Goal: Information Seeking & Learning: Find specific fact

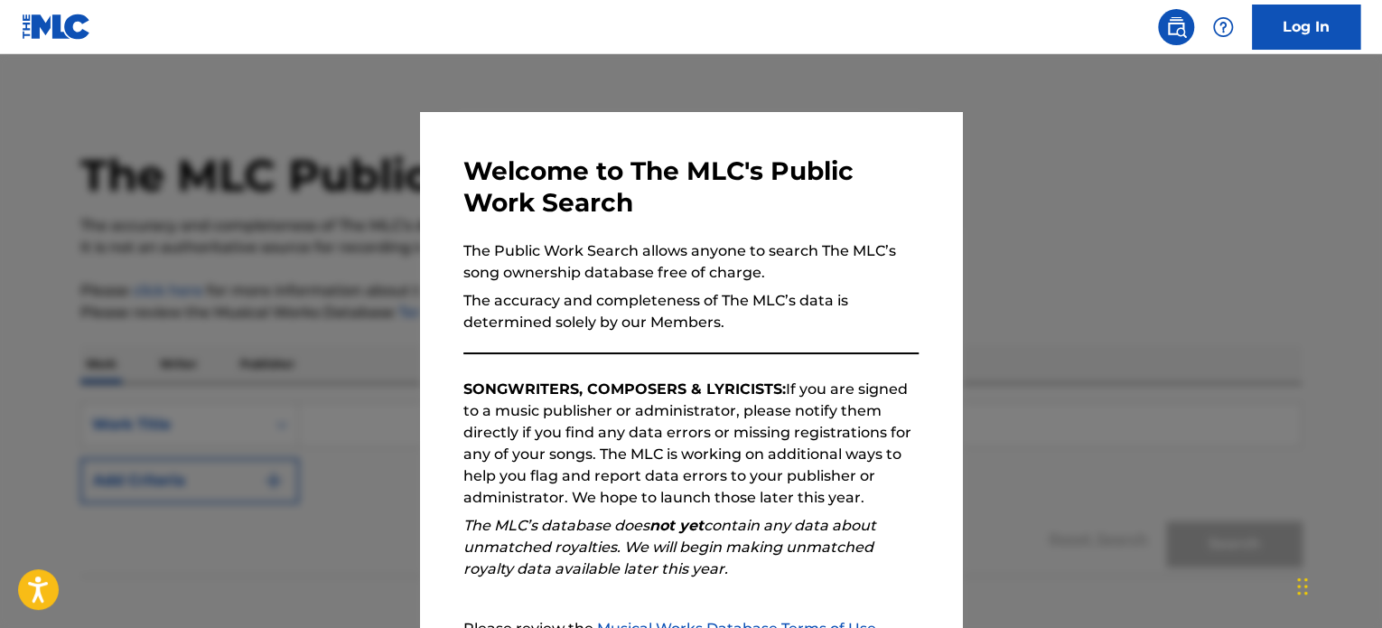
click at [1151, 371] on div at bounding box center [691, 368] width 1382 height 628
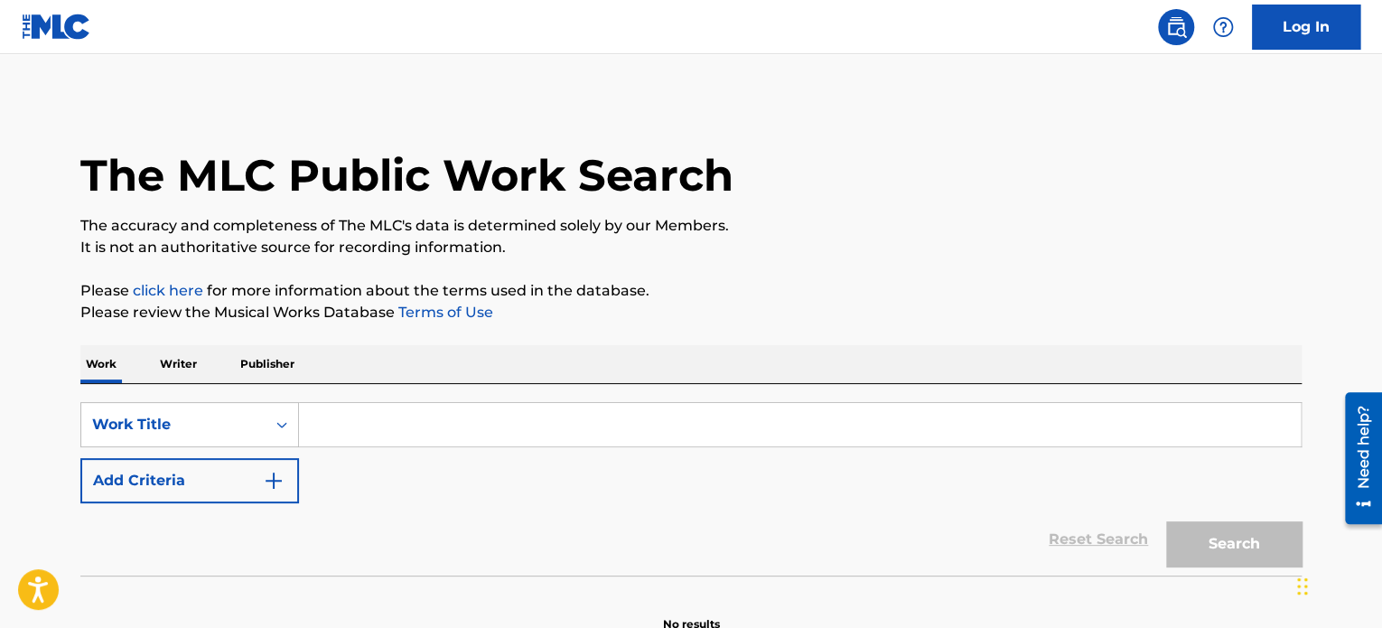
click at [249, 355] on p "Publisher" at bounding box center [267, 364] width 65 height 38
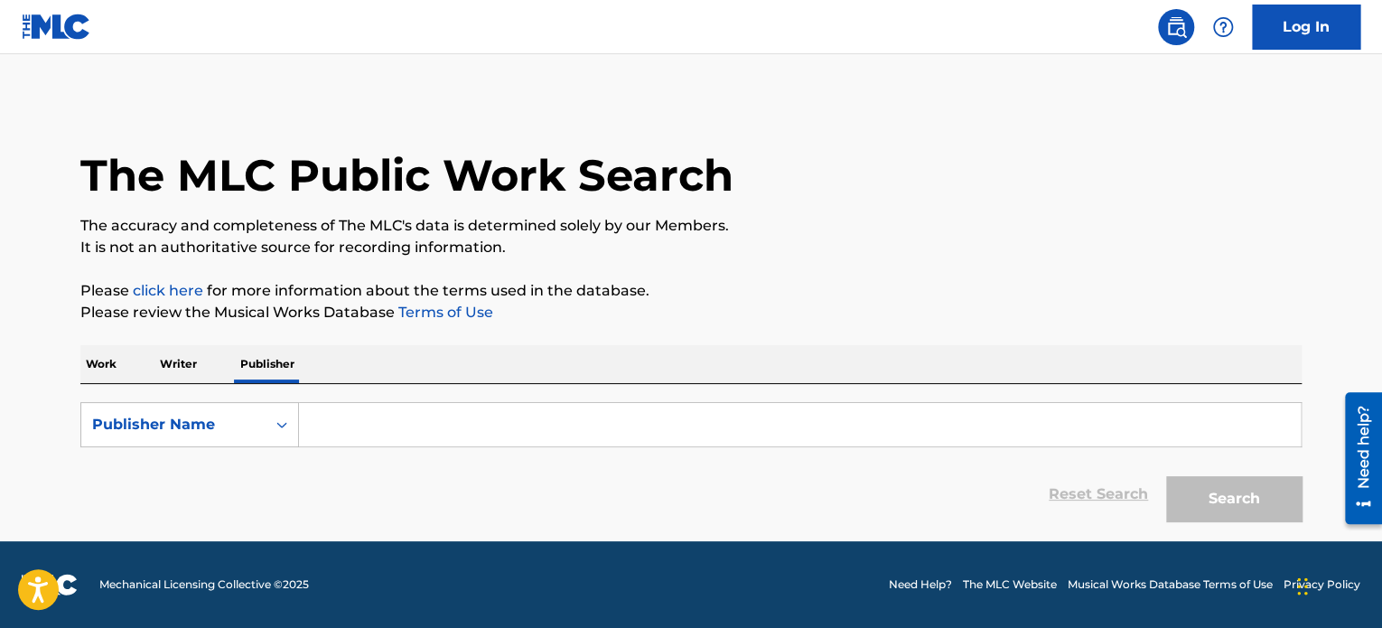
click at [338, 414] on input "Search Form" at bounding box center [800, 424] width 1002 height 43
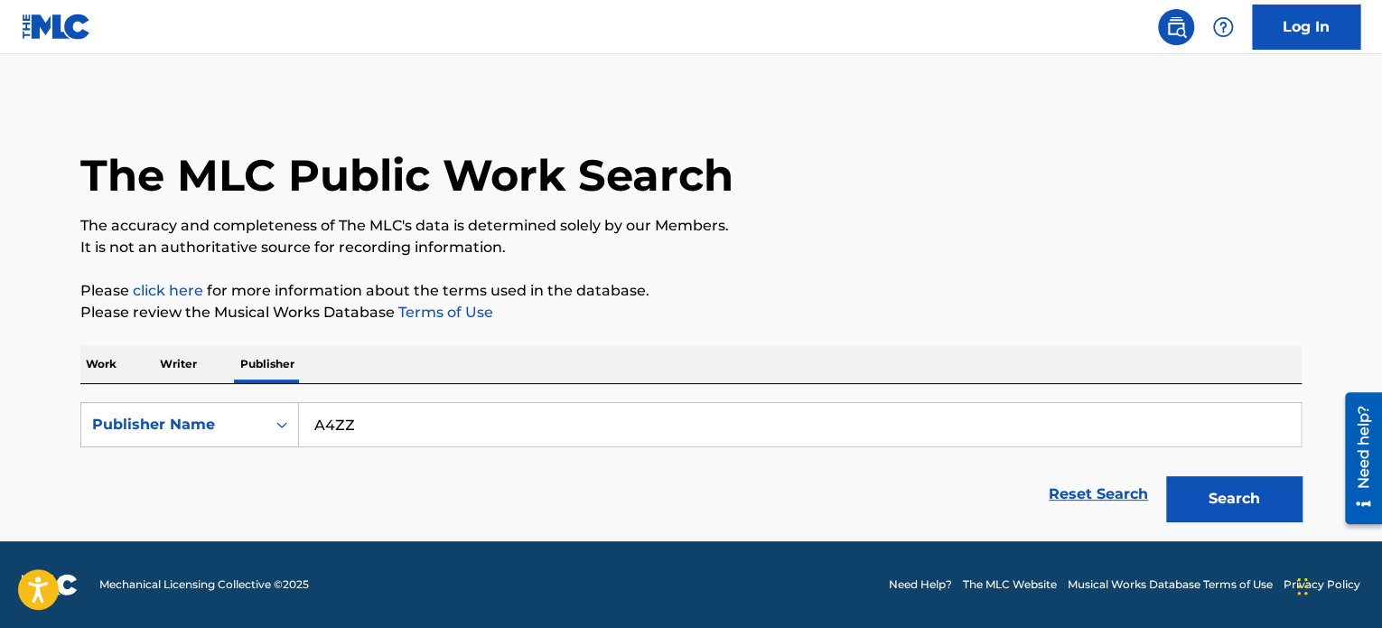
type input "A4ZZ"
click at [1166, 476] on button "Search" at bounding box center [1233, 498] width 135 height 45
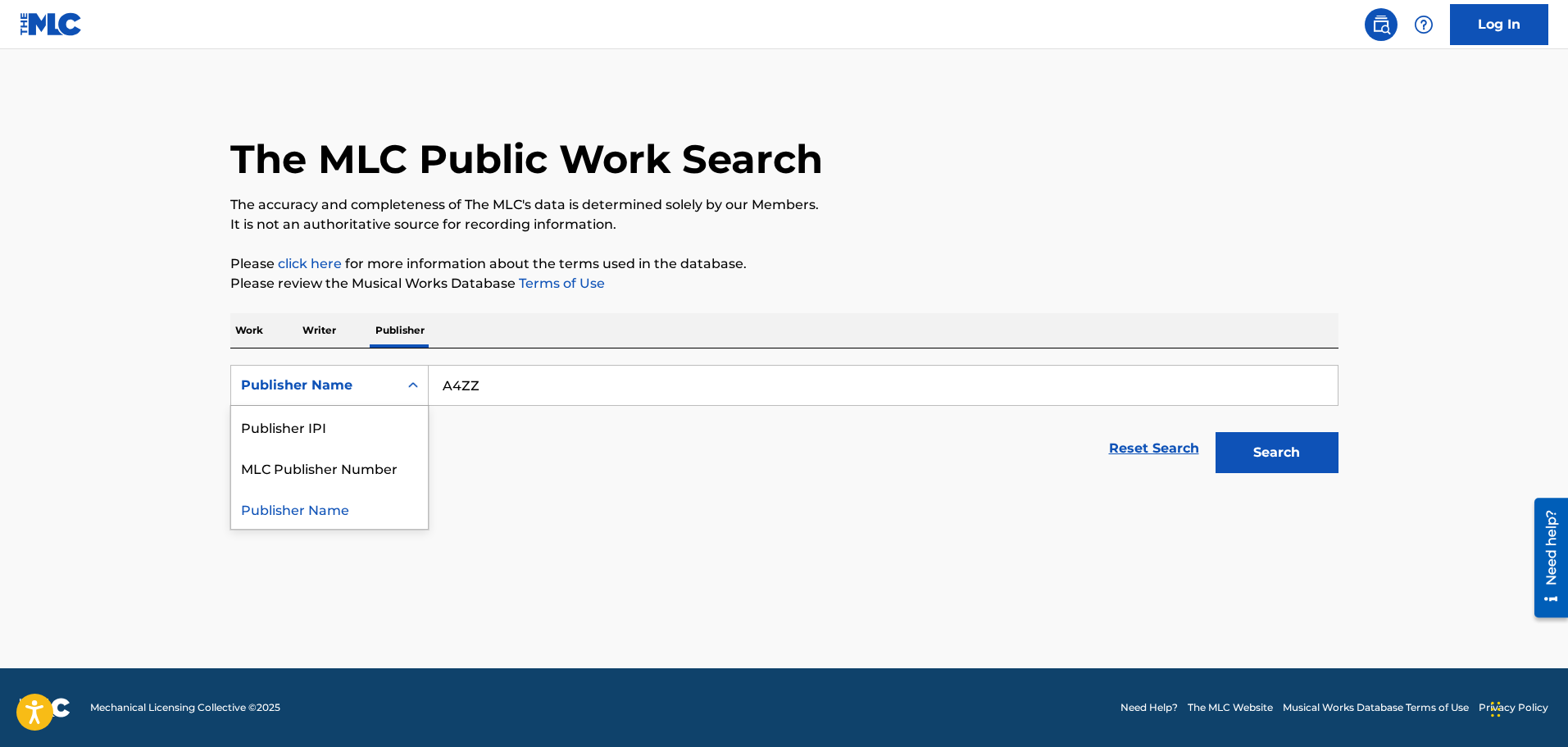
click at [389, 397] on div "Publisher Name" at bounding box center [315, 385] width 167 height 31
click at [318, 435] on div "Publisher IPI" at bounding box center [329, 426] width 197 height 41
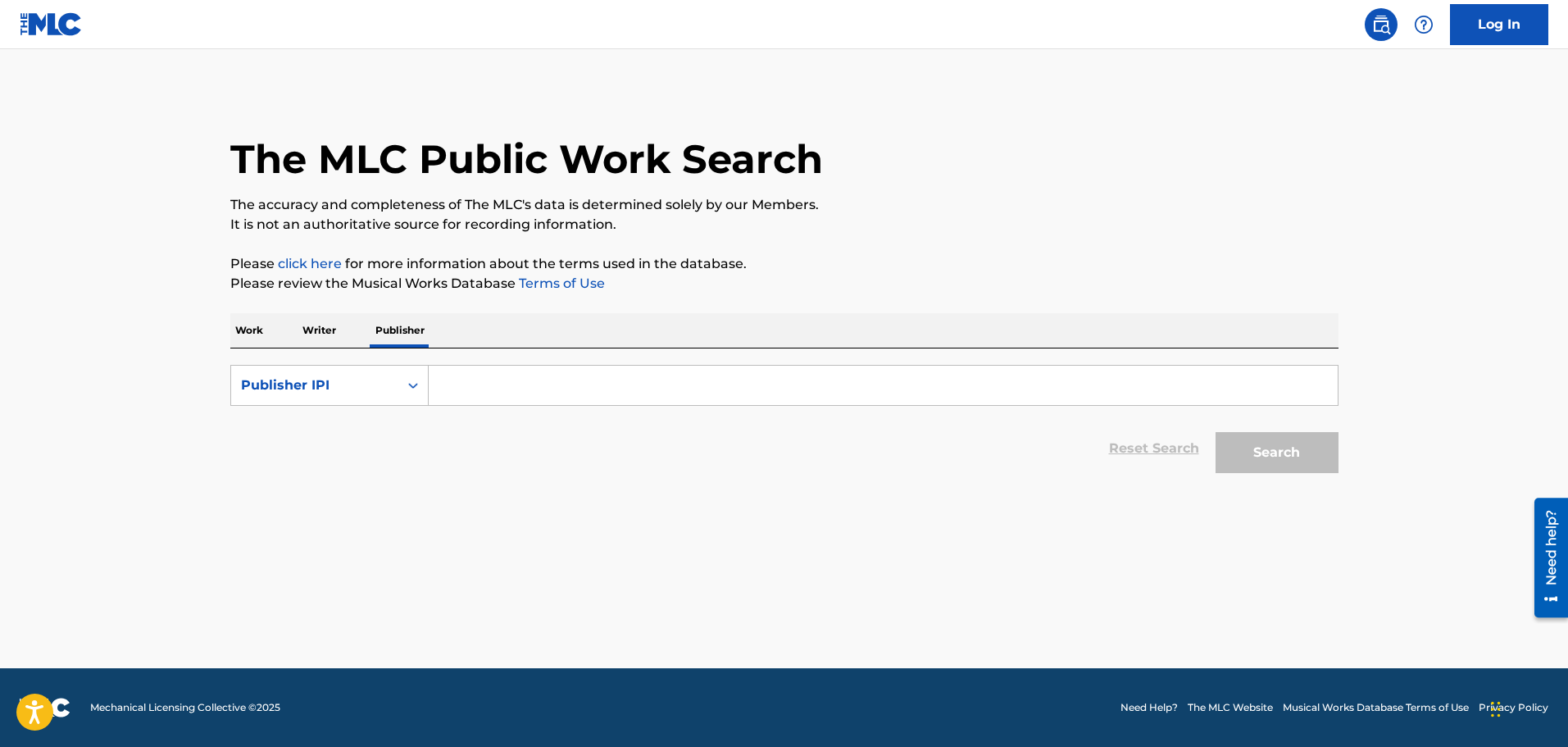
drag, startPoint x: 401, startPoint y: 410, endPoint x: 472, endPoint y: 389, distance: 74.0
click at [472, 389] on input "Search Form" at bounding box center [883, 385] width 909 height 39
paste input "1284342354"
type input "1284342354"
click at [1253, 447] on button "Search" at bounding box center [1276, 452] width 122 height 41
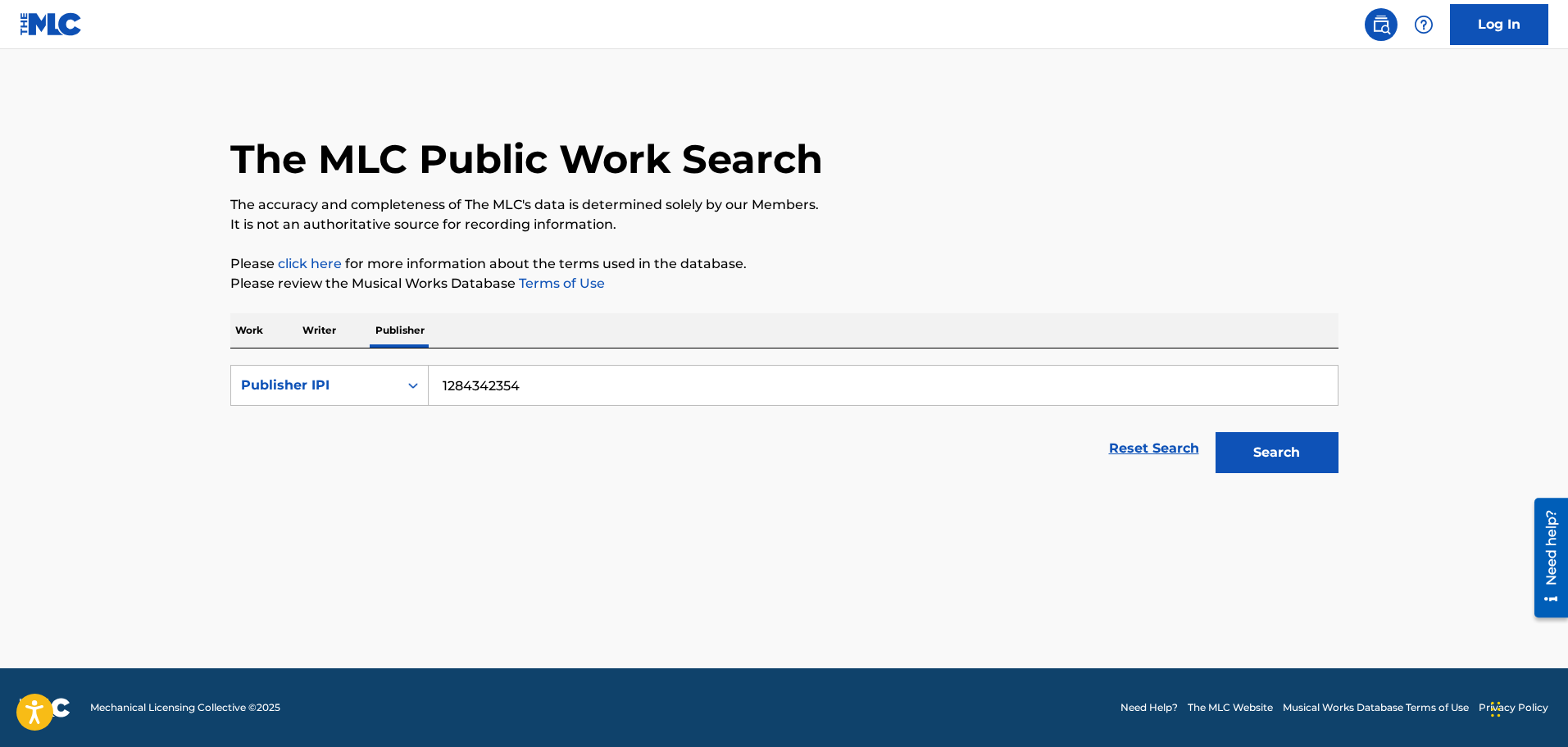
click at [1253, 440] on button "Search" at bounding box center [1276, 452] width 122 height 41
click at [318, 326] on p "Writer" at bounding box center [319, 330] width 44 height 34
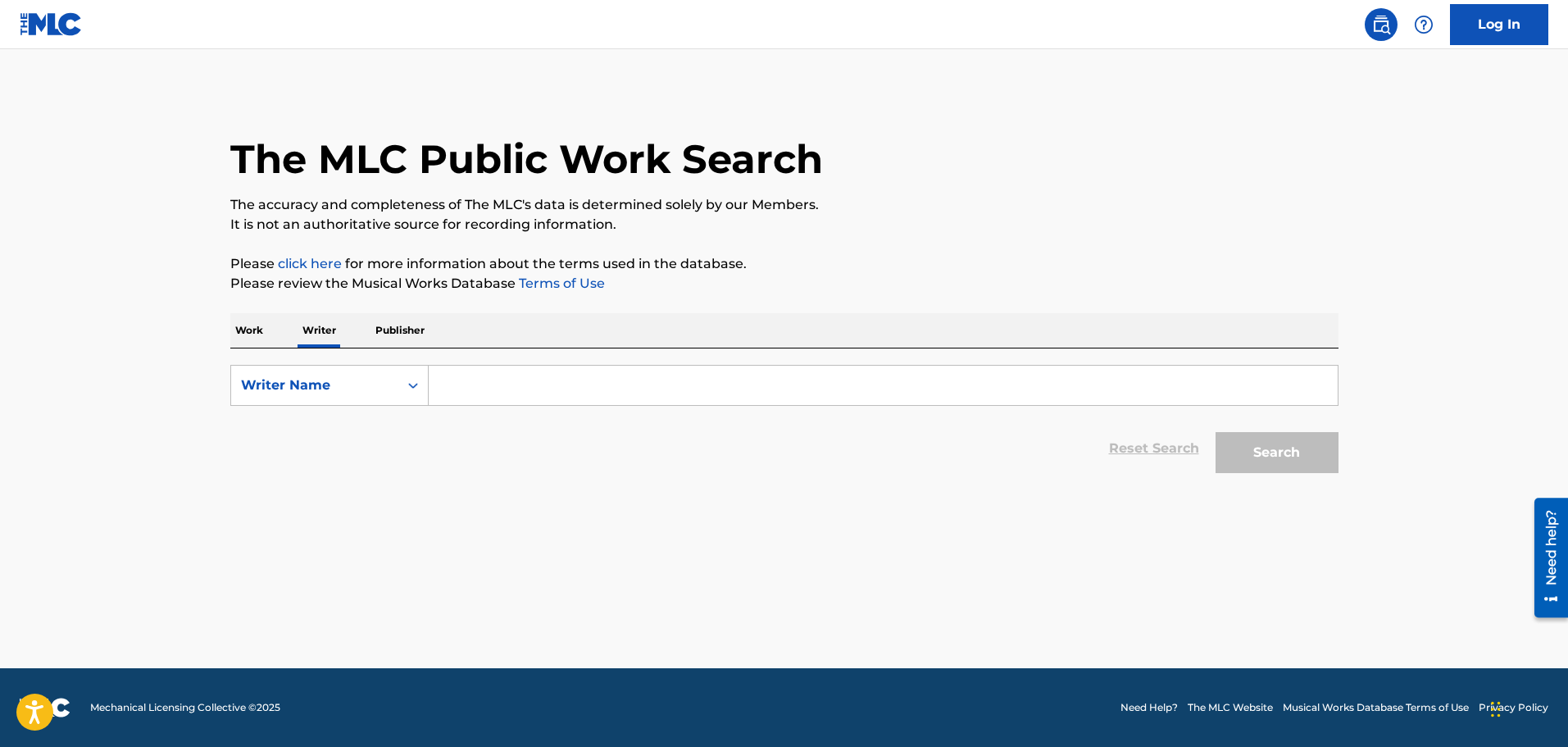
click at [471, 387] on input "Search Form" at bounding box center [883, 385] width 909 height 39
type input "s"
click at [1215, 432] on button "Search" at bounding box center [1276, 452] width 122 height 41
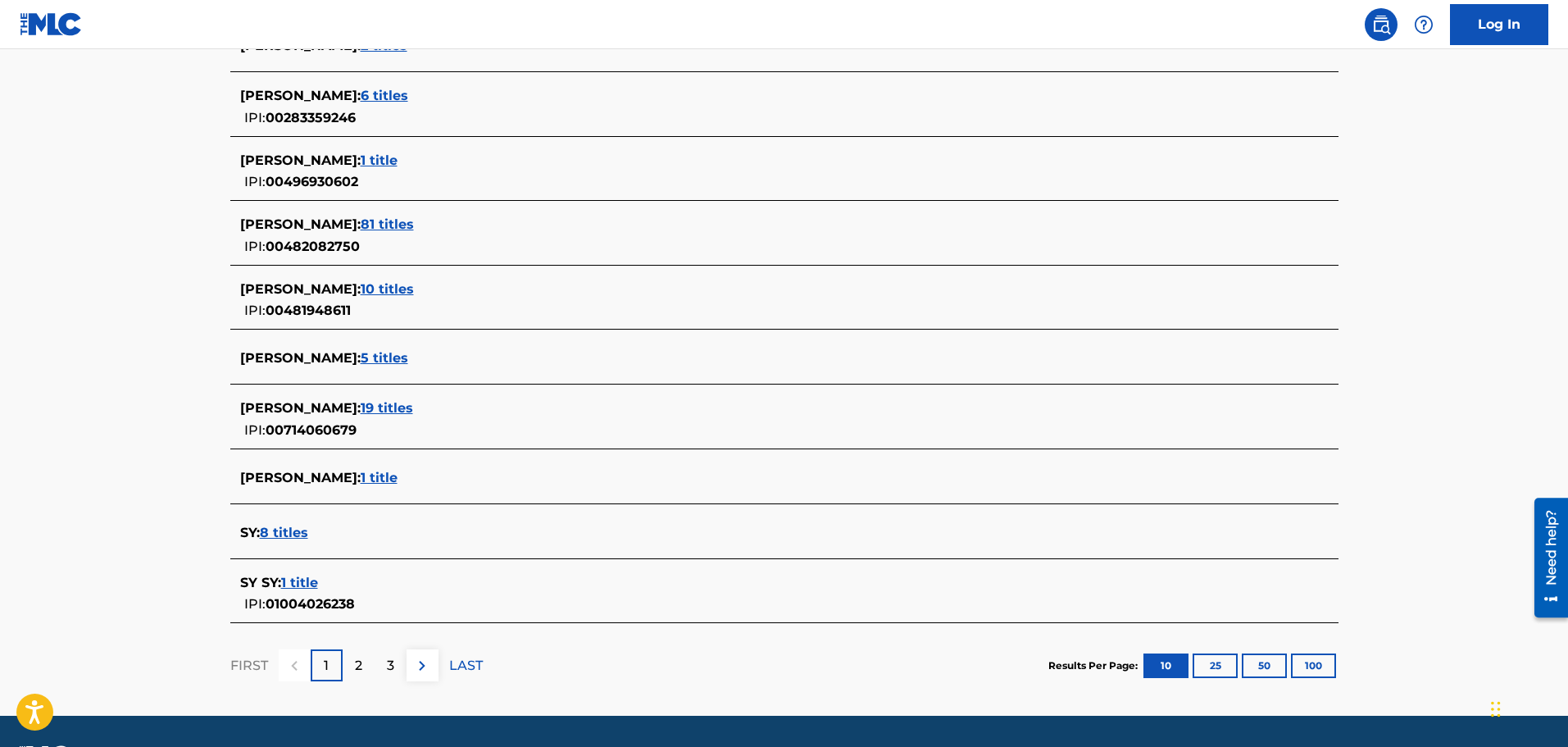
scroll to position [492, 0]
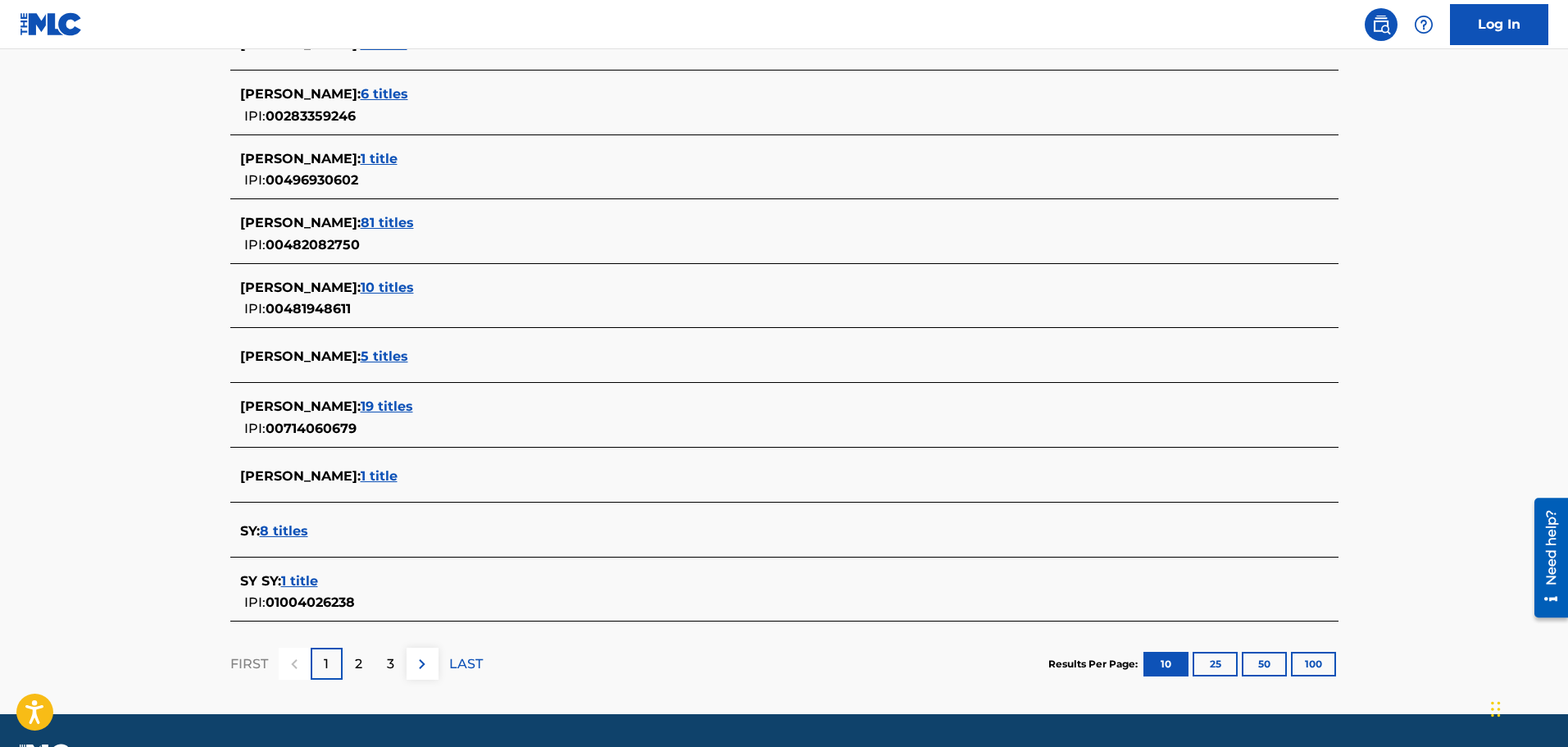
click at [355, 569] on p "2" at bounding box center [358, 664] width 7 height 20
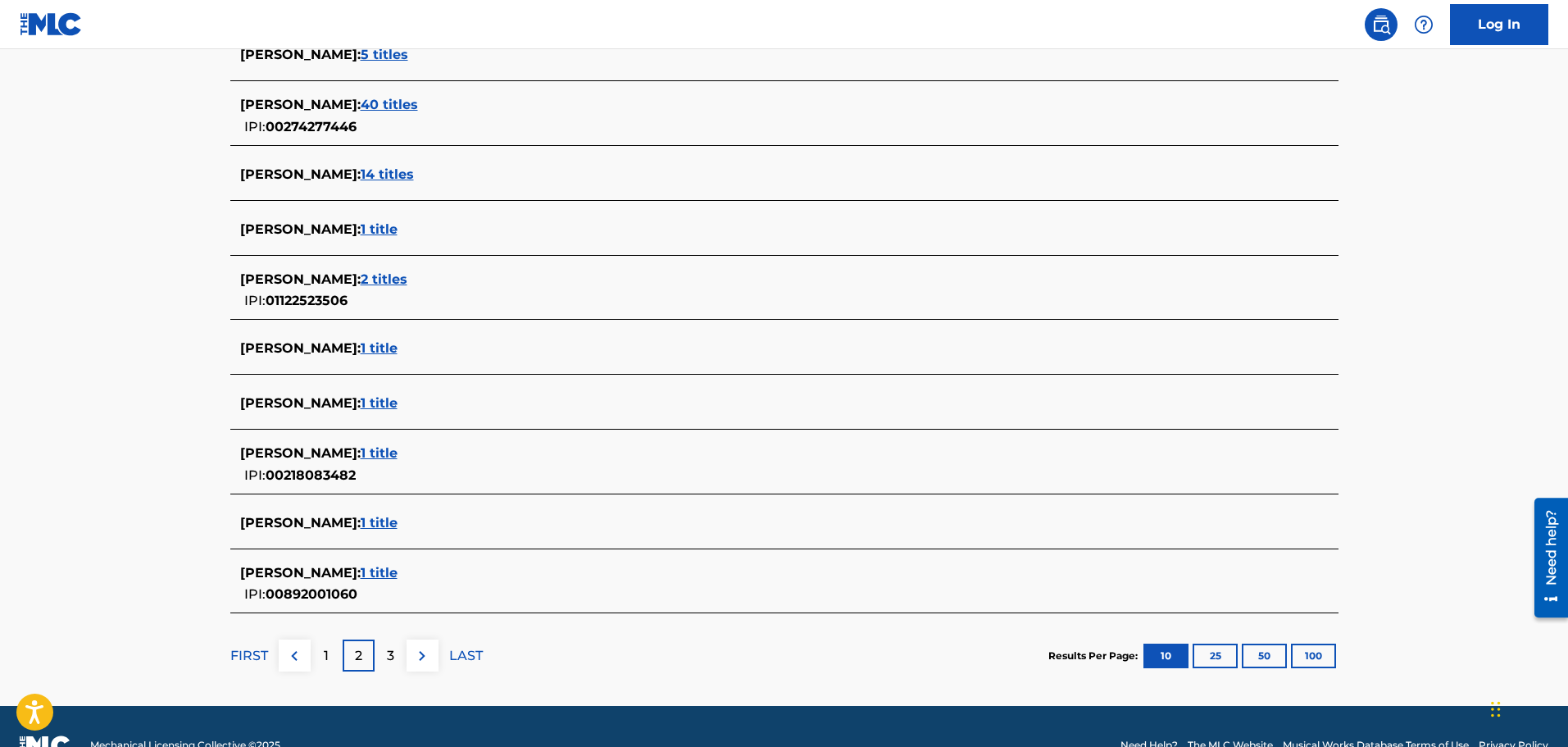
scroll to position [519, 0]
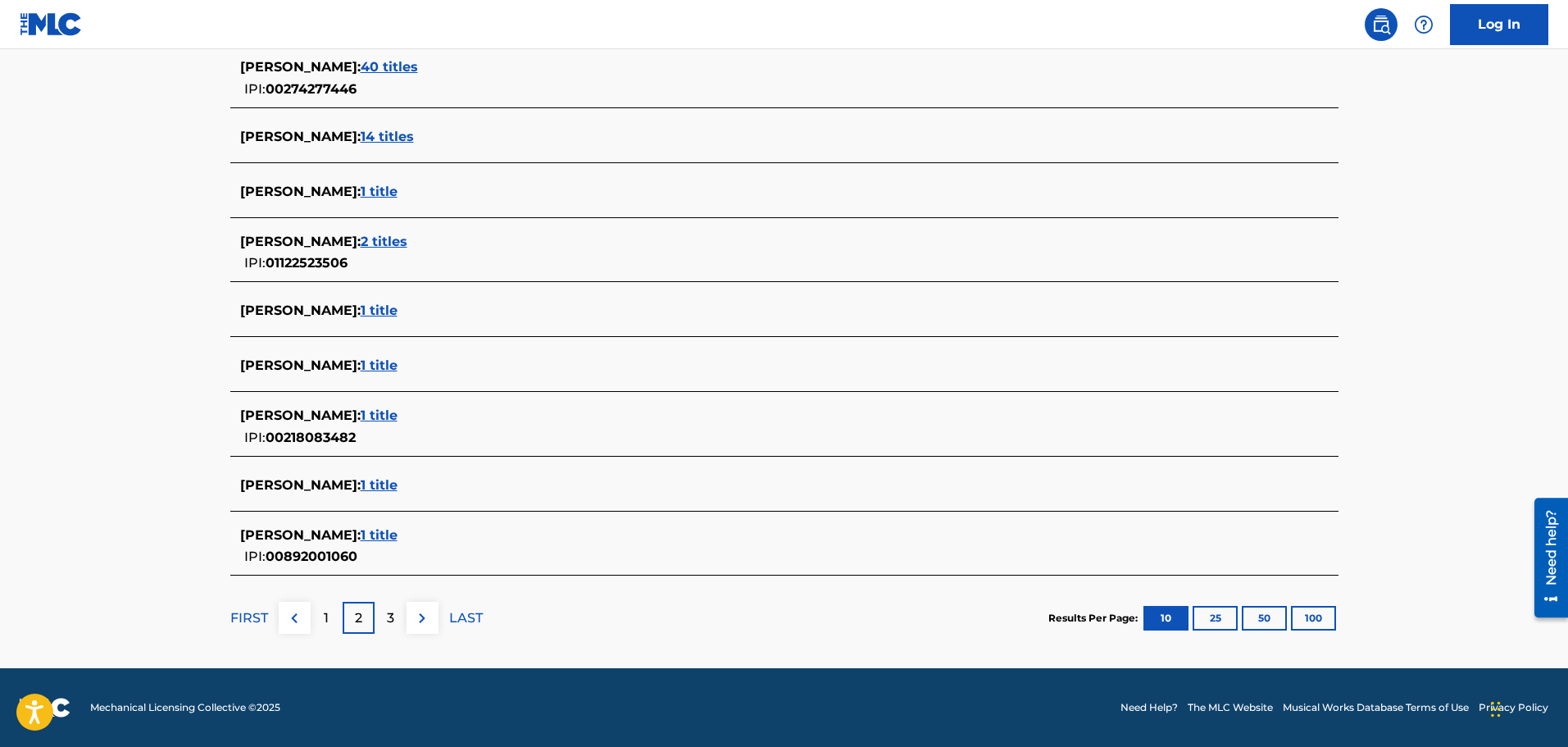
click at [391, 569] on p "3" at bounding box center [390, 618] width 7 height 20
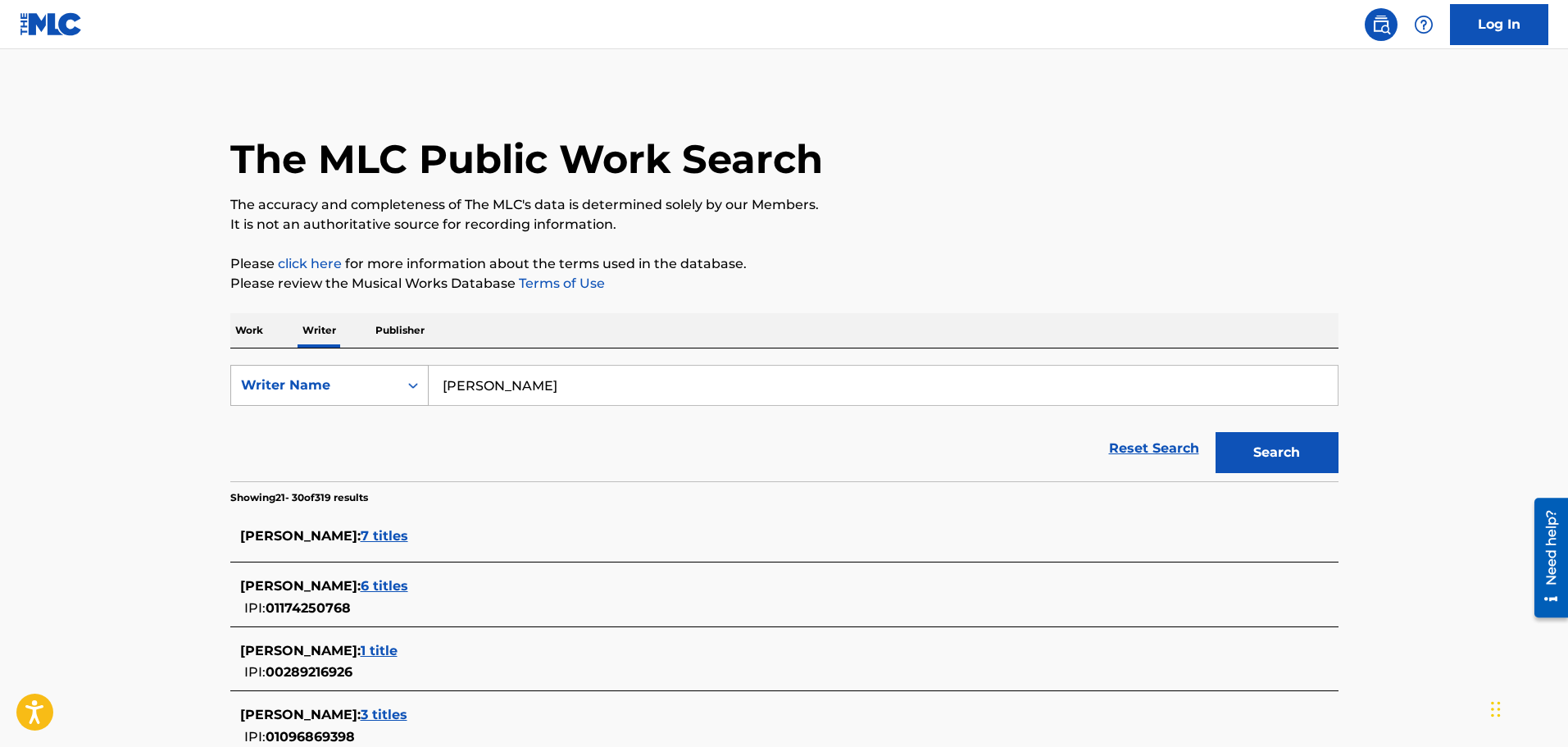
drag, startPoint x: 380, startPoint y: 384, endPoint x: 329, endPoint y: 383, distance: 51.0
click at [350, 384] on div "SearchWithCriteria7bca41d4-6cf9-4d61-a9ed-62c1489d2c82 Writer Name [PERSON_NAME]" at bounding box center [784, 385] width 1108 height 41
paste input "[PERSON_NAME] Saint Fort"
type input "[PERSON_NAME] Saint Fort"
click at [1215, 432] on button "Search" at bounding box center [1276, 452] width 122 height 41
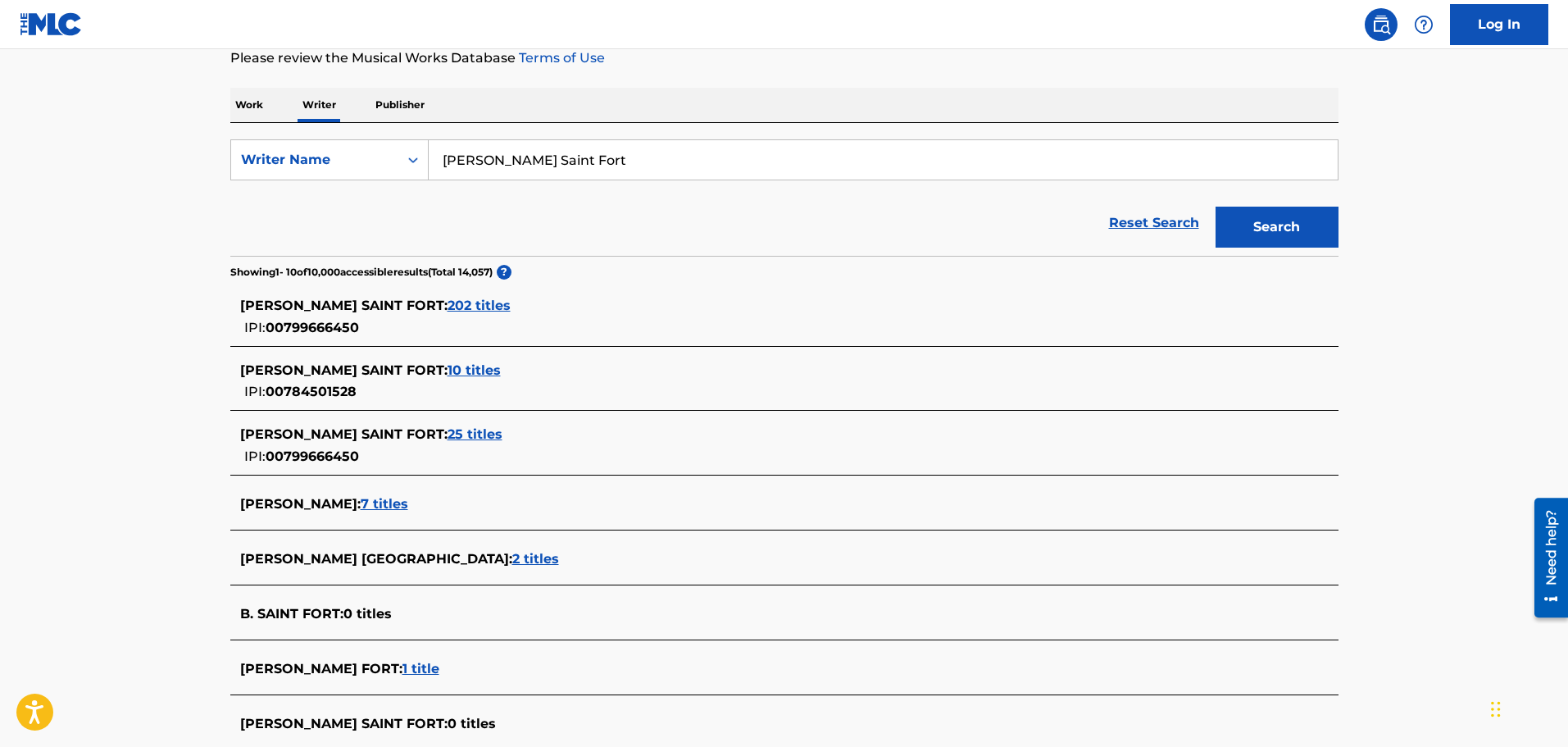
scroll to position [246, 0]
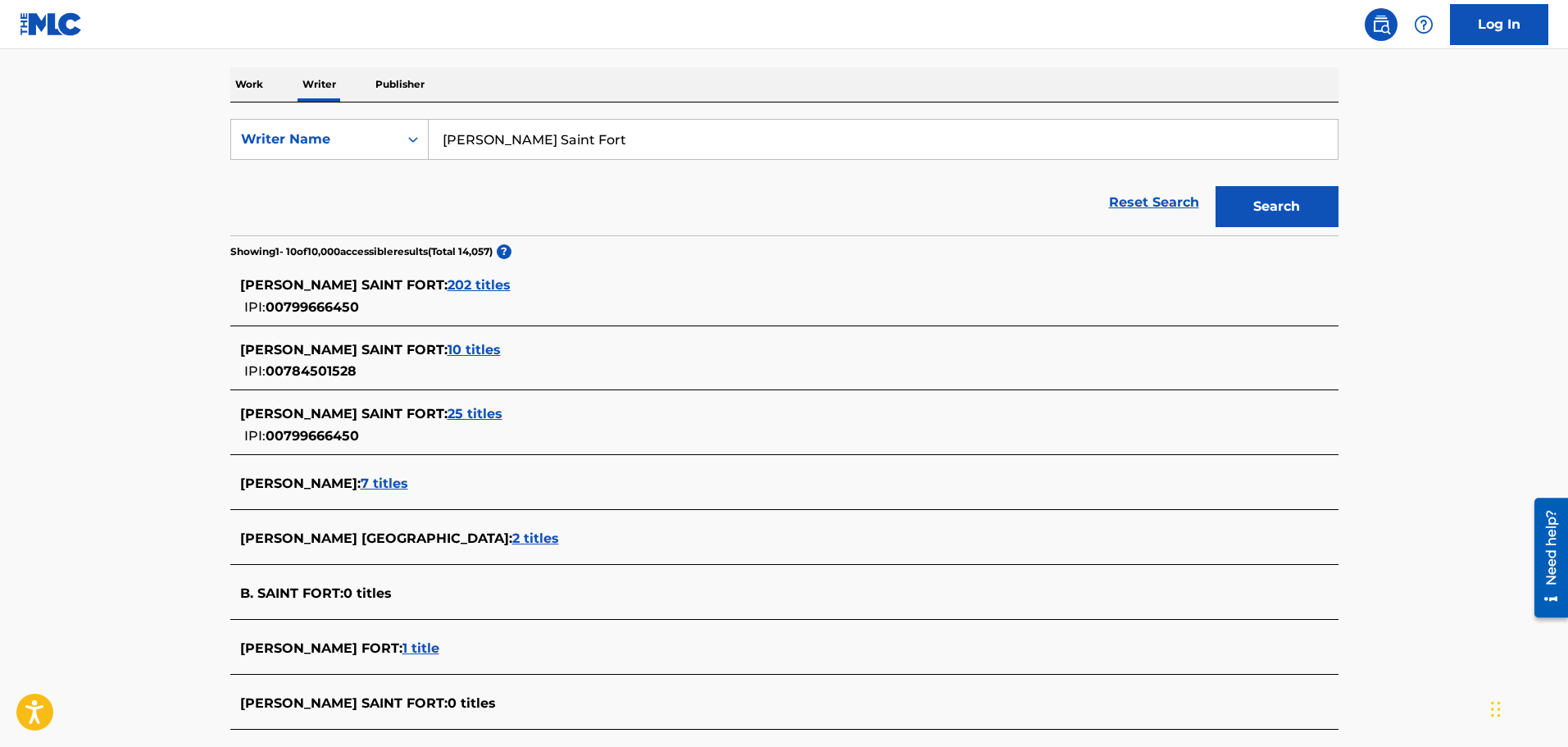
click at [451, 286] on span "202 titles" at bounding box center [479, 284] width 64 height 15
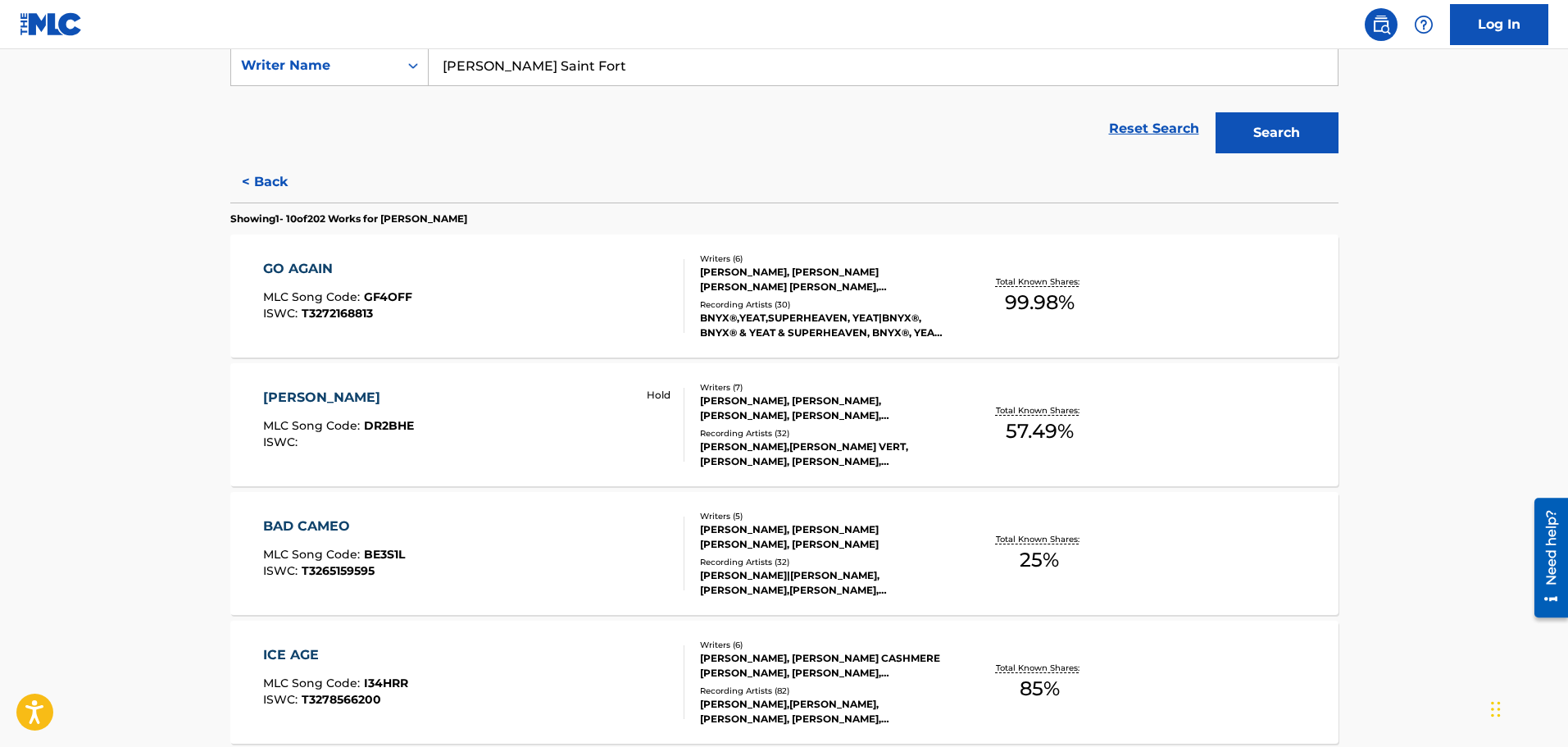
scroll to position [492, 0]
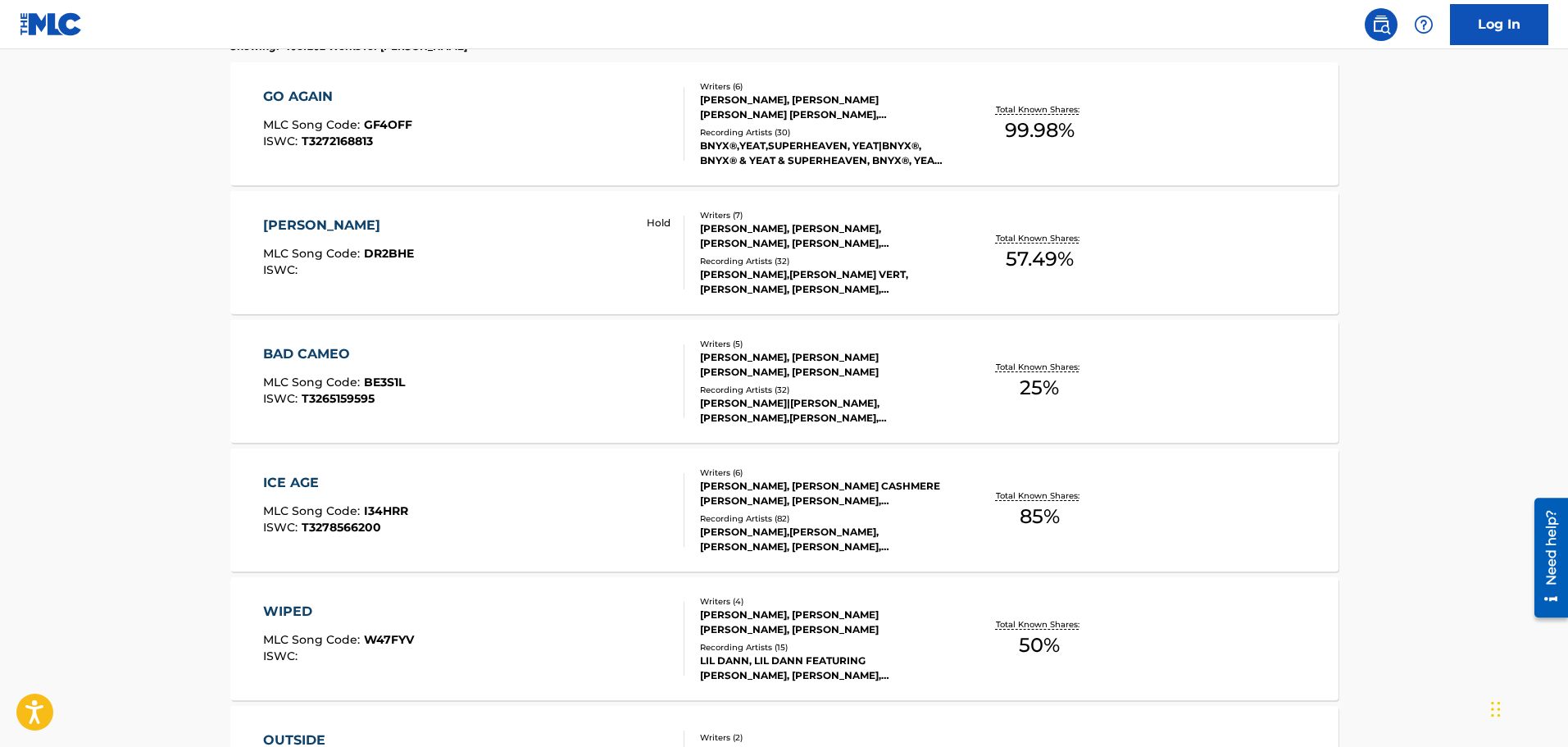
click at [362, 217] on div "[PERSON_NAME]" at bounding box center [338, 226] width 151 height 20
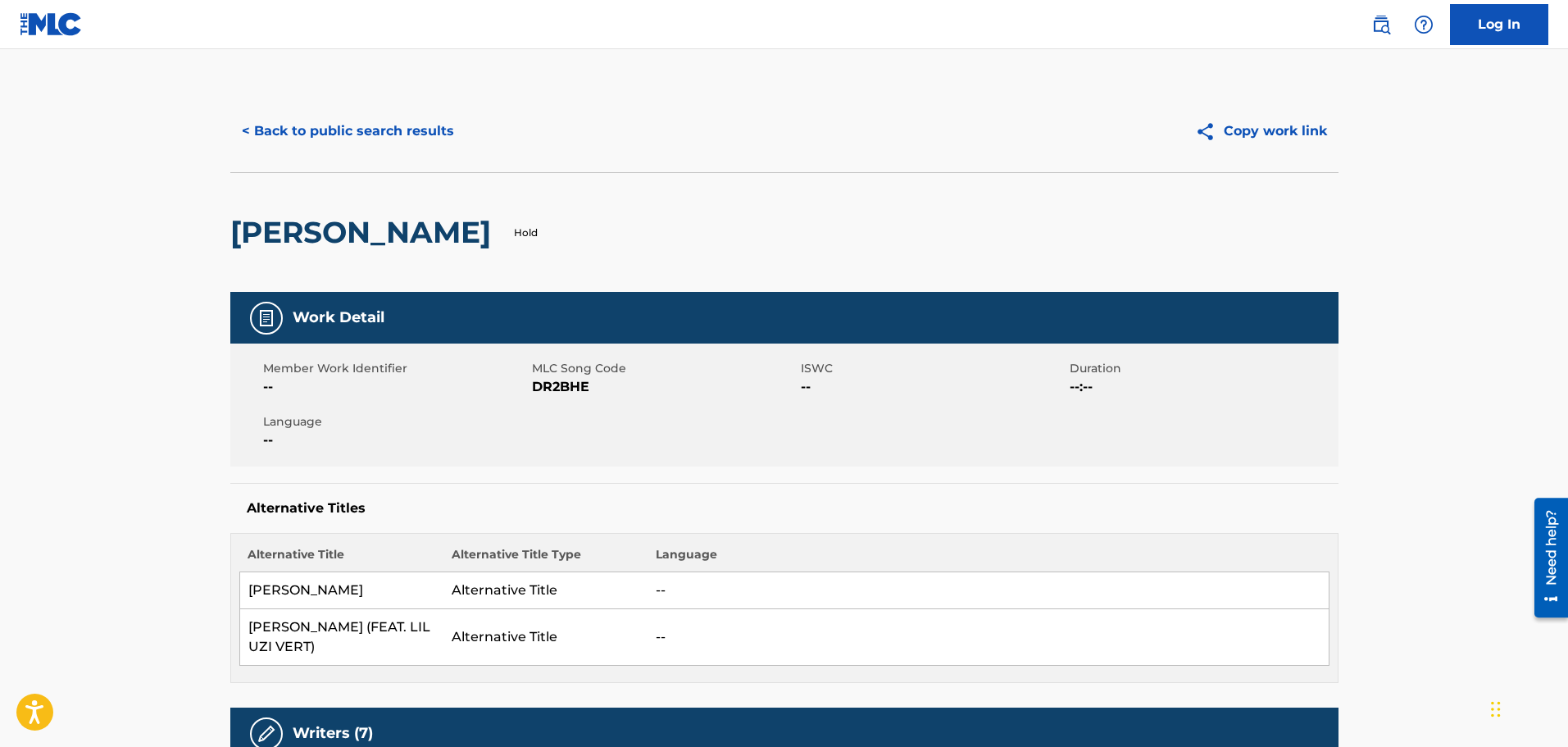
click at [271, 137] on button "< Back to public search results" at bounding box center [348, 131] width 235 height 41
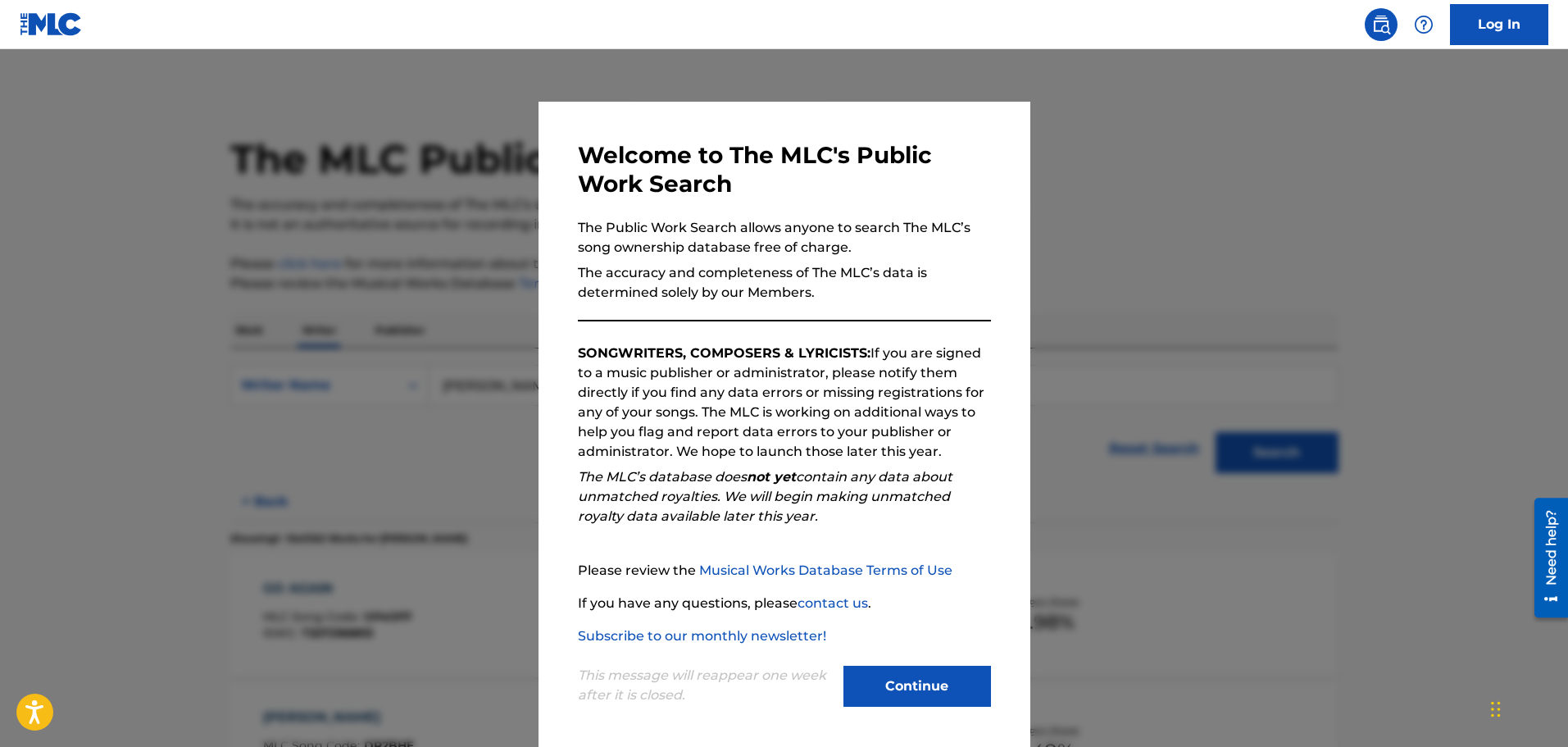
drag, startPoint x: 876, startPoint y: 672, endPoint x: 891, endPoint y: 644, distance: 31.8
click at [876, 569] on button "Continue" at bounding box center [916, 685] width 148 height 41
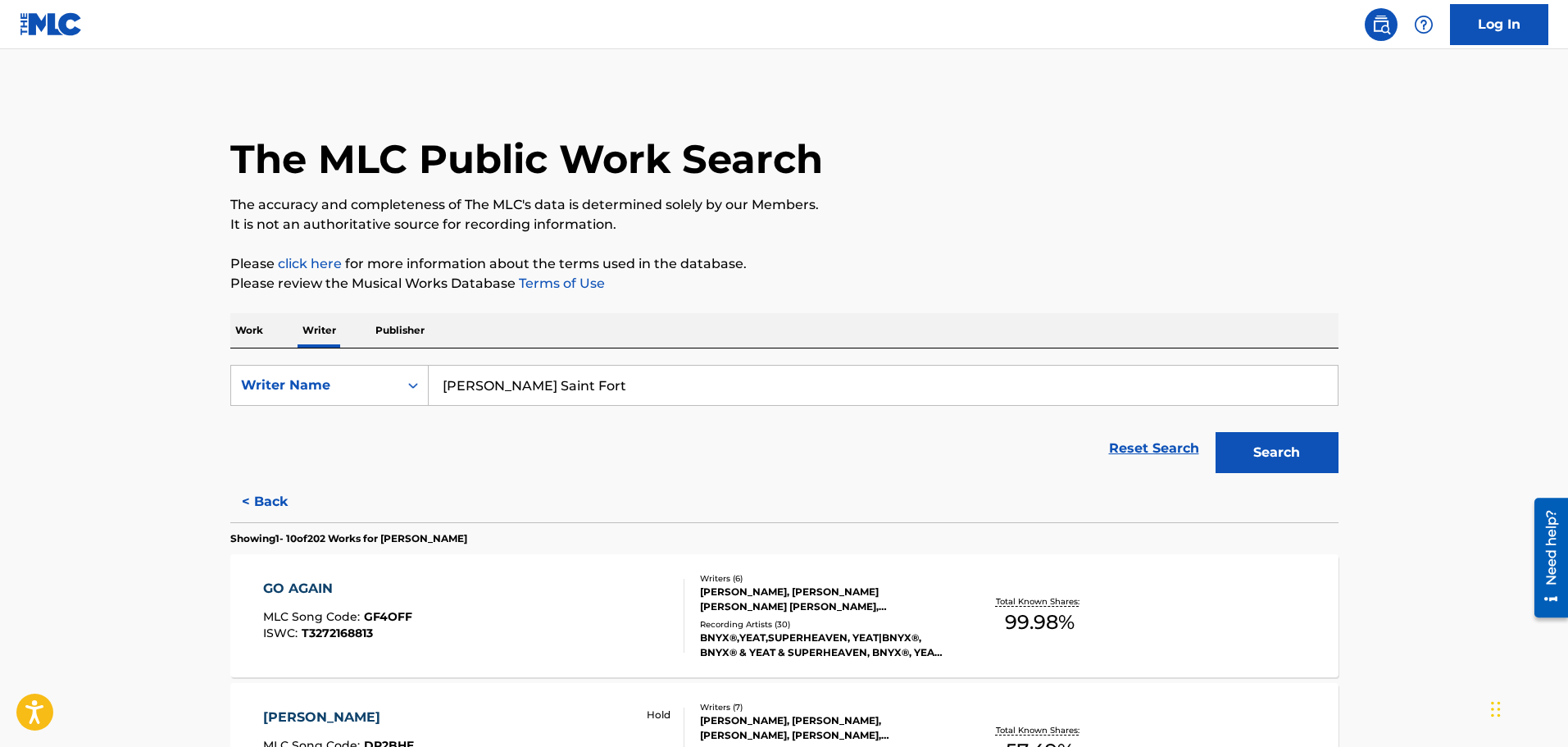
drag, startPoint x: 566, startPoint y: 392, endPoint x: 836, endPoint y: 382, distance: 270.2
click at [818, 388] on input "[PERSON_NAME] Saint Fort" at bounding box center [883, 385] width 909 height 39
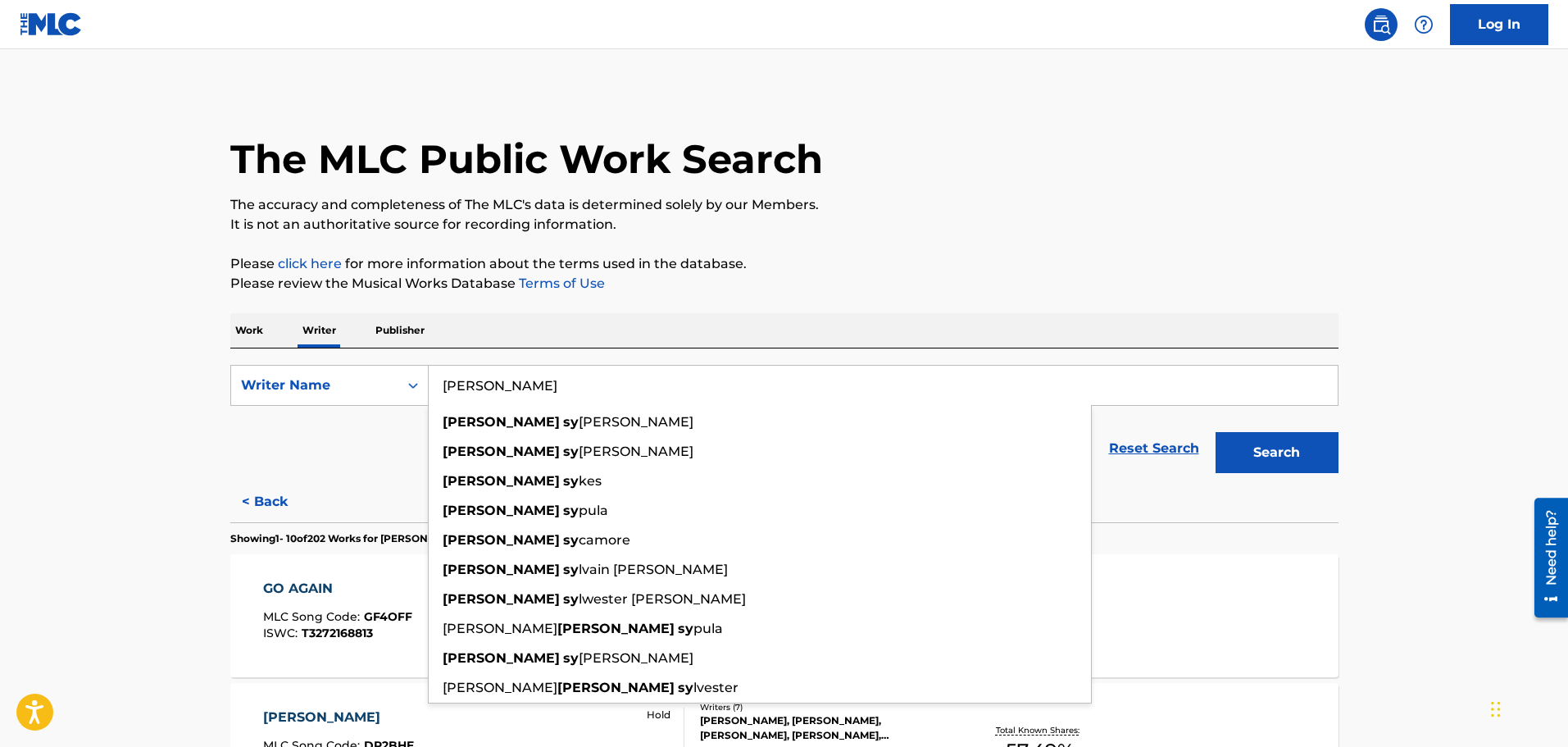
click at [1215, 432] on button "Search" at bounding box center [1276, 452] width 122 height 41
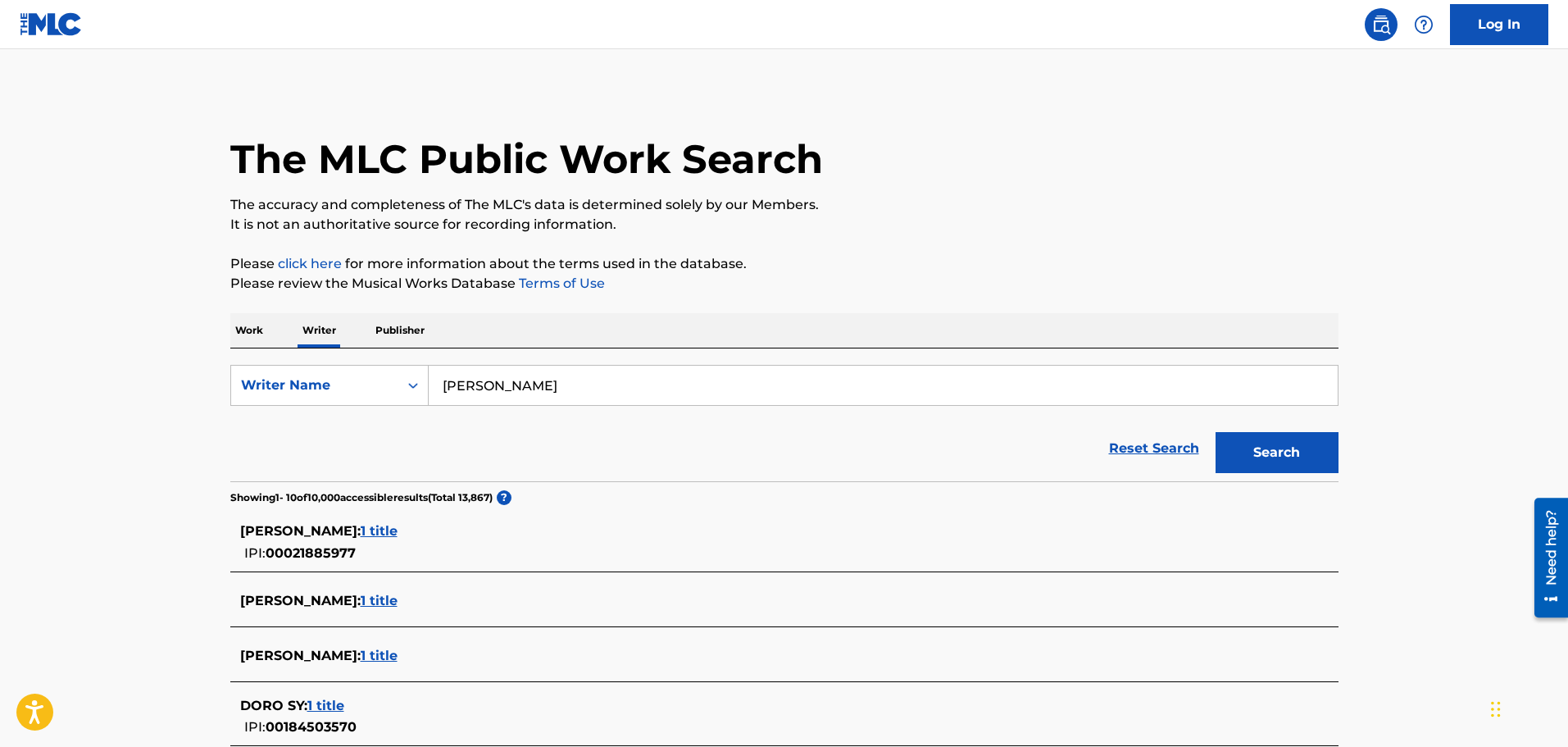
click at [486, 382] on input "[PERSON_NAME]" at bounding box center [883, 385] width 909 height 39
click at [1215, 432] on button "Search" at bounding box center [1276, 452] width 122 height 41
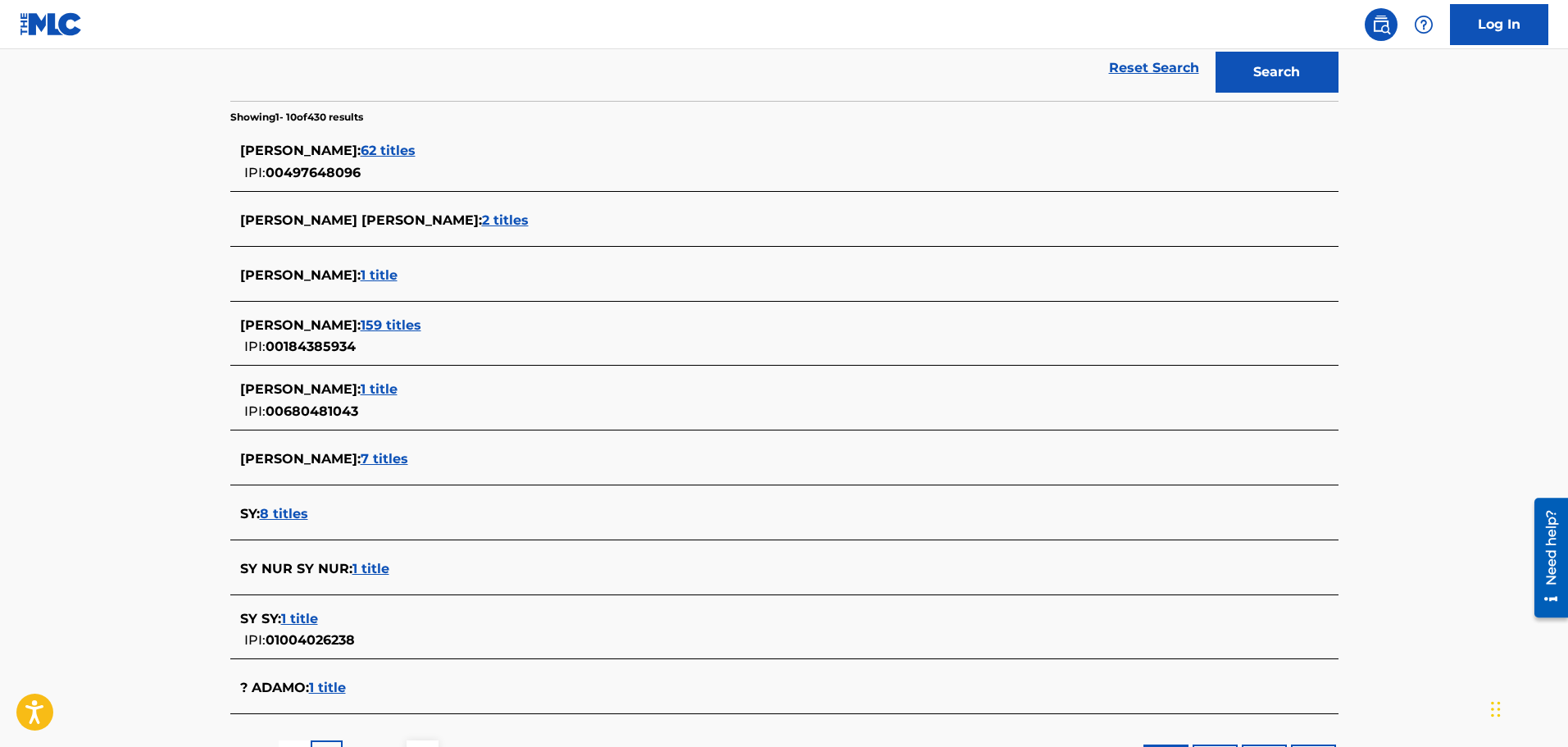
scroll to position [410, 0]
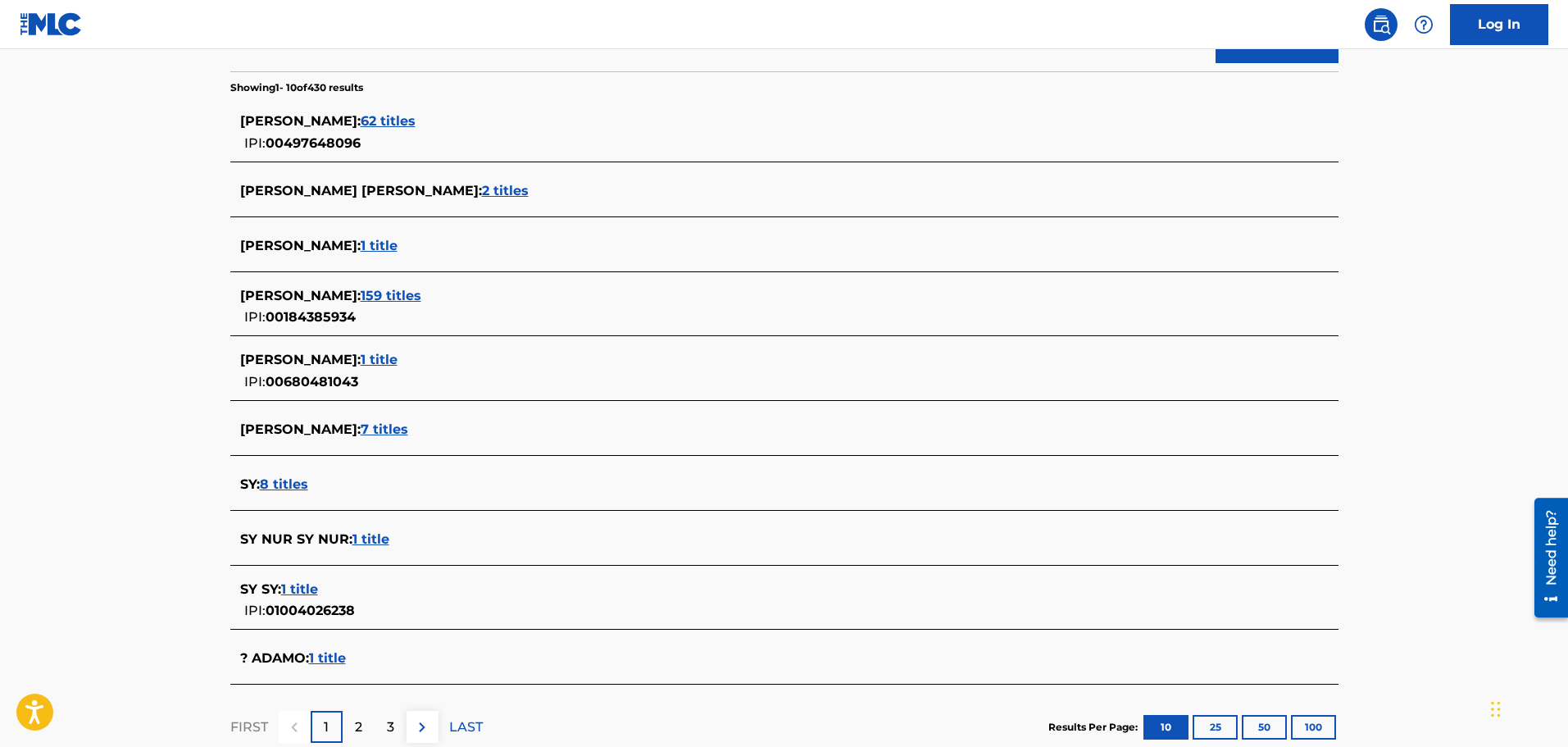
click at [282, 569] on span "? ADAMO :" at bounding box center [275, 657] width 69 height 15
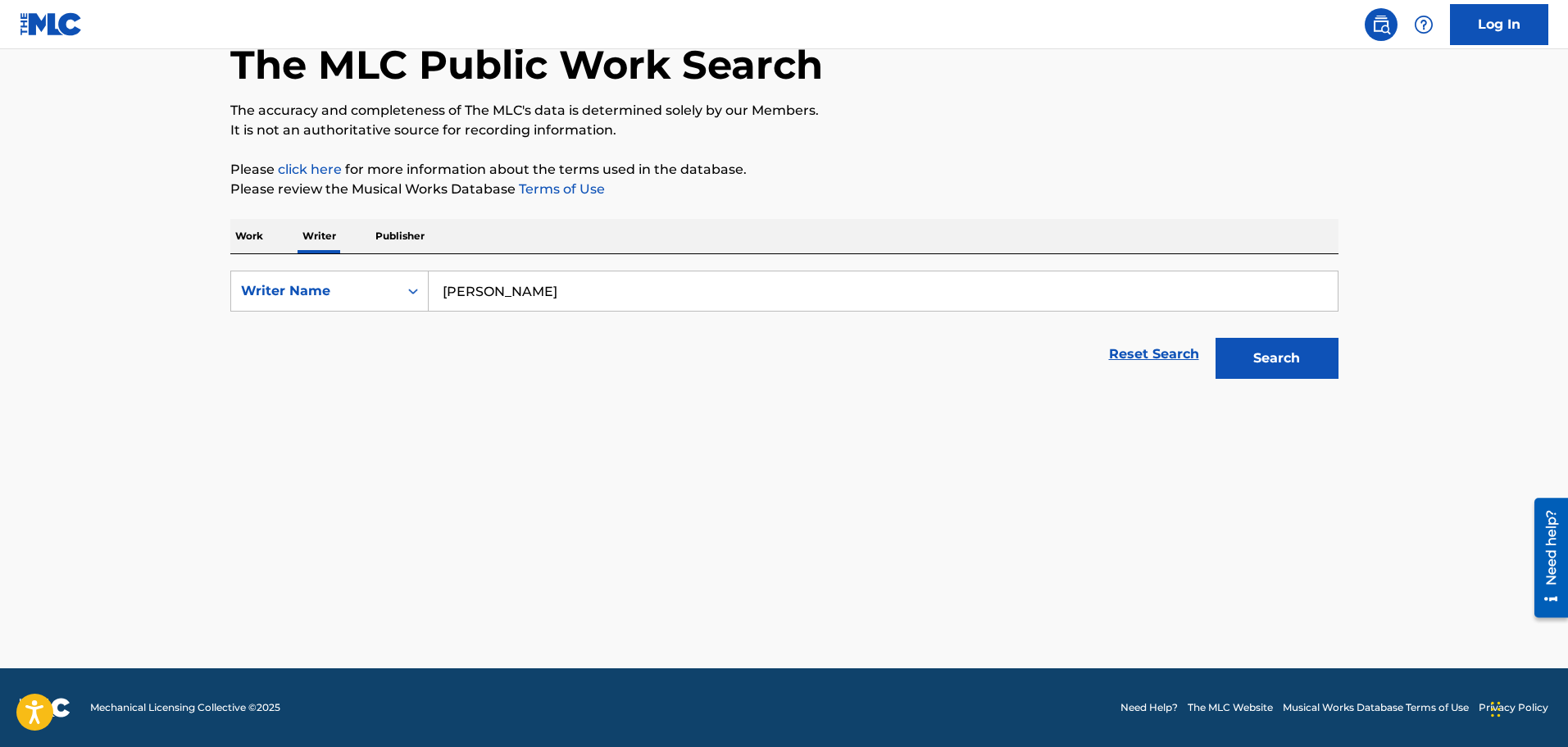
scroll to position [94, 0]
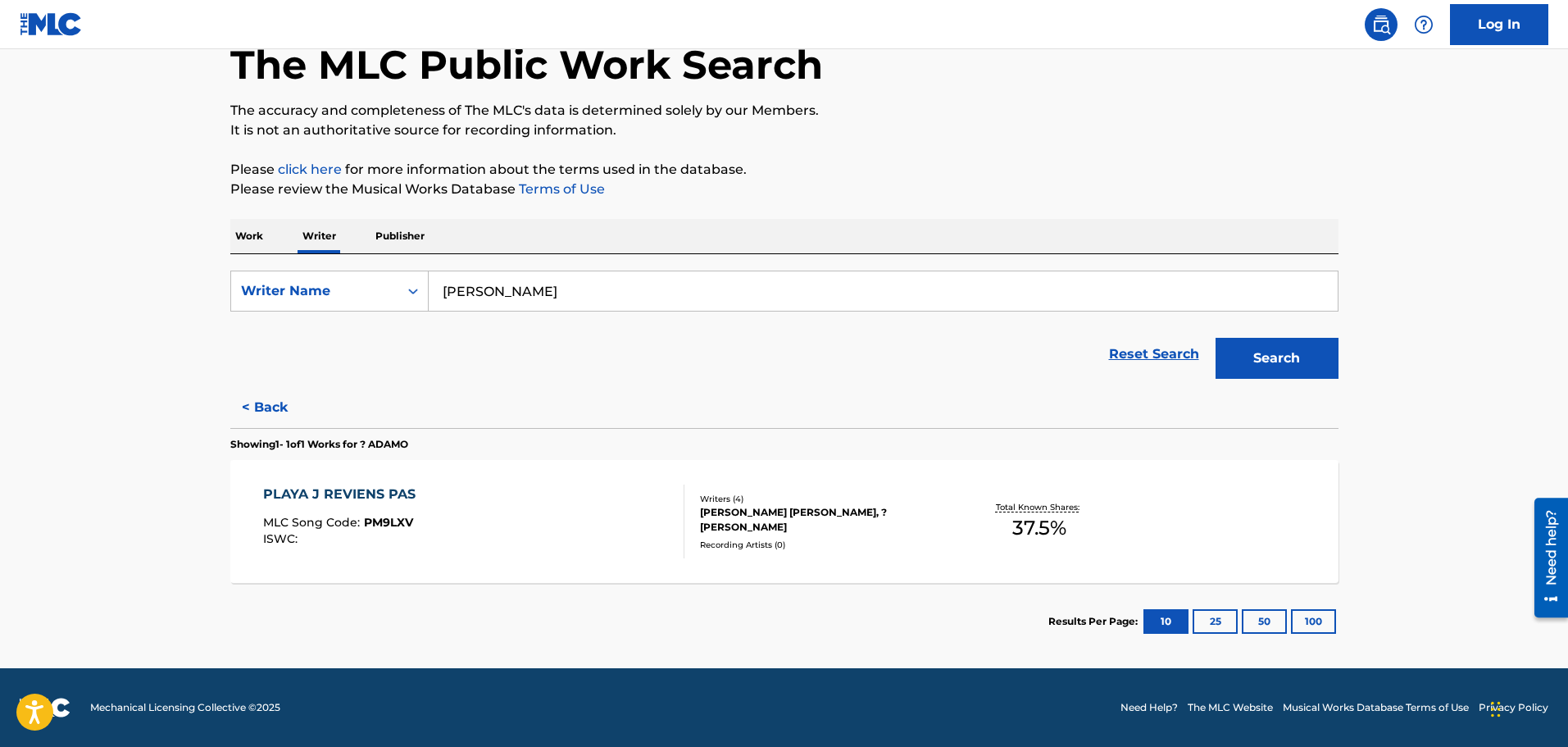
drag, startPoint x: 445, startPoint y: 299, endPoint x: 625, endPoint y: 296, distance: 180.0
click at [624, 297] on input "[PERSON_NAME]" at bounding box center [883, 290] width 909 height 39
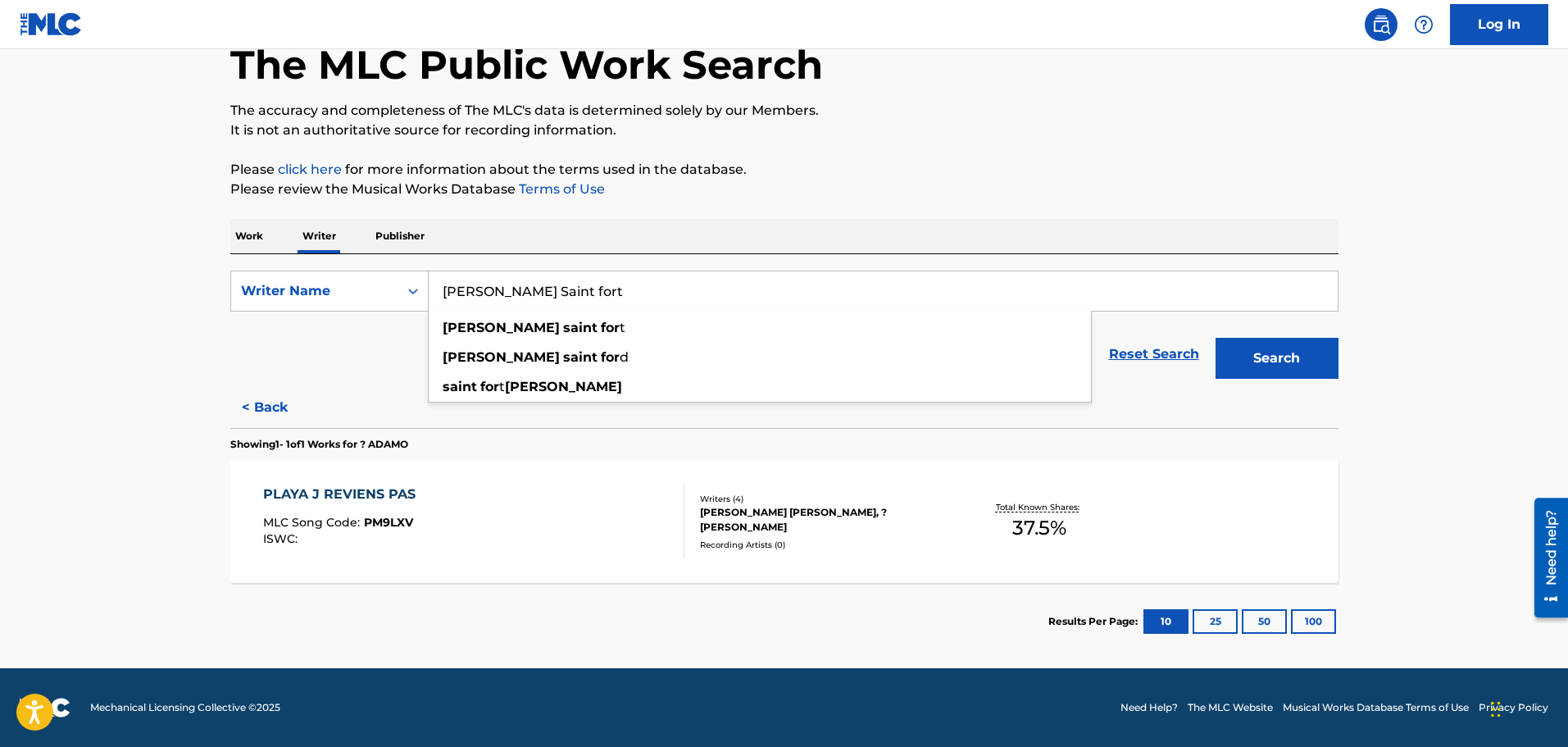
type input "[PERSON_NAME] Saint fort"
click at [1215, 338] on button "Search" at bounding box center [1276, 358] width 122 height 41
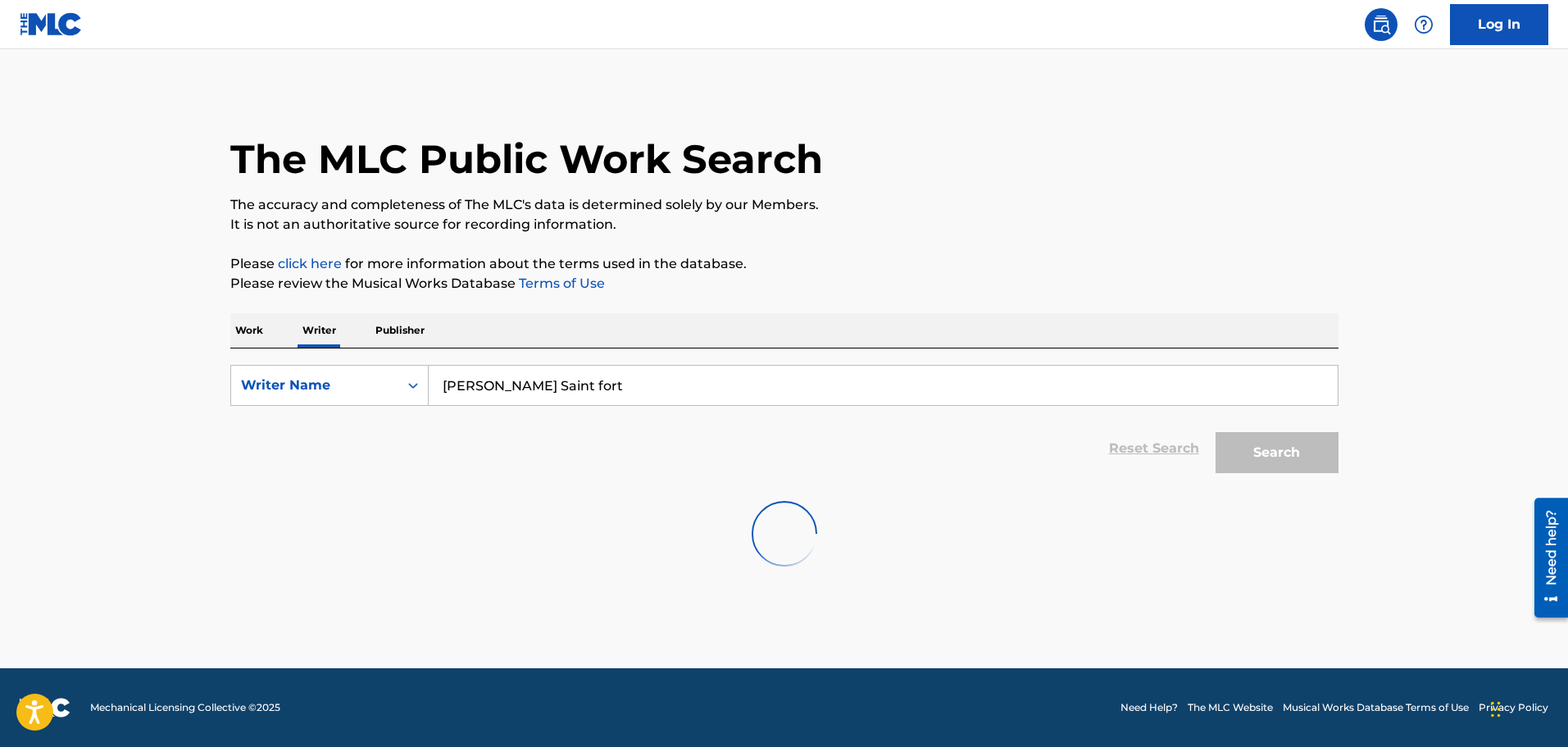
scroll to position [0, 0]
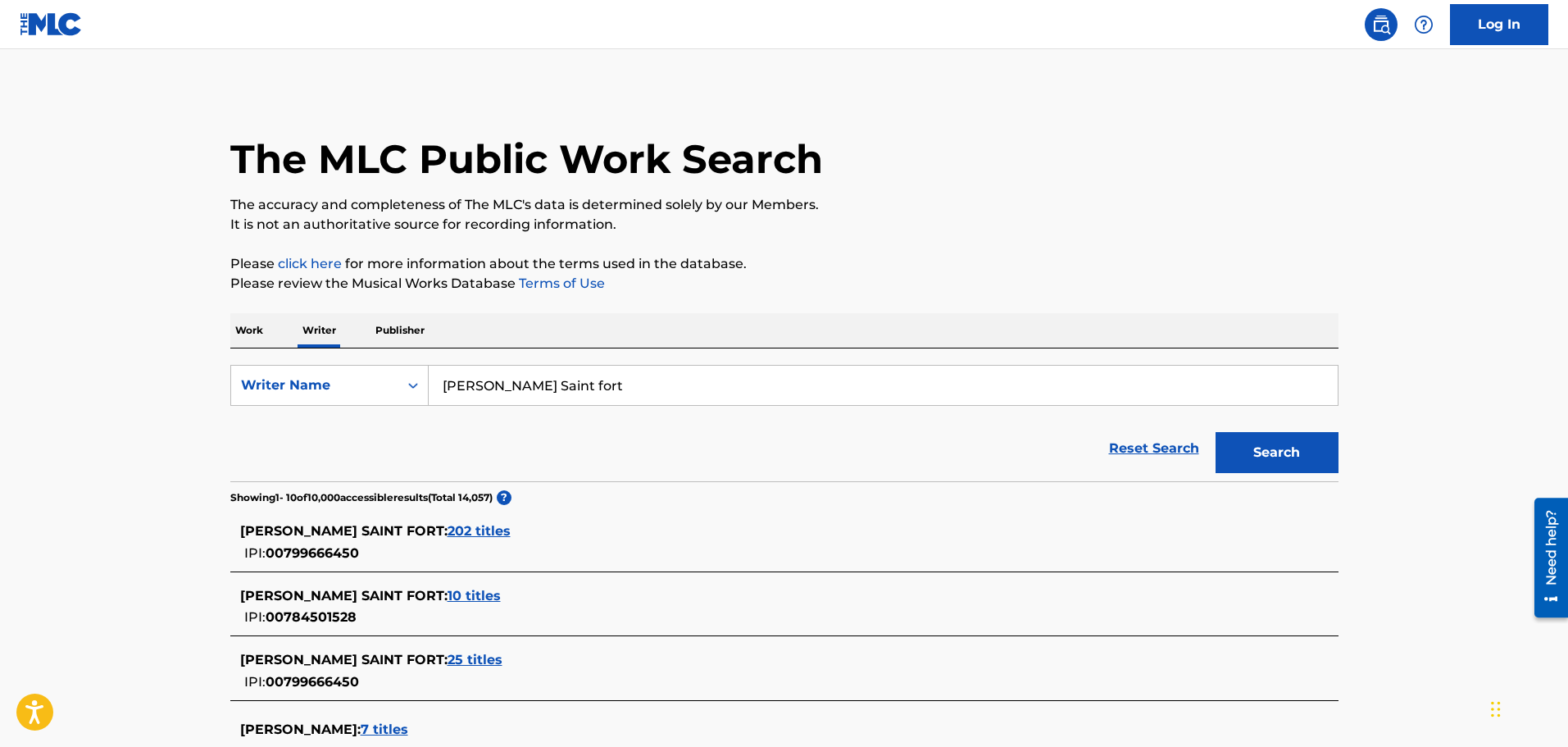
click at [447, 534] on span "202 titles" at bounding box center [479, 530] width 64 height 15
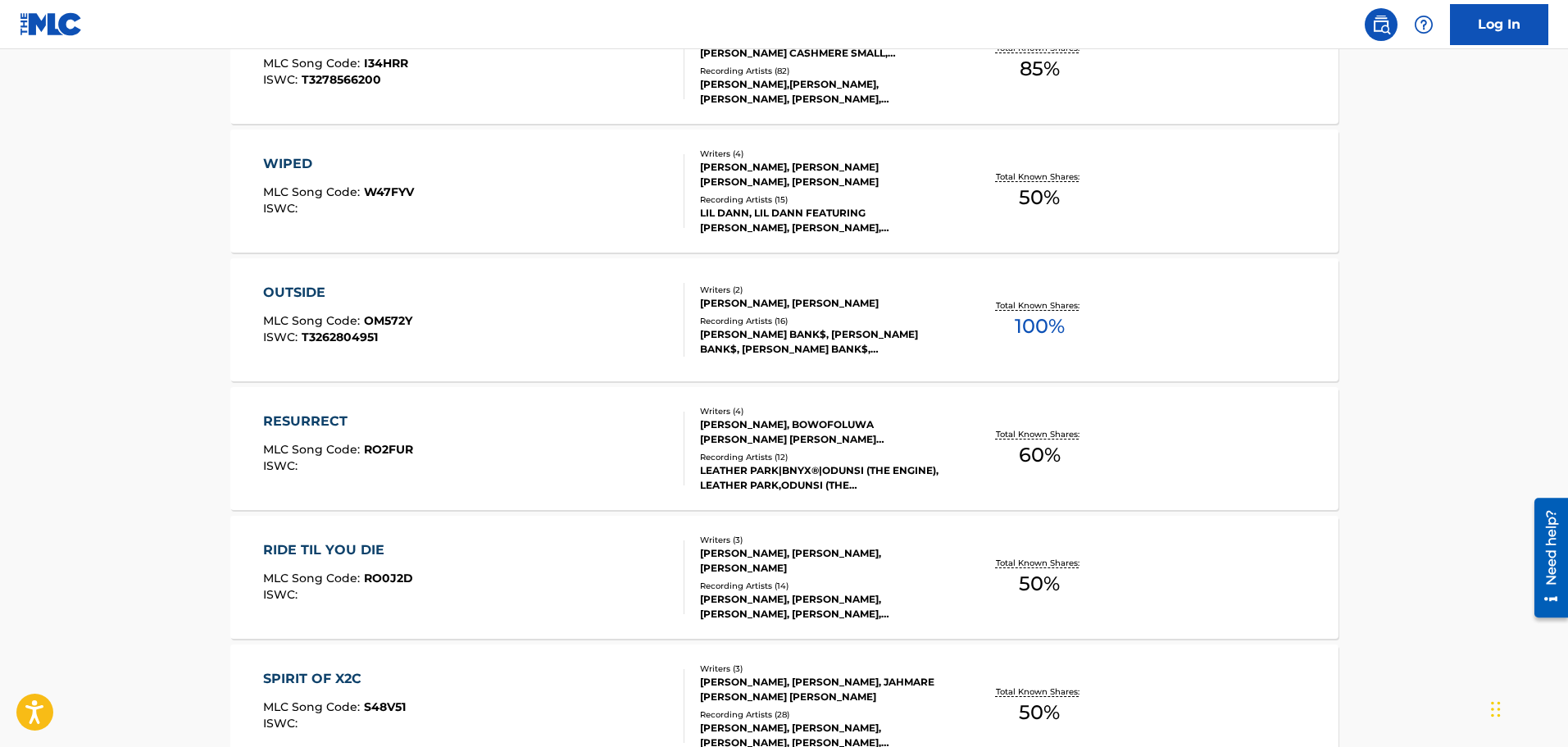
scroll to position [984, 0]
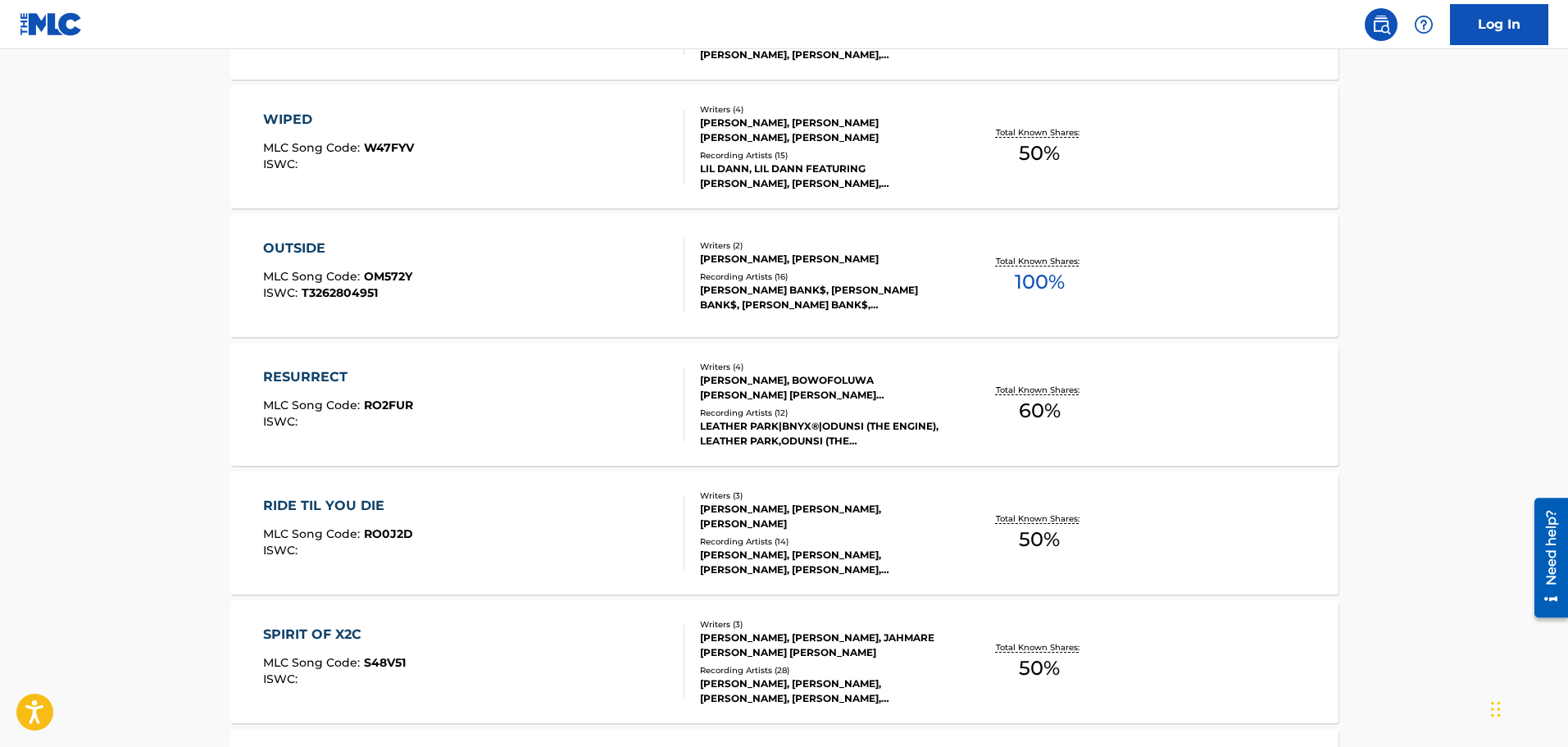
click at [344, 500] on div "RIDE TIL YOU DIE" at bounding box center [338, 506] width 150 height 20
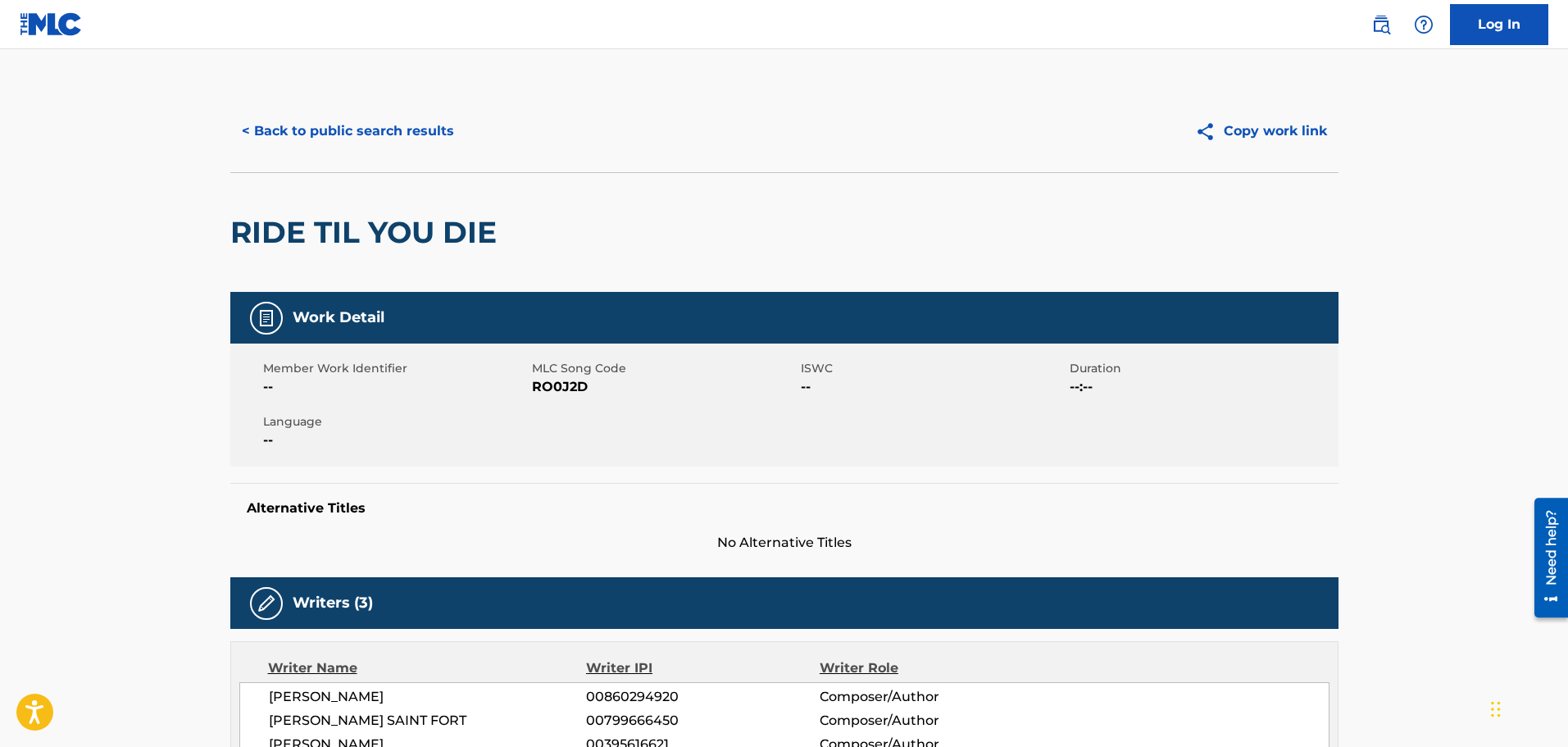
click at [309, 137] on button "< Back to public search results" at bounding box center [348, 131] width 235 height 41
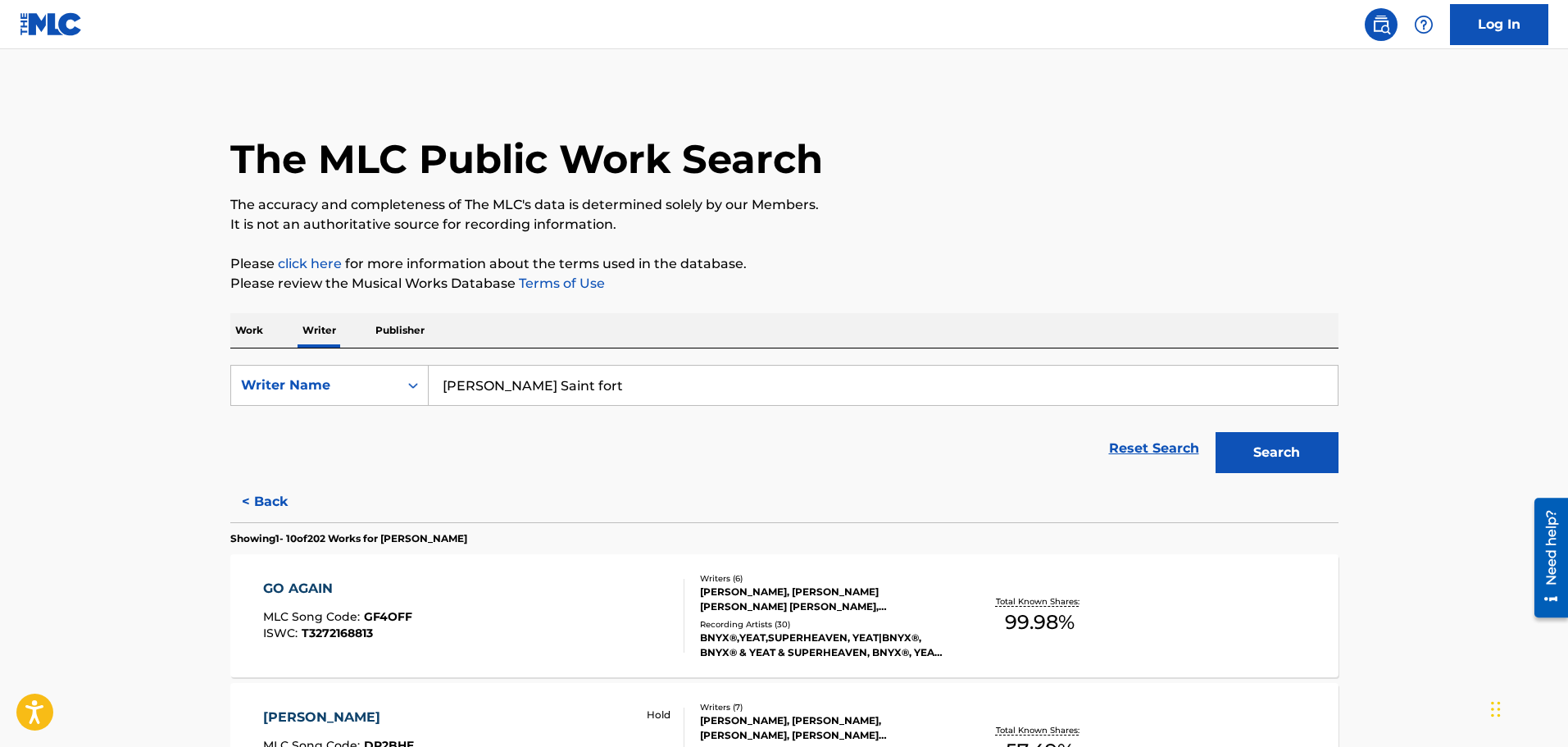
click at [404, 326] on p "Publisher" at bounding box center [399, 330] width 59 height 34
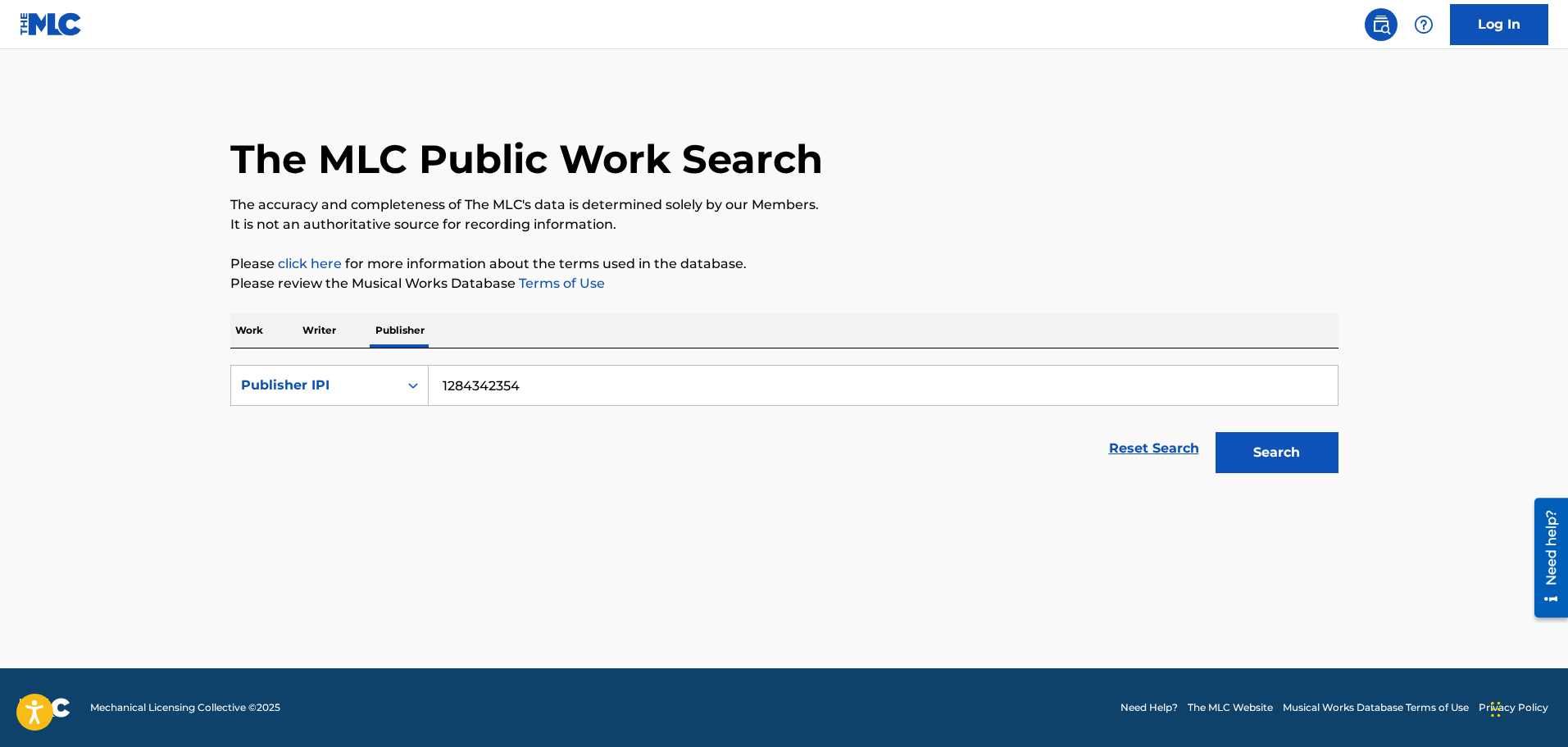
drag, startPoint x: 442, startPoint y: 388, endPoint x: 805, endPoint y: 305, distance: 372.4
click at [742, 337] on div "Work Writer Publisher SearchWithCriteria4a661f09-3c7a-4e11-be08-829d63047db0 Pu…" at bounding box center [784, 397] width 1108 height 168
click at [289, 401] on div "Publisher IPI" at bounding box center [329, 385] width 199 height 41
drag, startPoint x: 293, startPoint y: 422, endPoint x: 348, endPoint y: 414, distance: 55.6
click at [295, 424] on div "Publisher Name" at bounding box center [329, 426] width 197 height 41
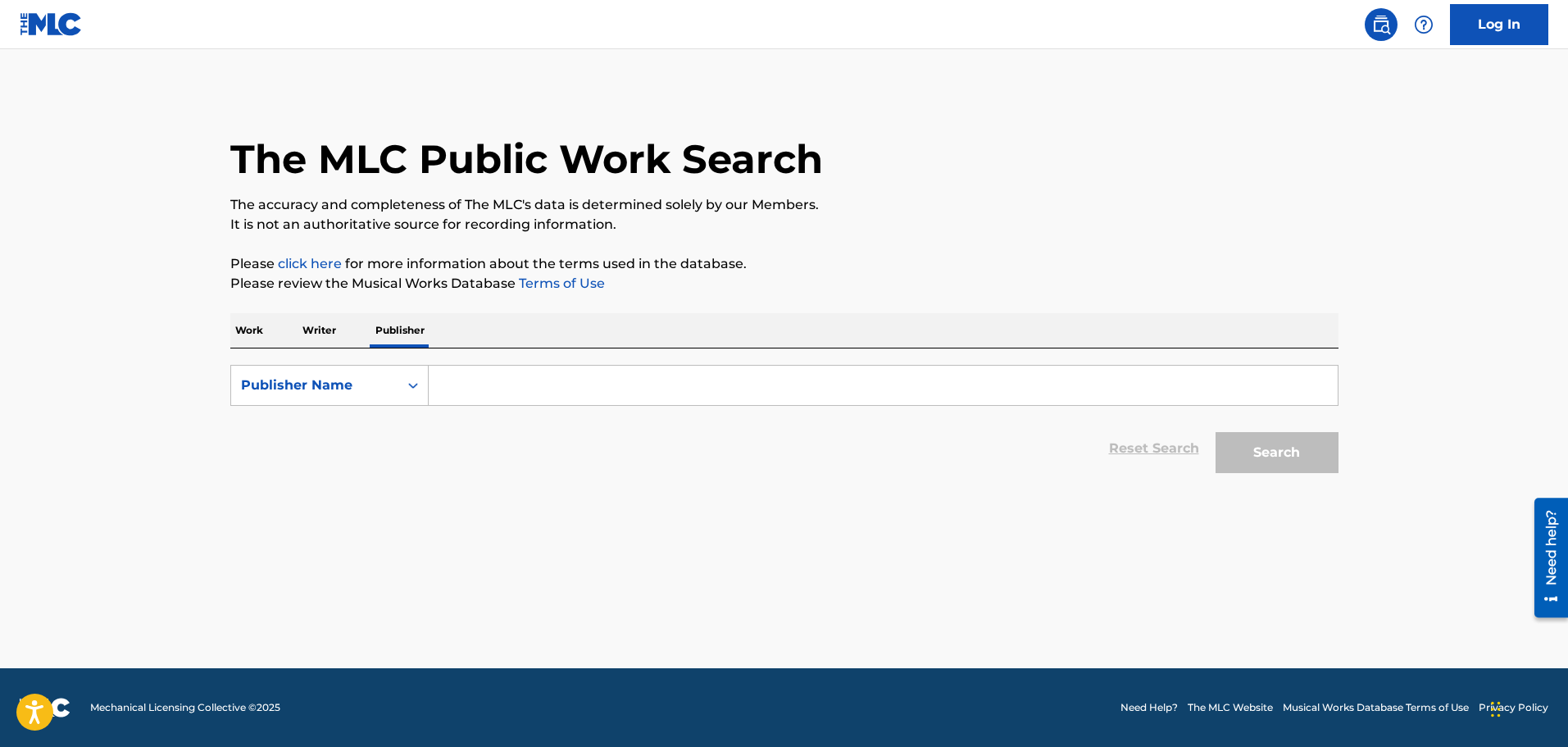
click at [622, 376] on input "Search Form" at bounding box center [883, 385] width 909 height 39
click at [1215, 432] on button "Search" at bounding box center [1276, 452] width 122 height 41
click at [1253, 464] on button "Search" at bounding box center [1276, 452] width 122 height 41
drag, startPoint x: 525, startPoint y: 388, endPoint x: 319, endPoint y: 374, distance: 206.5
click at [325, 371] on div "SearchWithCriteria86ef1063-721d-4d70-833a-c2c1d13f80e3 Publisher Name Subcarbon" at bounding box center [784, 385] width 1108 height 41
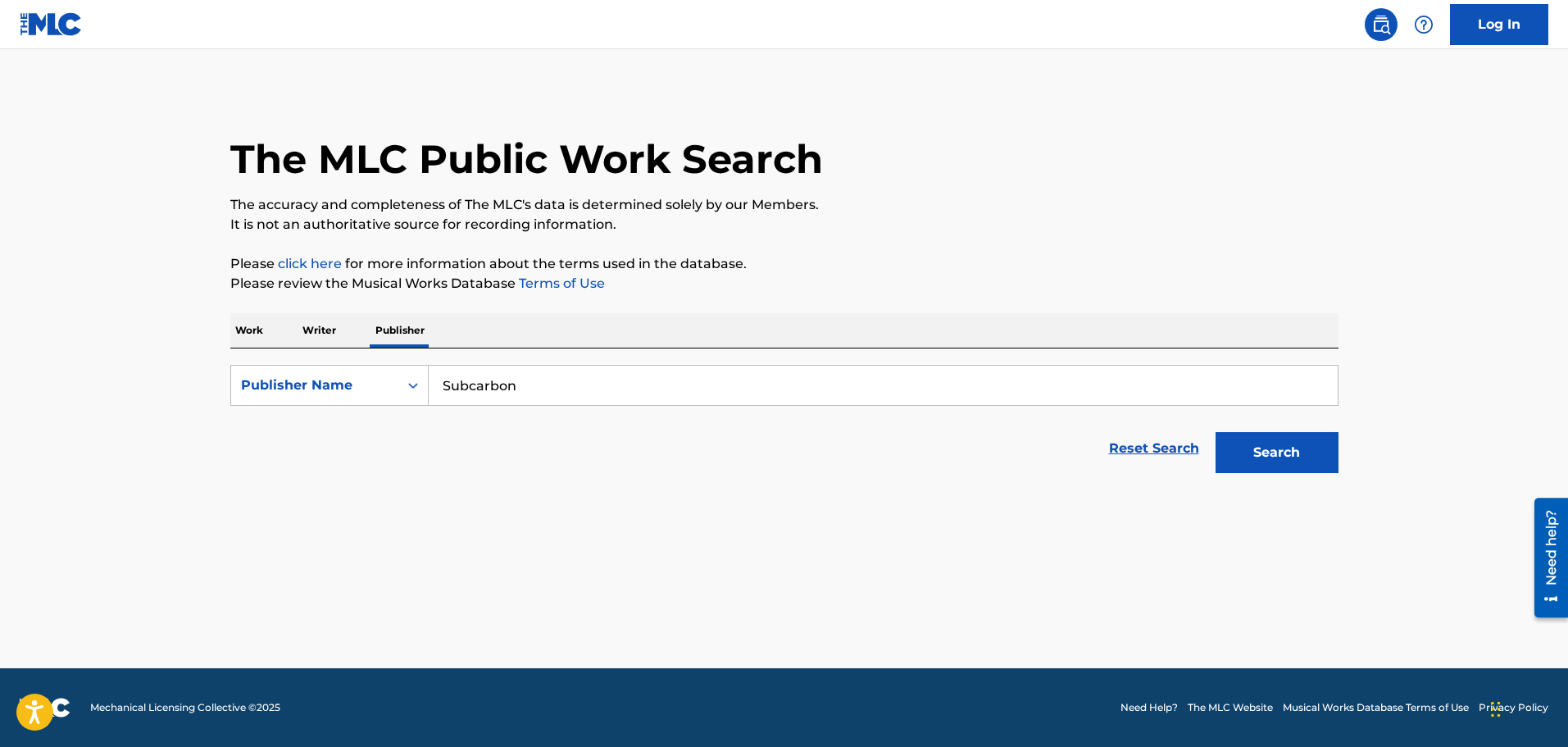
paste input "Nero Reinvents Publishing"
type input "Nero Reinvents Publishing"
click at [1215, 432] on button "Search" at bounding box center [1276, 452] width 122 height 41
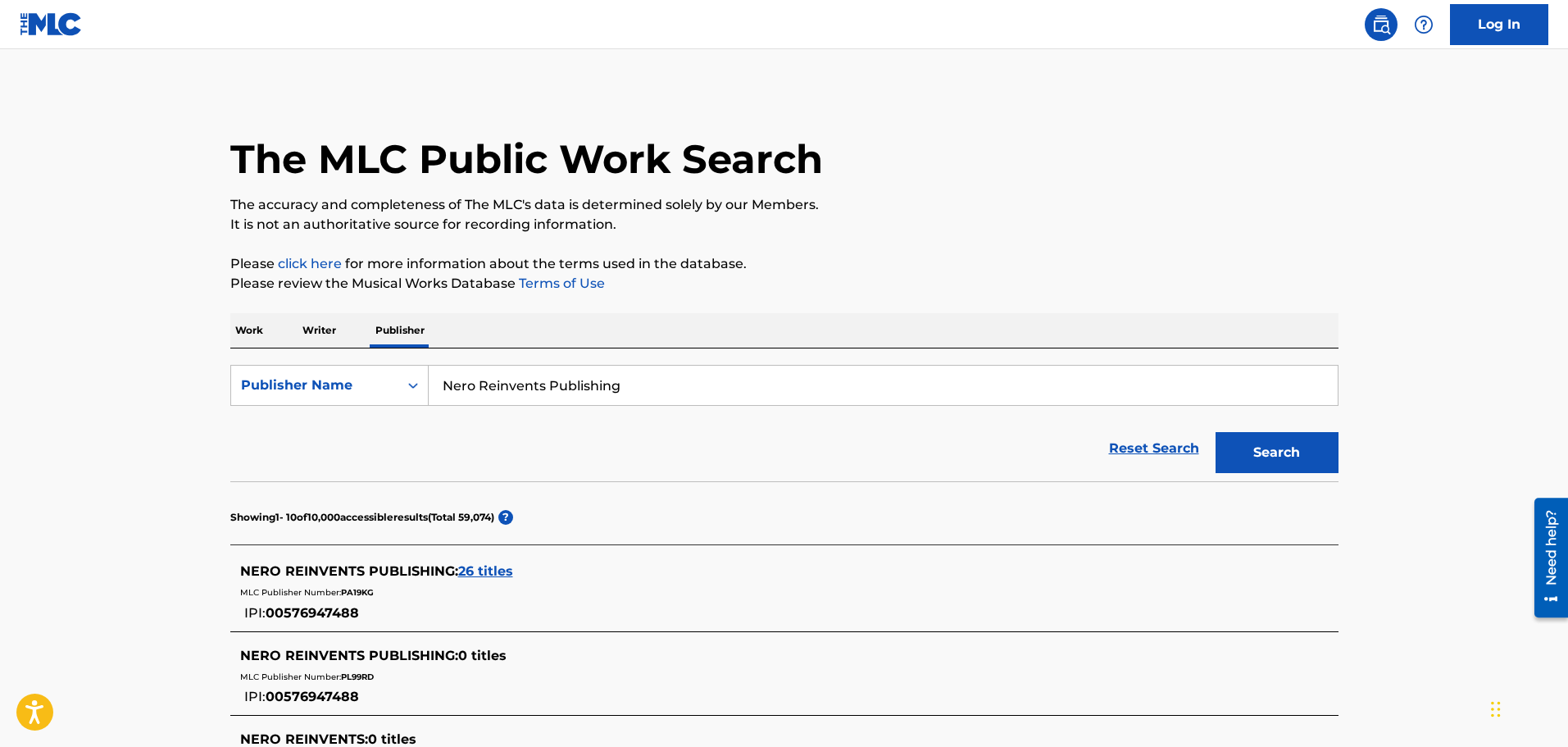
click at [488, 569] on span "26 titles" at bounding box center [485, 570] width 55 height 15
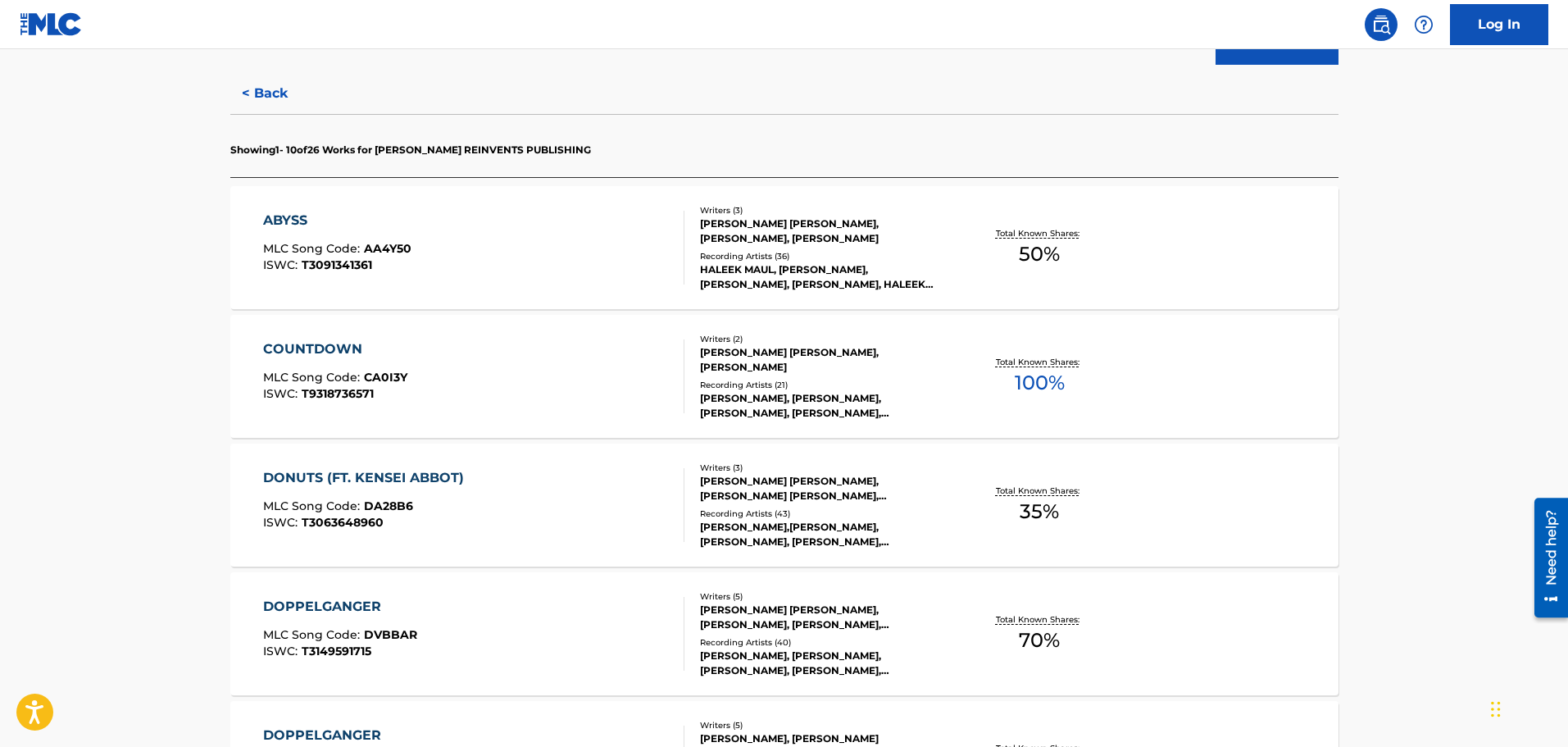
scroll to position [410, 0]
click at [286, 224] on div "ABYSS" at bounding box center [337, 219] width 148 height 20
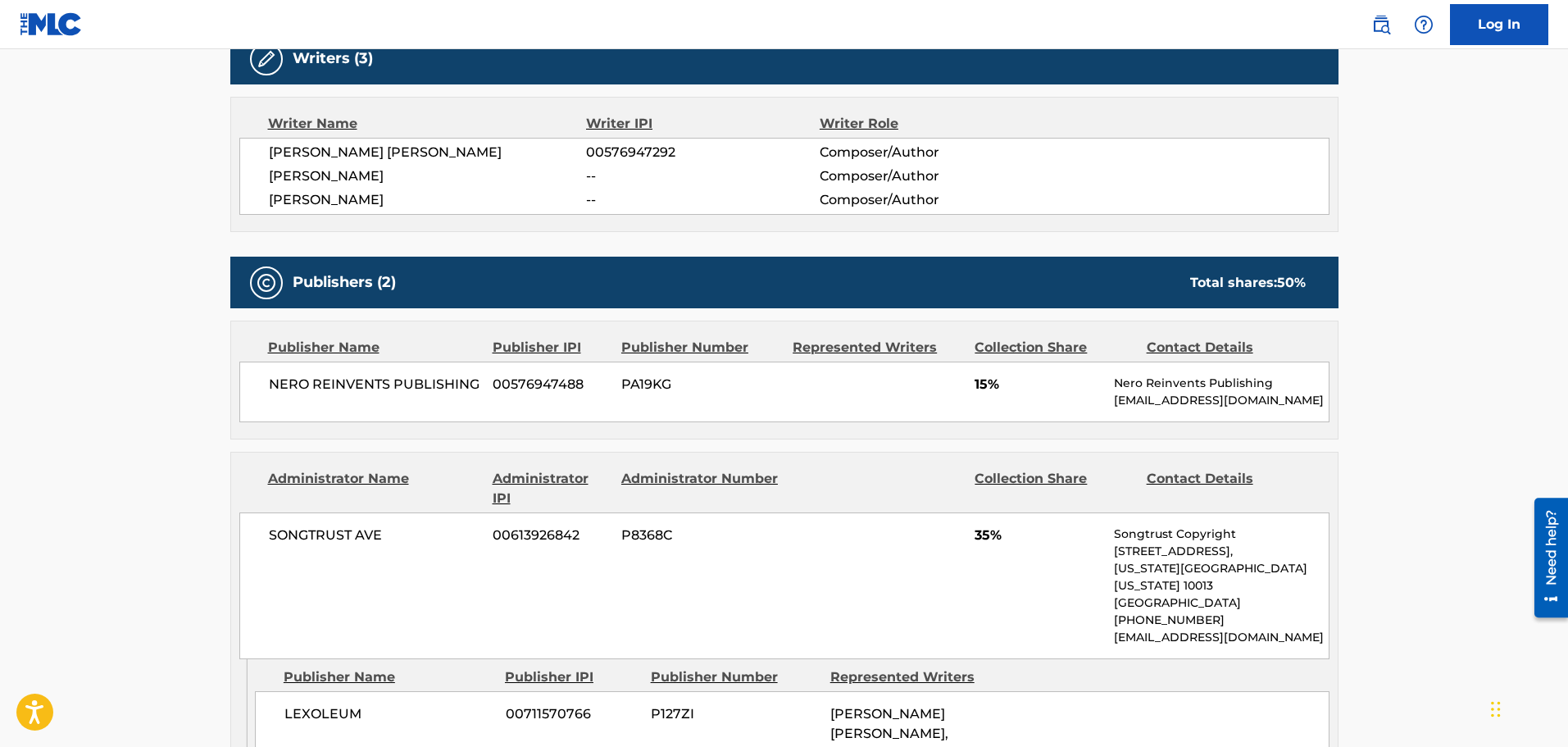
scroll to position [574, 0]
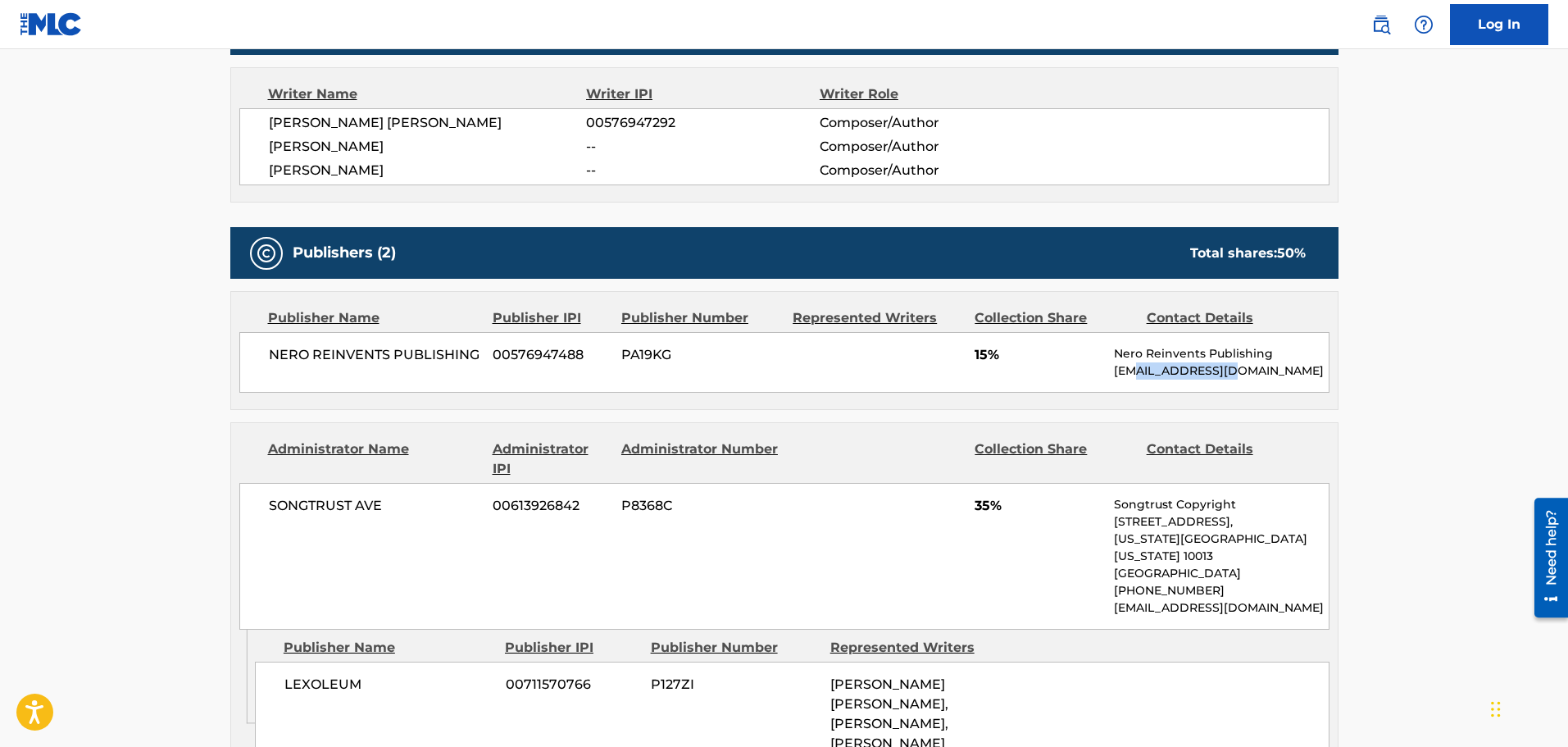
drag, startPoint x: 1137, startPoint y: 371, endPoint x: 1228, endPoint y: 368, distance: 91.0
click at [1228, 368] on p "[EMAIL_ADDRESS][DOMAIN_NAME]" at bounding box center [1220, 370] width 214 height 17
copy p "[DOMAIN_NAME]"
drag, startPoint x: 1116, startPoint y: 352, endPoint x: 1266, endPoint y: 353, distance: 150.0
click at [1253, 353] on p "Nero Reinvents Publishing" at bounding box center [1220, 353] width 214 height 17
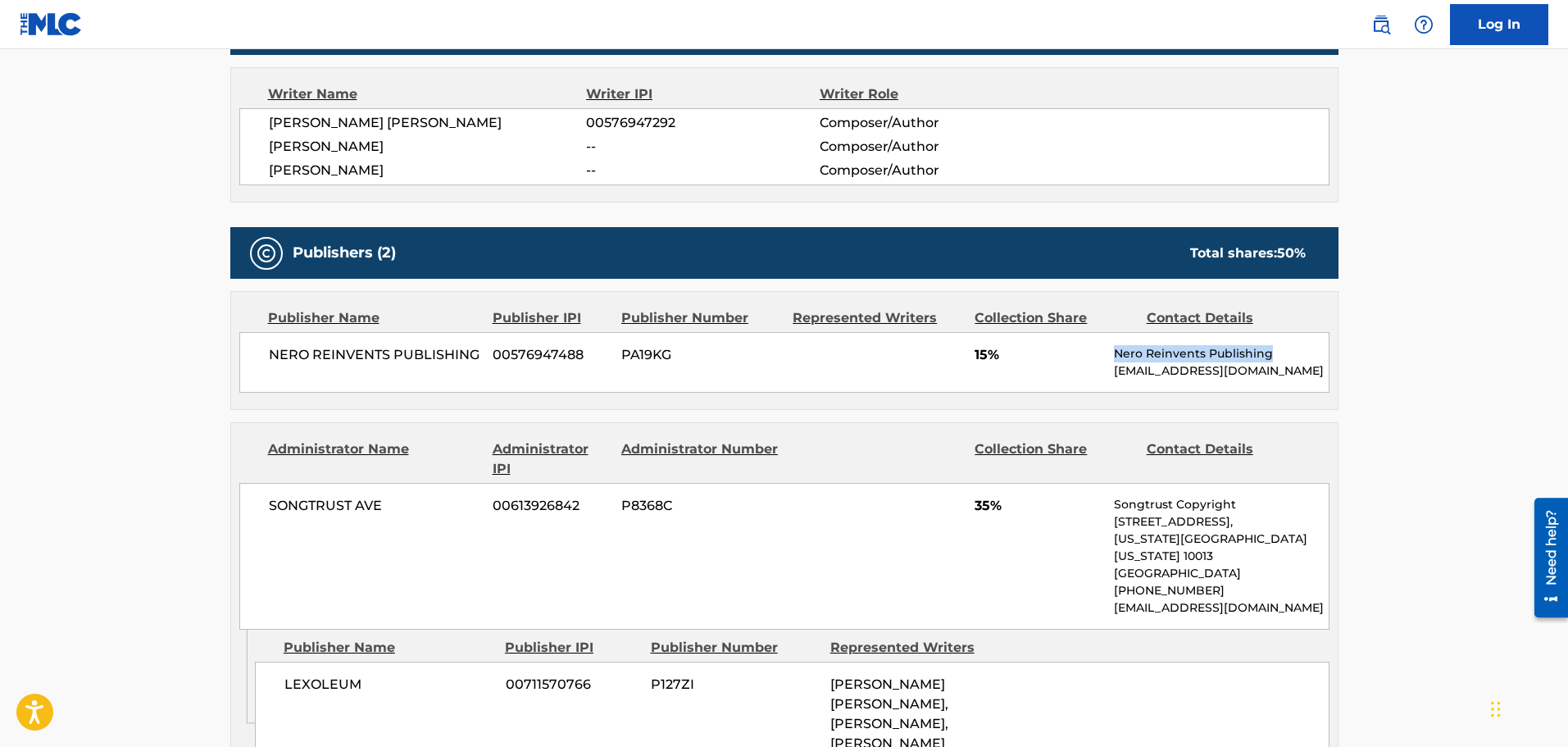
copy p "Nero Reinvents Publishing"
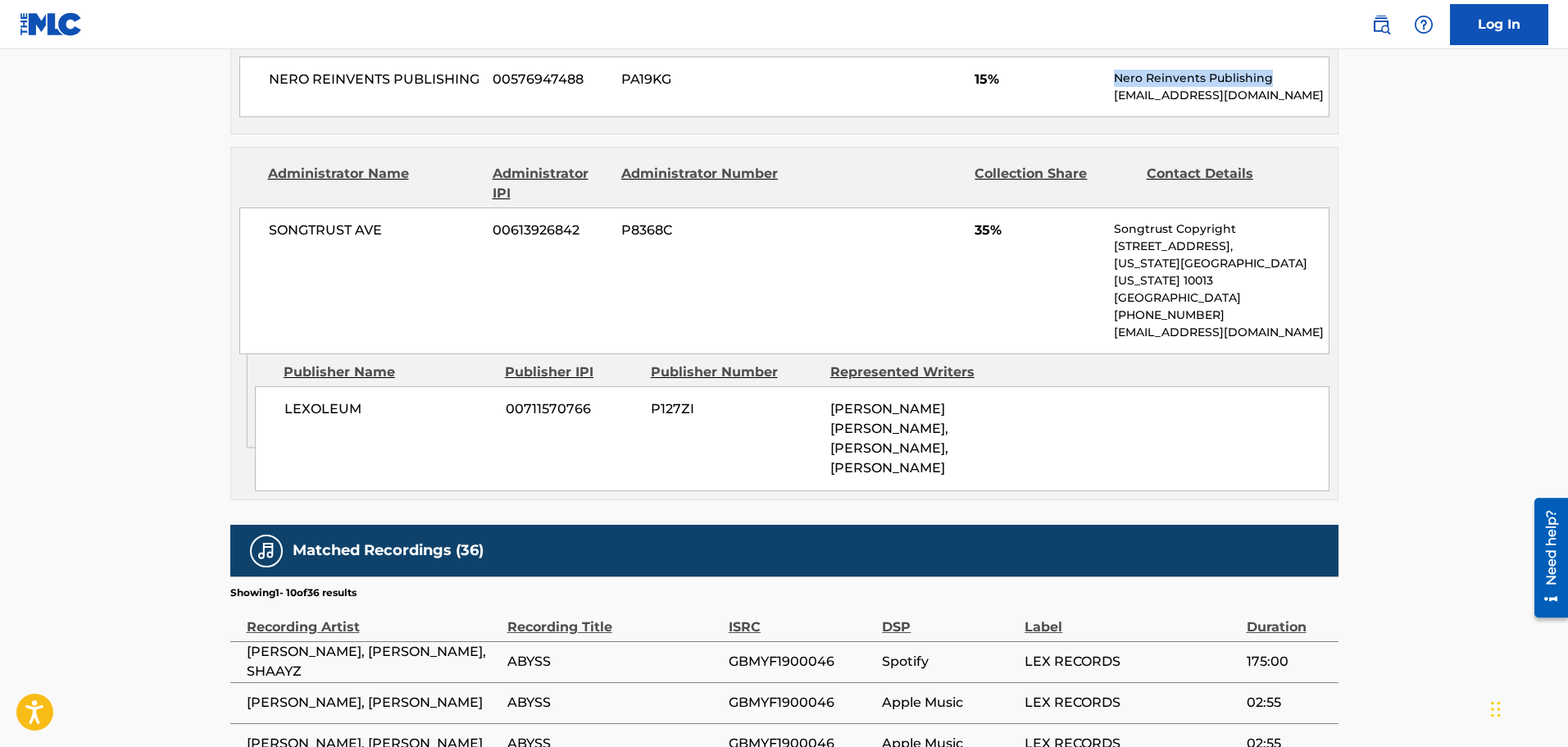
scroll to position [1198, 0]
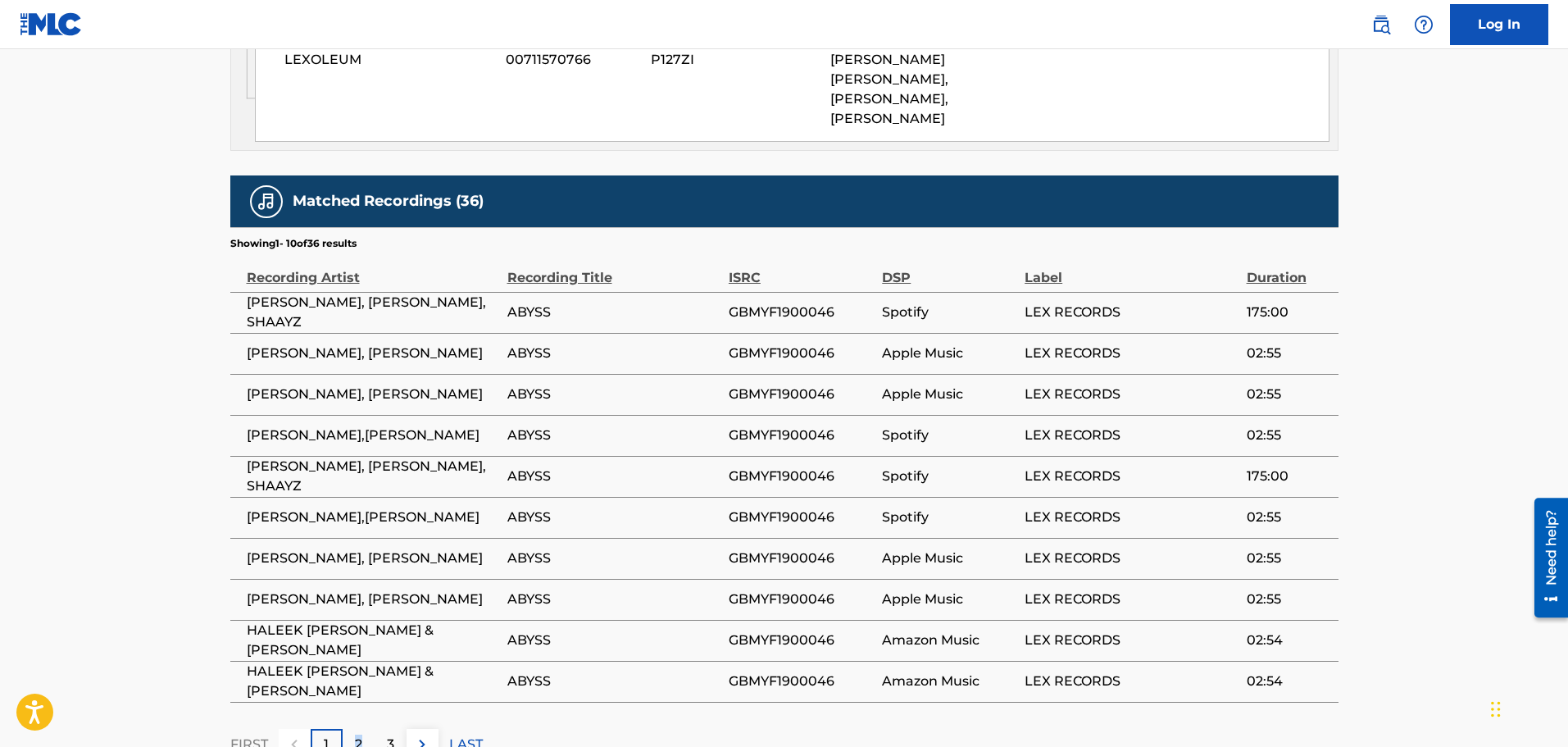
click at [359, 569] on p "2" at bounding box center [358, 744] width 7 height 20
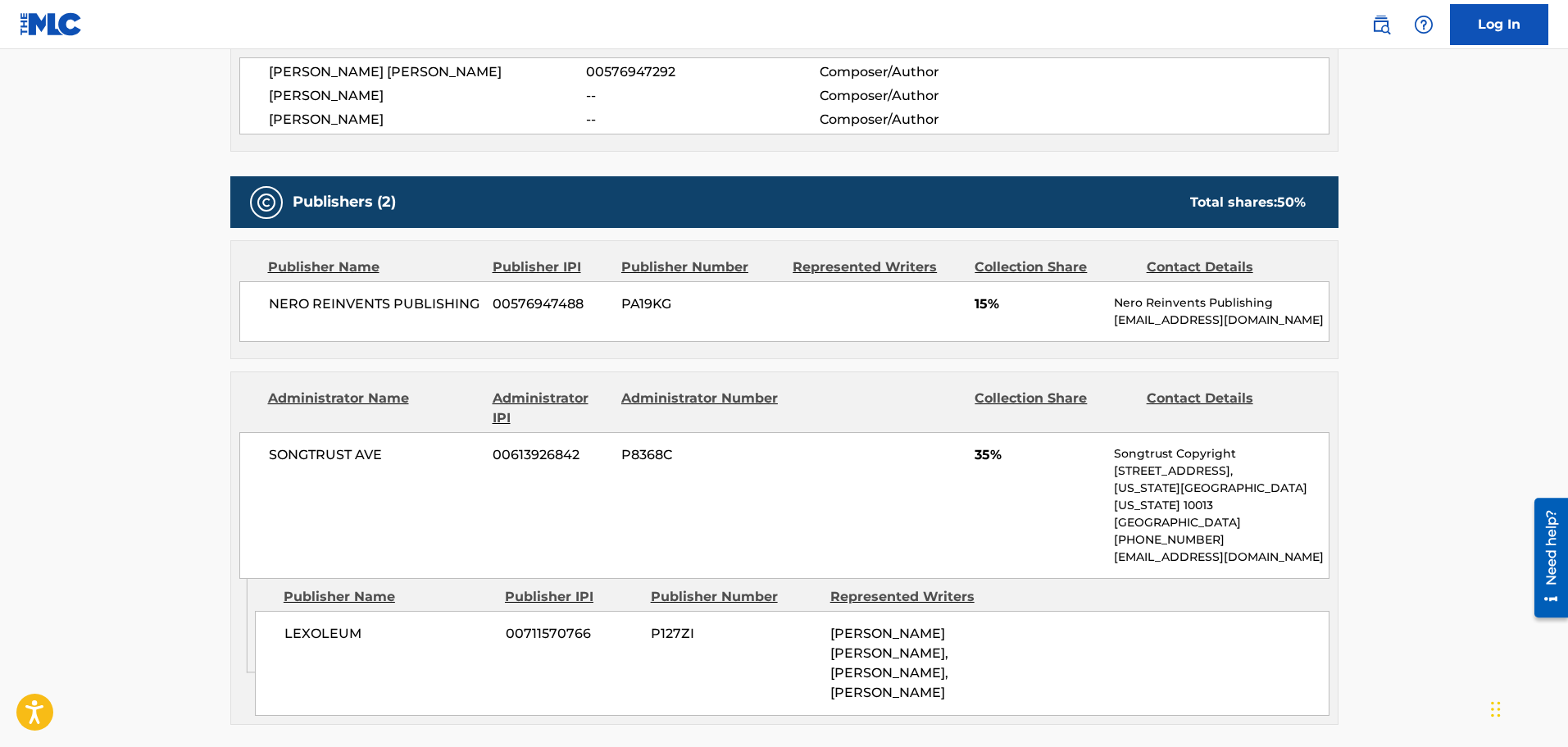
scroll to position [543, 0]
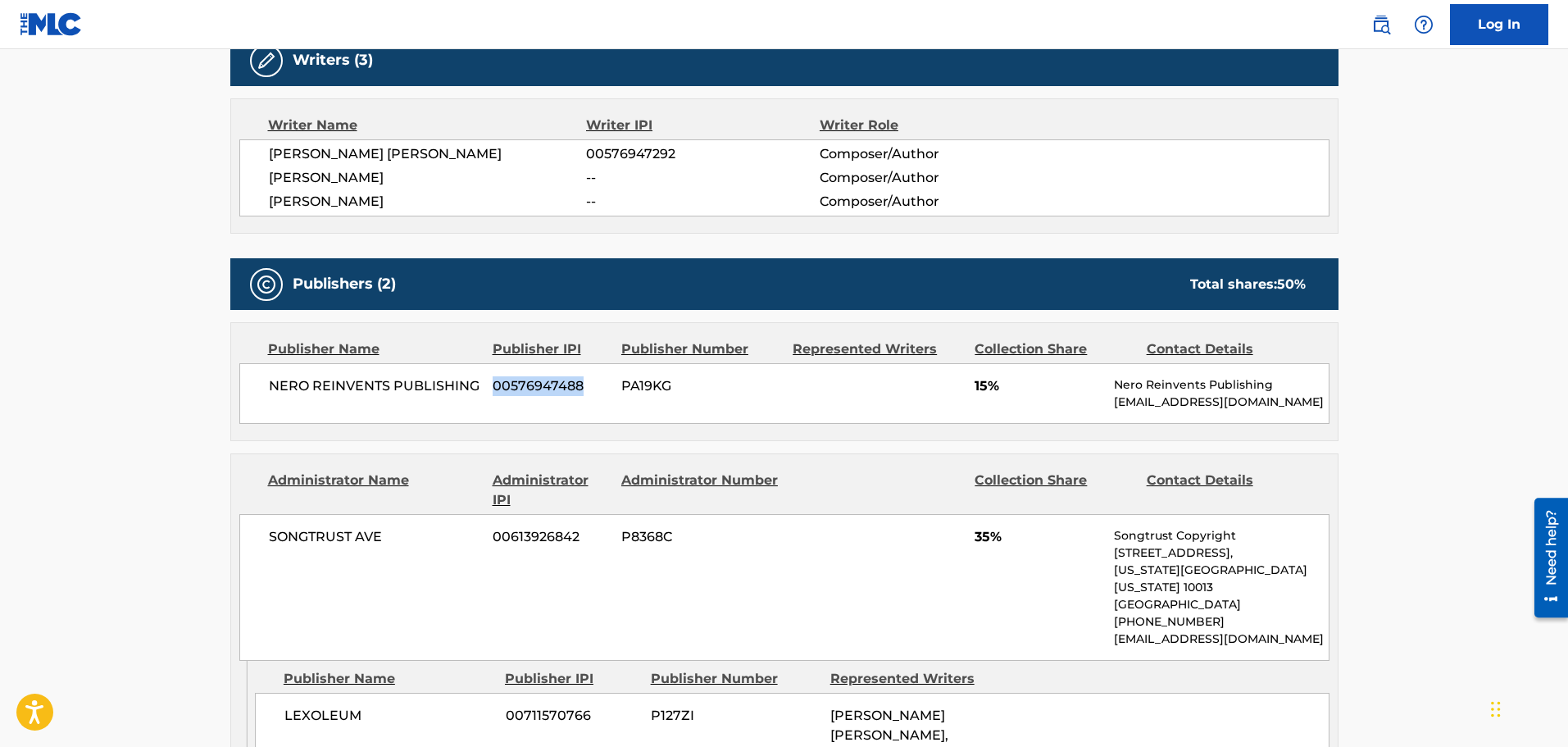
drag, startPoint x: 495, startPoint y: 384, endPoint x: 583, endPoint y: 385, distance: 88.0
click at [583, 385] on span "00576947488" at bounding box center [551, 387] width 116 height 20
copy span "00576947488"
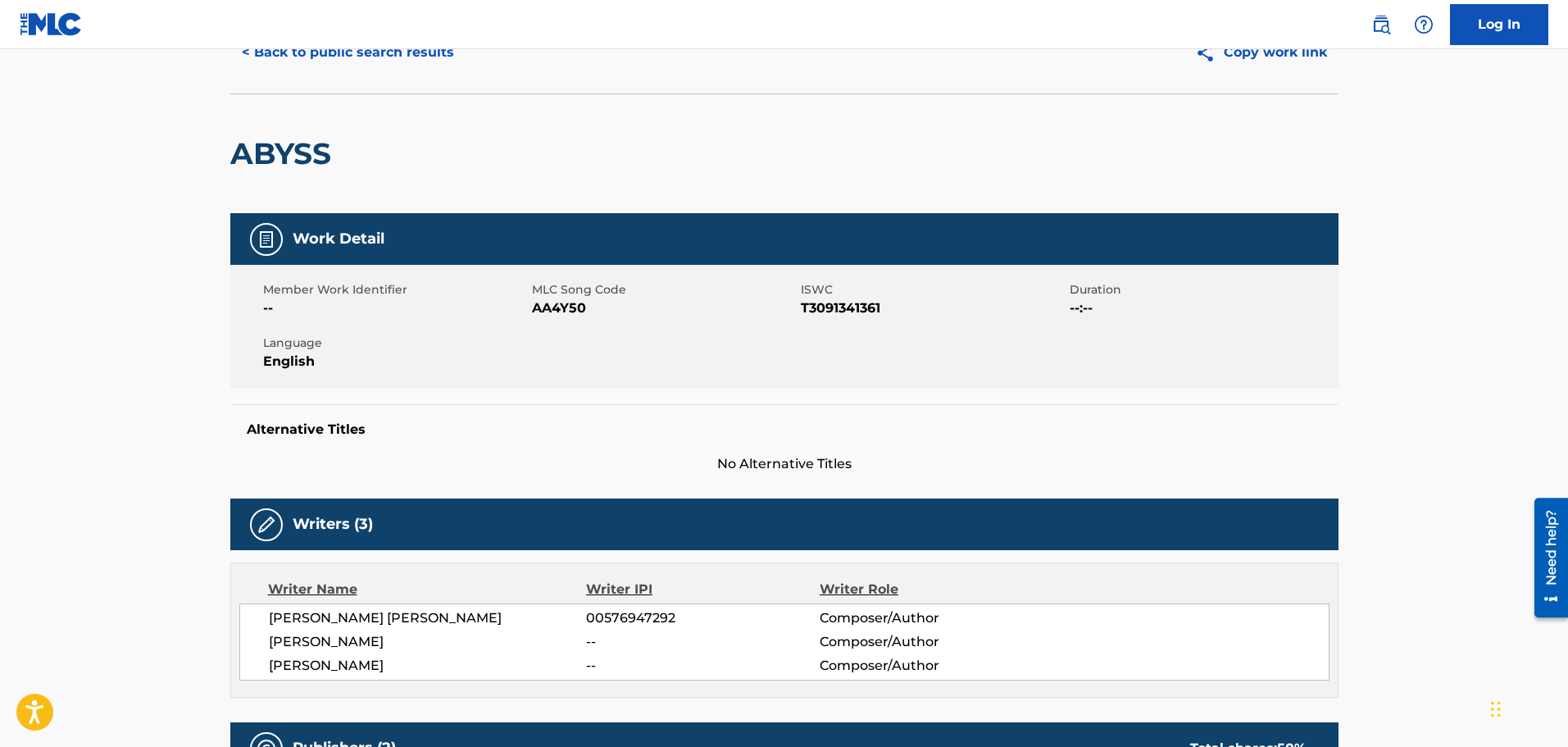
scroll to position [51, 0]
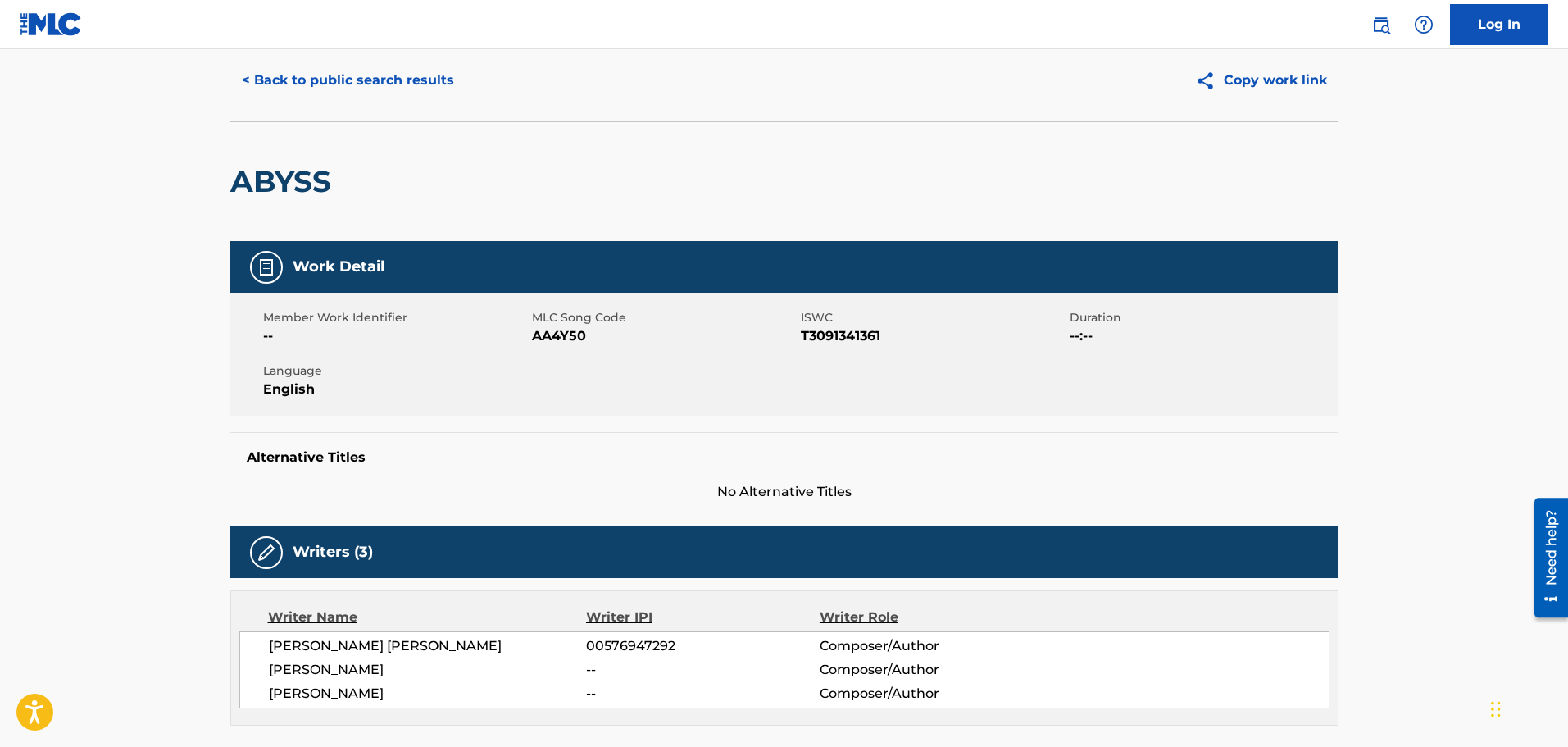
click at [326, 78] on button "< Back to public search results" at bounding box center [348, 80] width 235 height 41
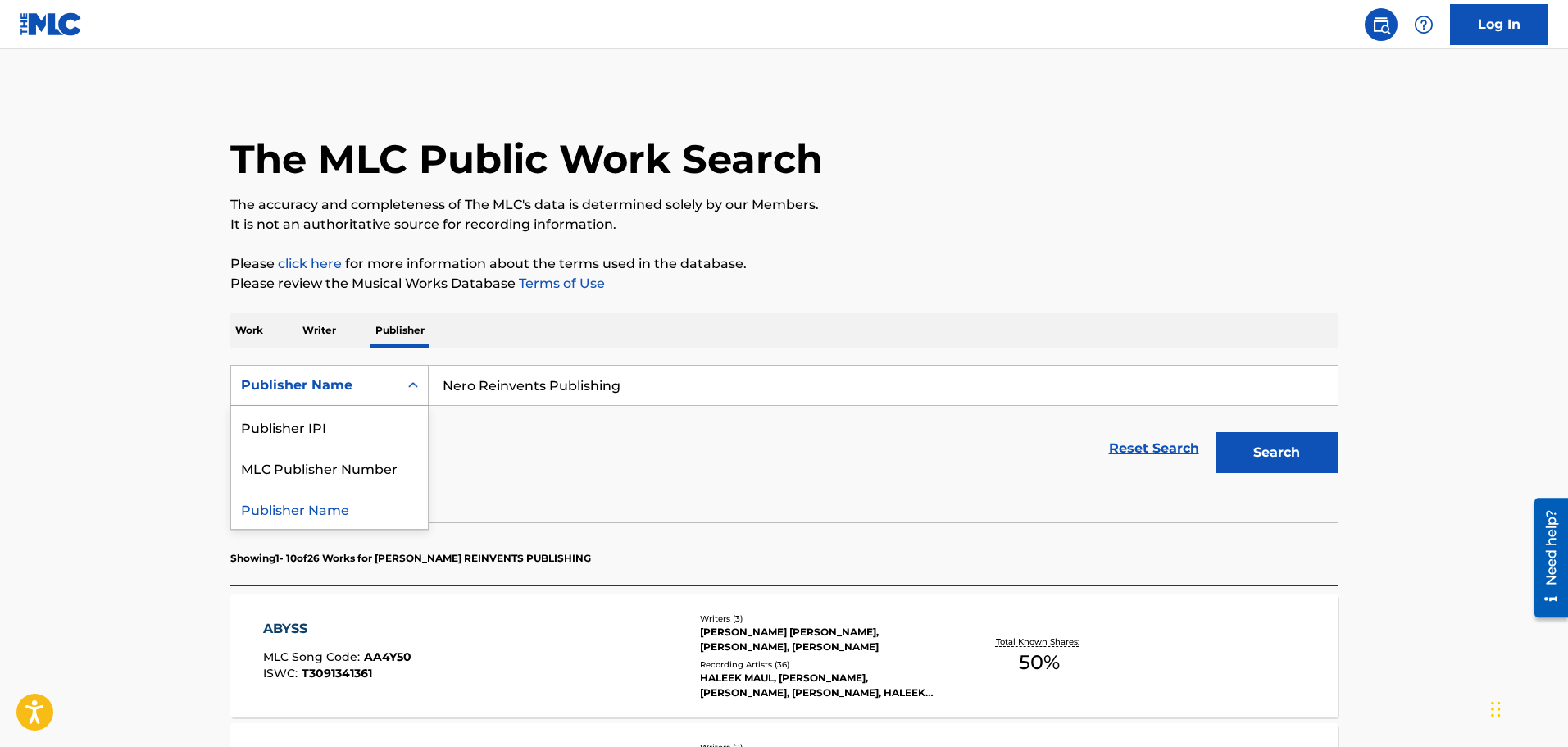
click at [406, 386] on icon "Search Form" at bounding box center [413, 385] width 16 height 16
click at [367, 415] on div "Publisher IPI" at bounding box center [329, 426] width 197 height 41
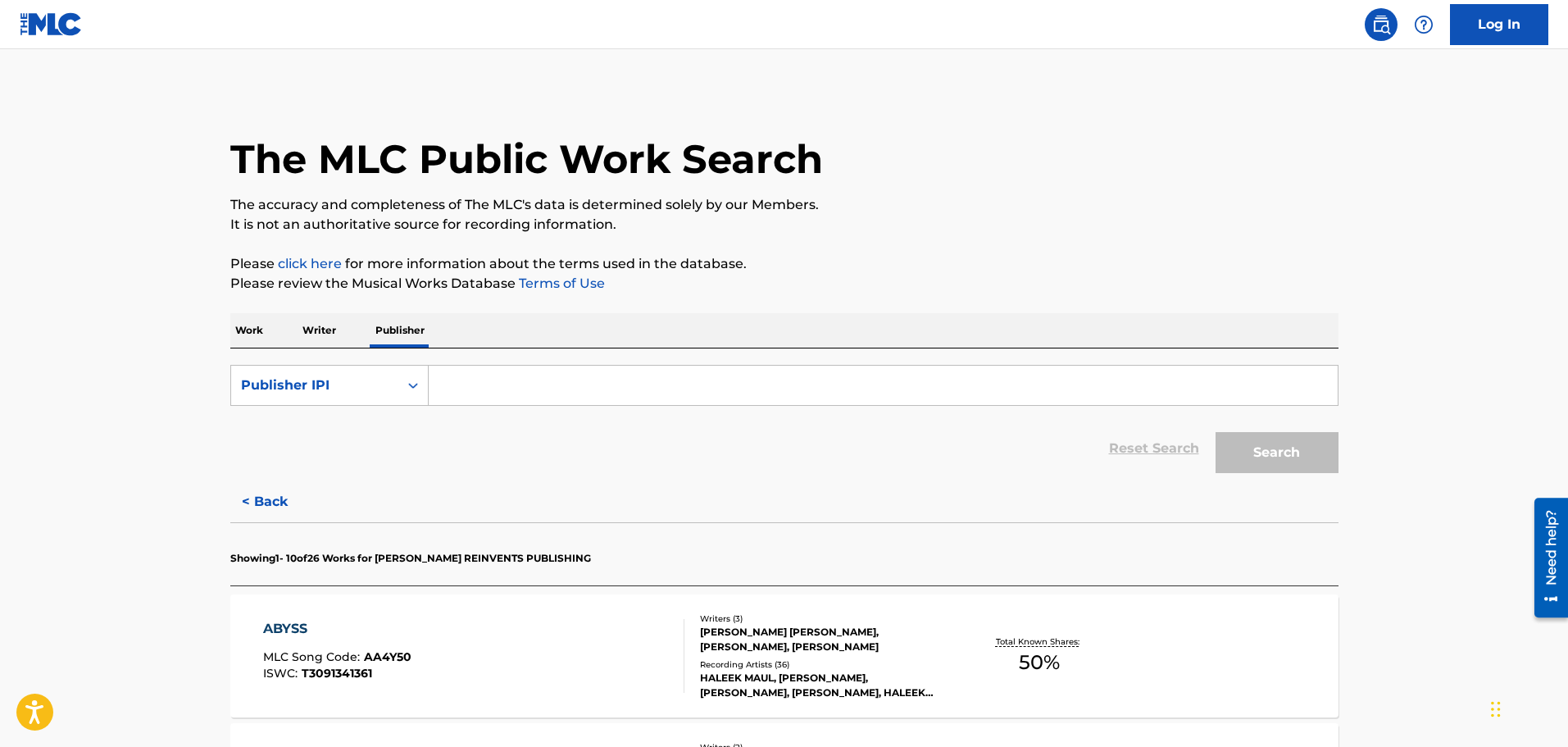
drag, startPoint x: 395, startPoint y: 410, endPoint x: 465, endPoint y: 403, distance: 70.3
click at [465, 403] on input "Search Form" at bounding box center [883, 385] width 909 height 39
paste input "00576947488"
type input "00576947488"
click at [1215, 432] on button "Search" at bounding box center [1276, 452] width 122 height 41
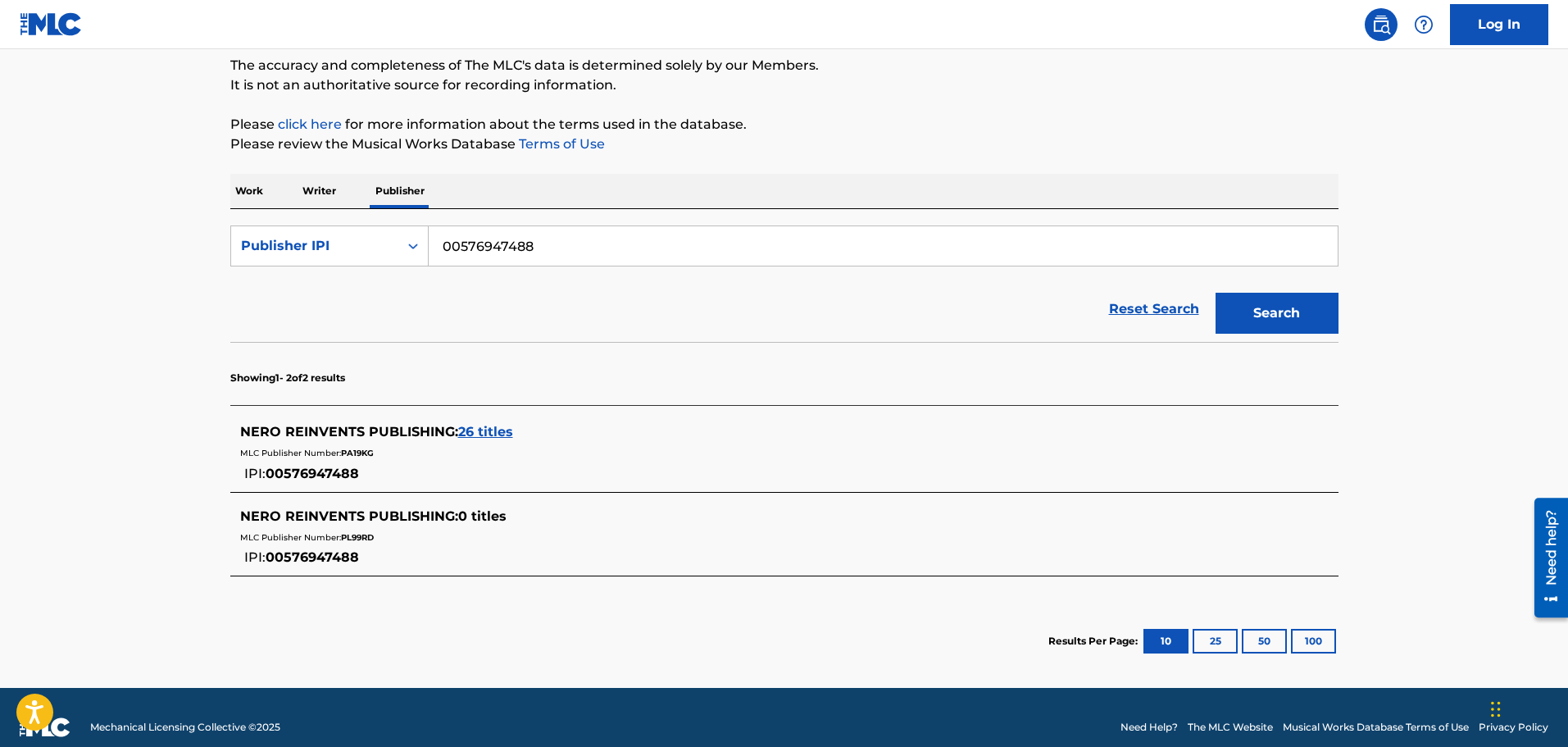
scroll to position [159, 0]
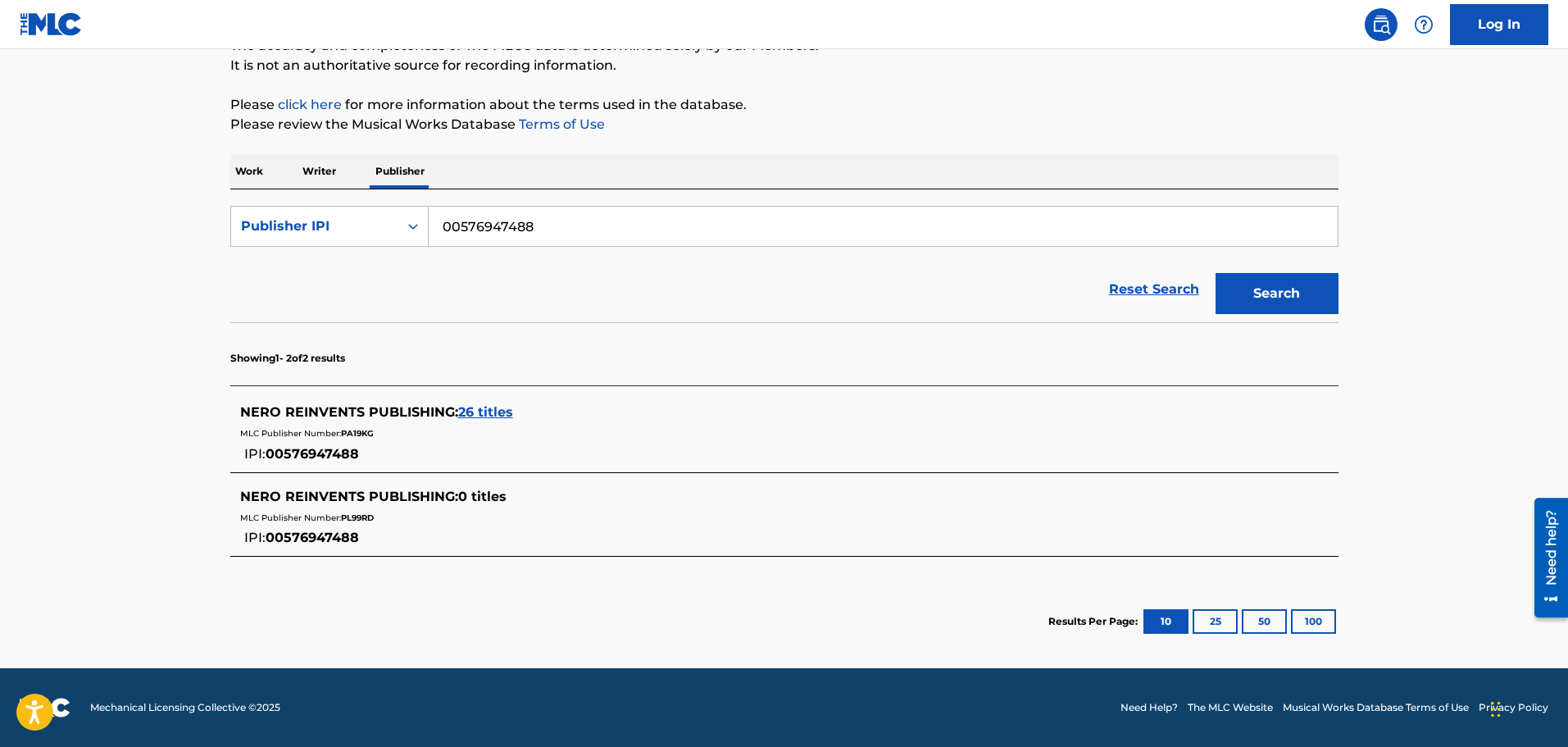
click at [506, 413] on span "26 titles" at bounding box center [485, 411] width 55 height 15
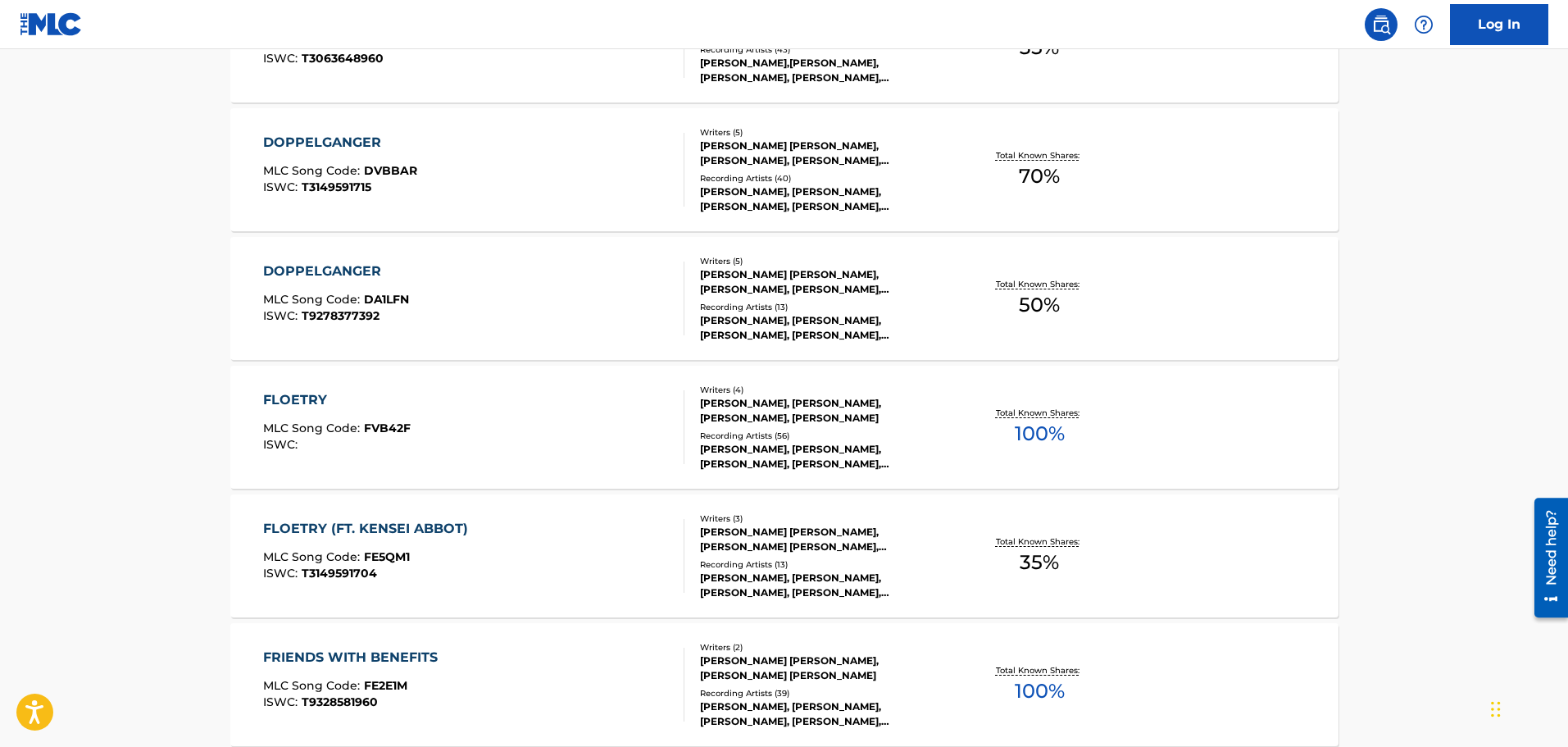
scroll to position [978, 0]
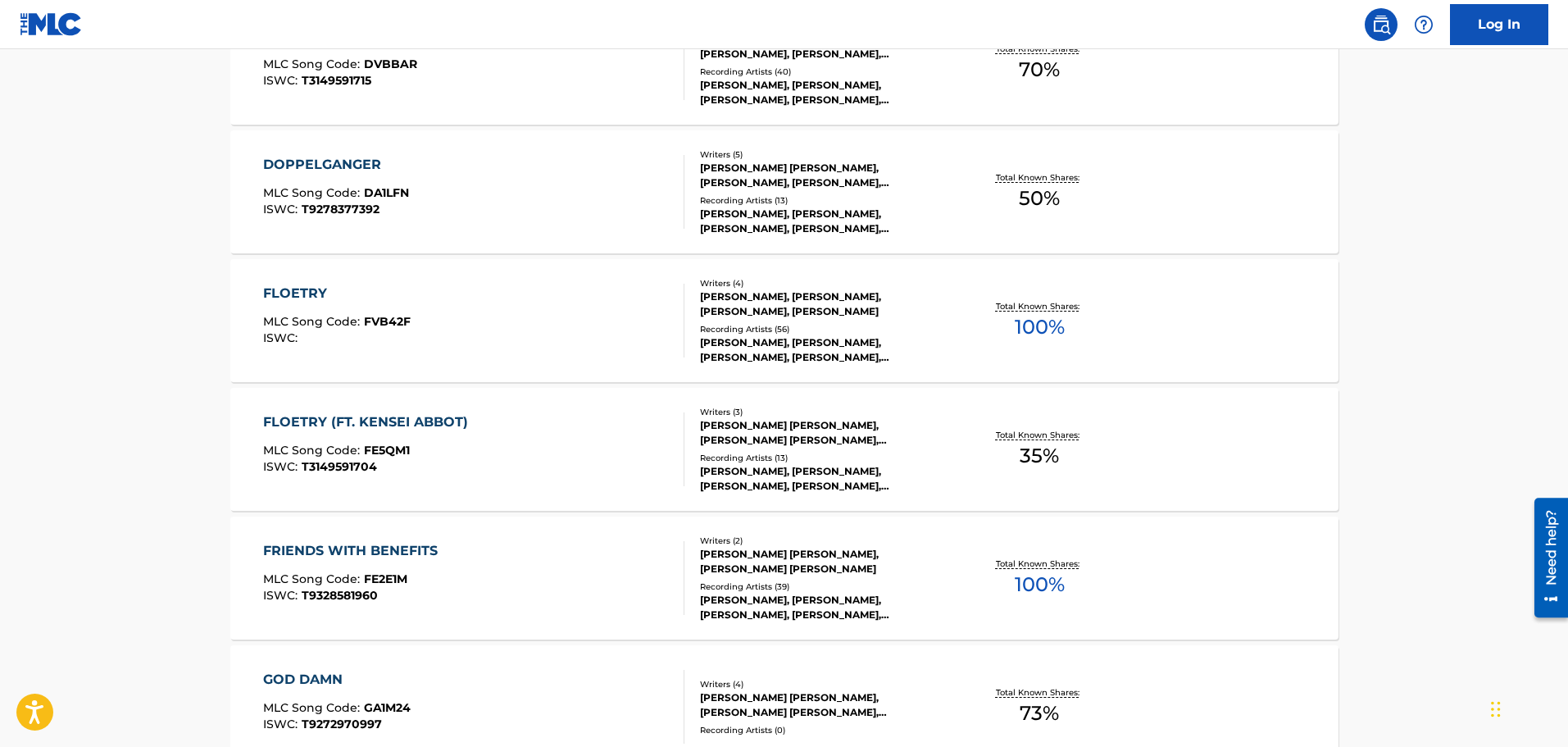
click at [825, 548] on div "[PERSON_NAME] [PERSON_NAME], [PERSON_NAME] [PERSON_NAME]" at bounding box center [823, 561] width 248 height 30
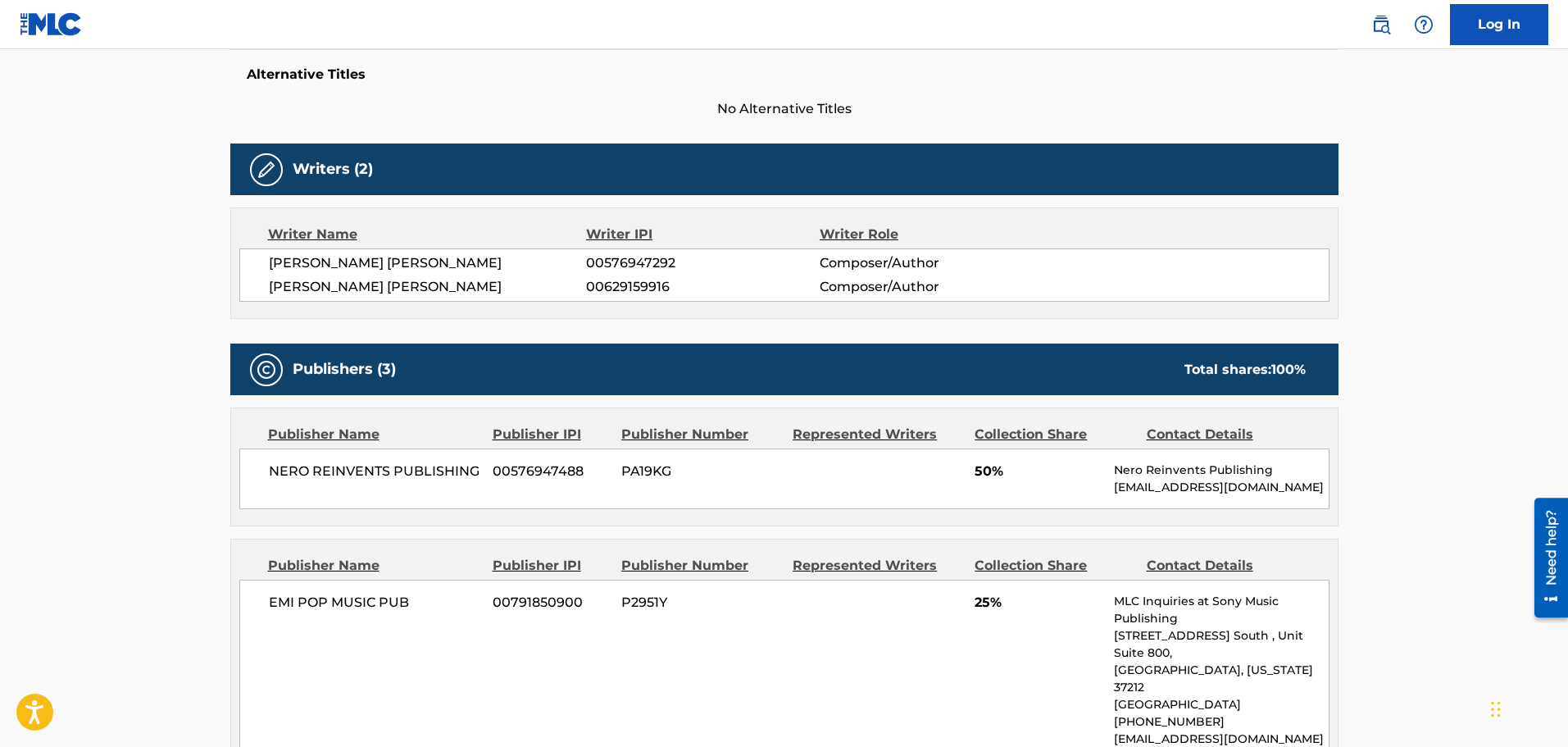
scroll to position [492, 0]
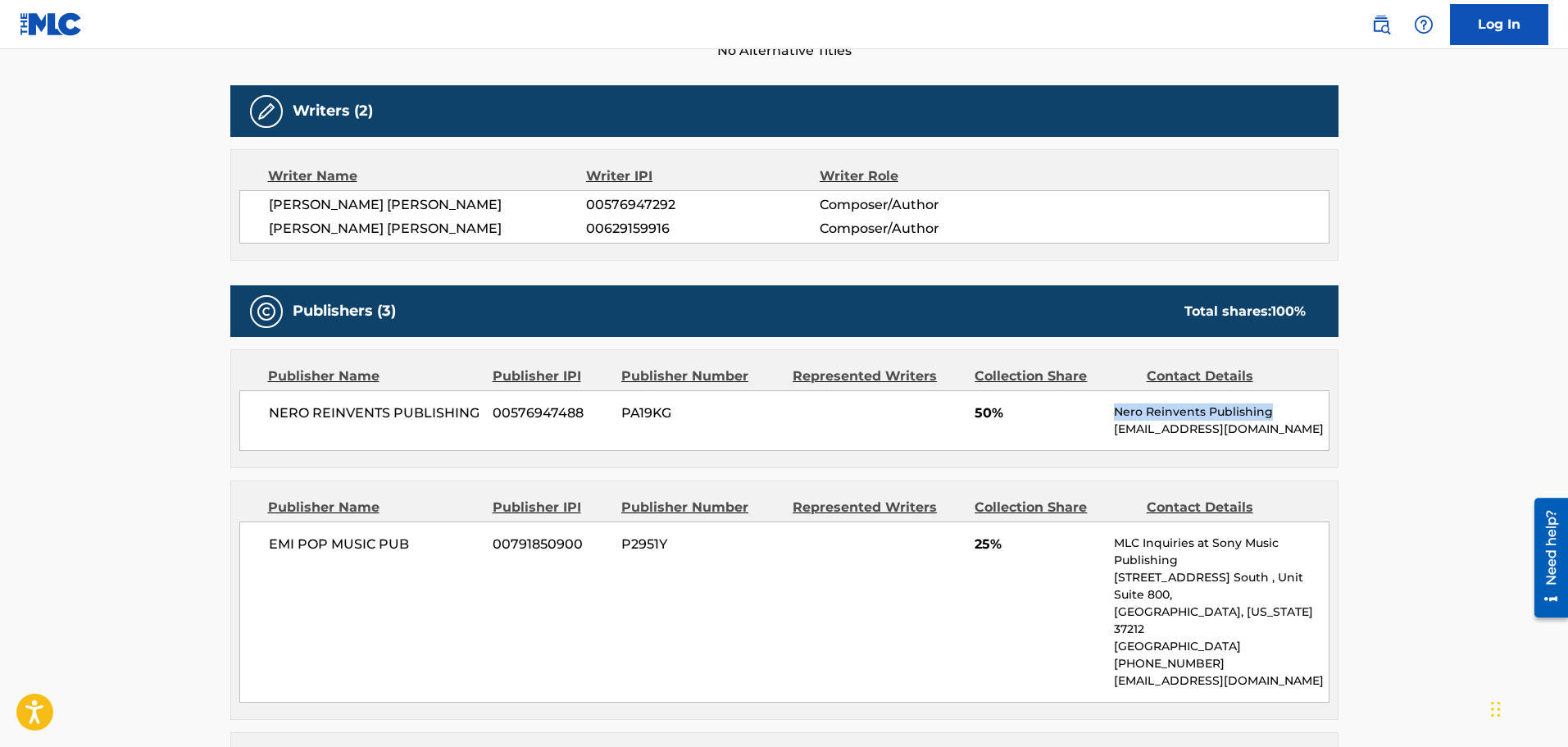
drag, startPoint x: 1118, startPoint y: 410, endPoint x: 1309, endPoint y: 391, distance: 191.9
click at [1253, 391] on div "NERO REINVENTS PUBLISHING 00576947488 PA19KG 50% Nero Reinvents Publishing [EMA…" at bounding box center [784, 420] width 1090 height 61
copy p "Nero Reinvents Publishing"
click at [779, 448] on div "NERO REINVENTS PUBLISHING 00576947488 PA19KG 50% Nero Reinvents Publishing [EMA…" at bounding box center [784, 420] width 1090 height 61
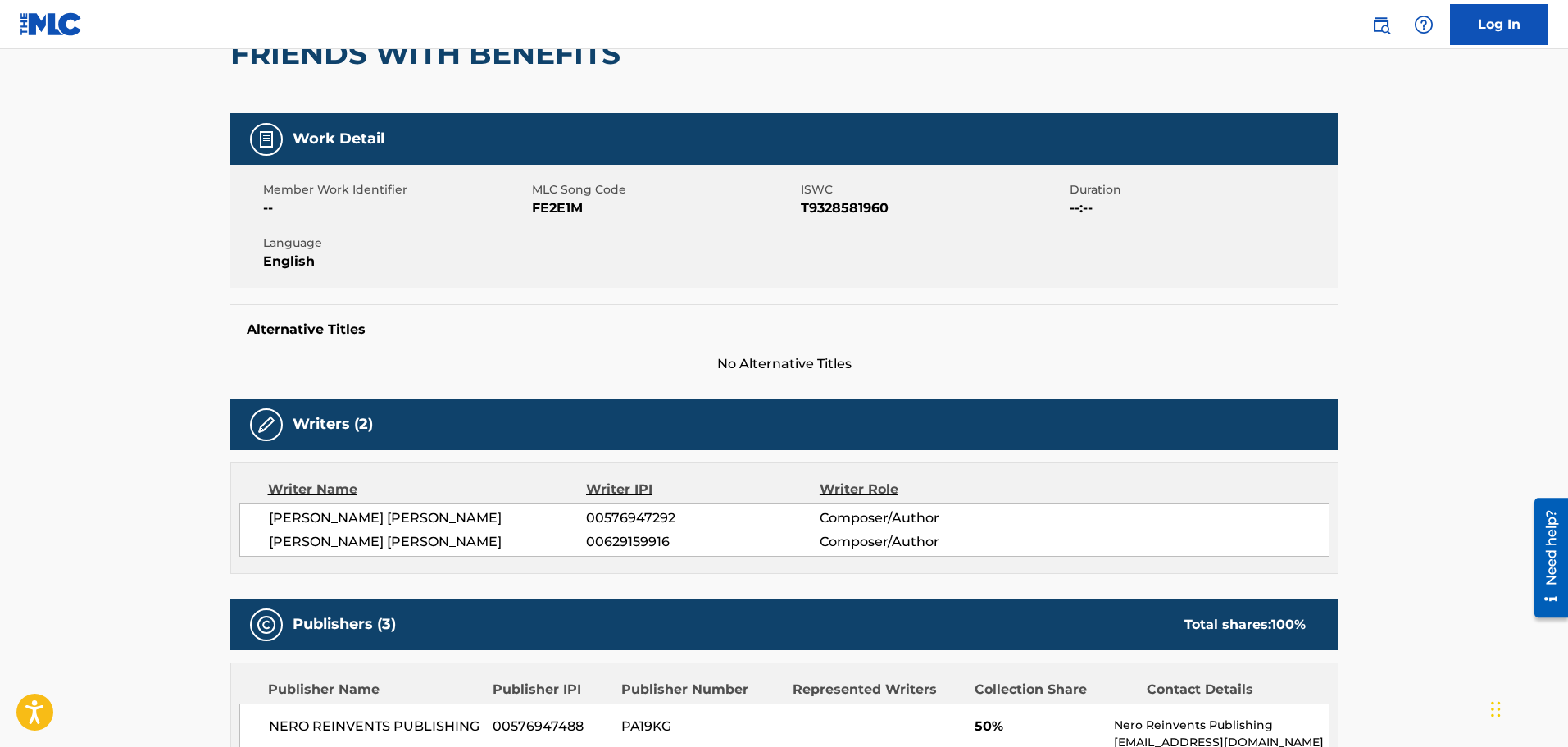
scroll to position [0, 0]
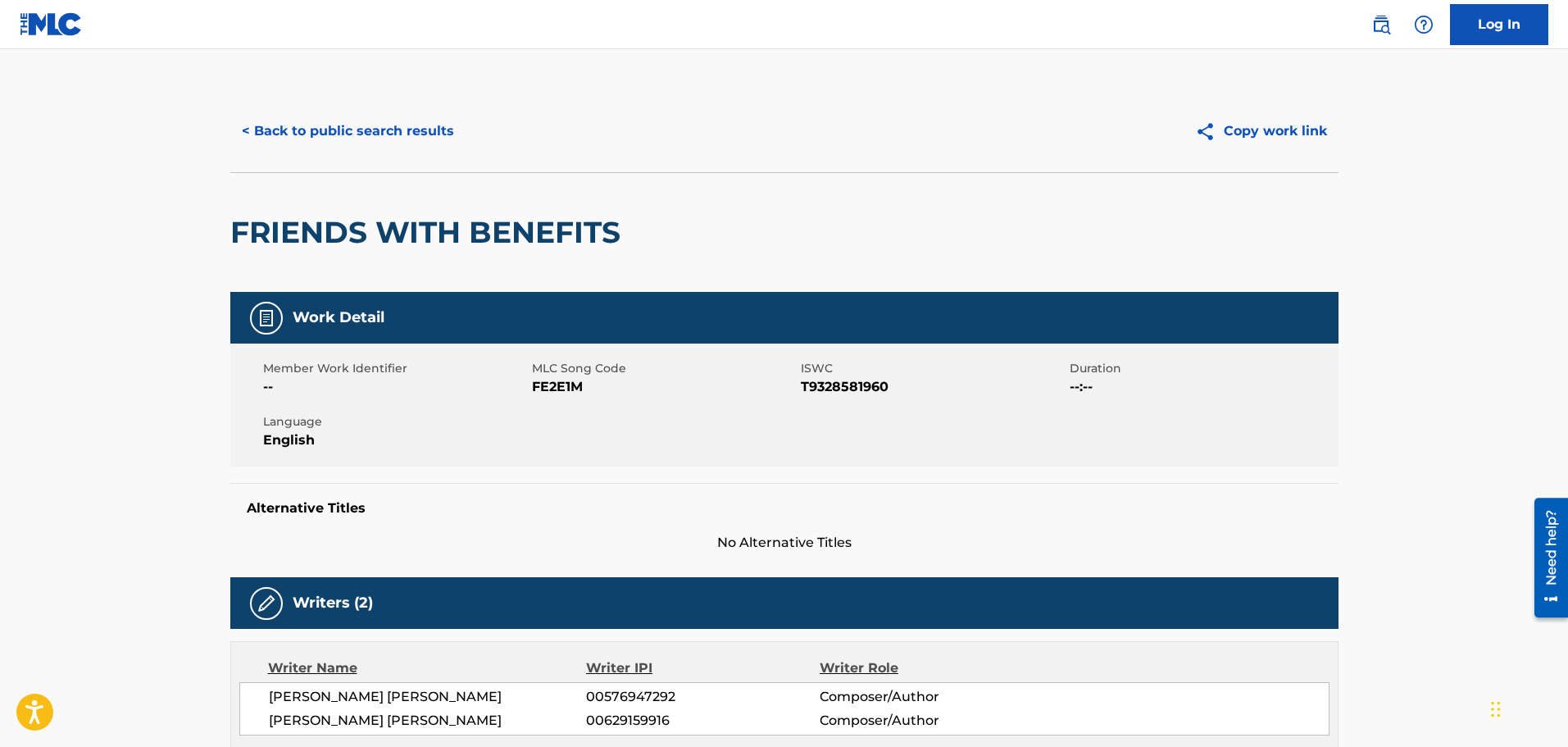
click at [459, 132] on button "< Back to public search results" at bounding box center [348, 131] width 235 height 41
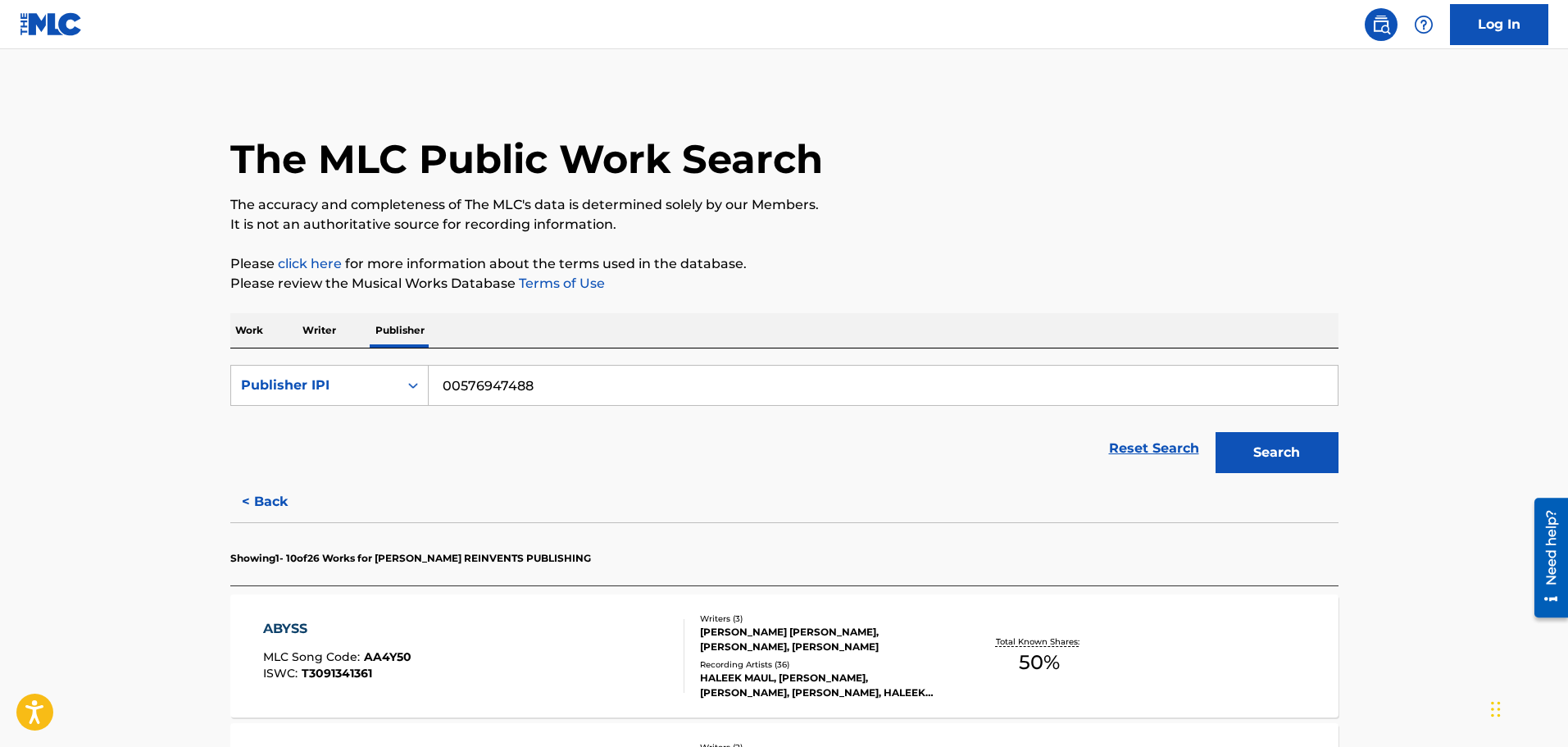
drag, startPoint x: 544, startPoint y: 391, endPoint x: 18, endPoint y: 385, distance: 526.0
click at [1253, 442] on button "Search" at bounding box center [1276, 452] width 122 height 41
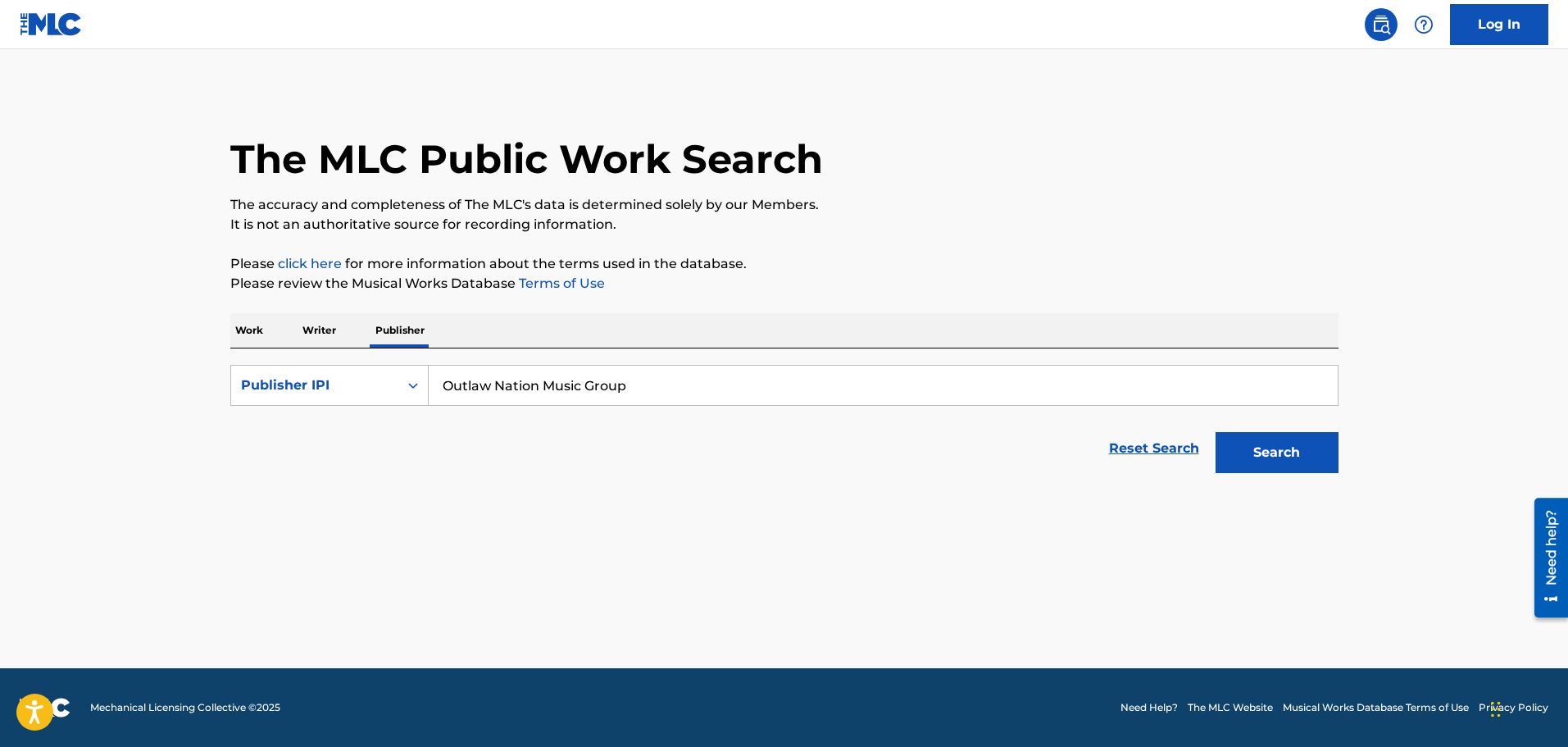
click at [494, 385] on input "Outlaw Nation Music Group" at bounding box center [883, 385] width 909 height 39
click at [1215, 432] on button "Search" at bounding box center [1276, 452] width 122 height 41
click at [1253, 452] on button "Search" at bounding box center [1276, 452] width 122 height 41
drag, startPoint x: 445, startPoint y: 385, endPoint x: 874, endPoint y: 347, distance: 430.7
click at [848, 365] on div "OutlawNation Music Group" at bounding box center [883, 385] width 910 height 41
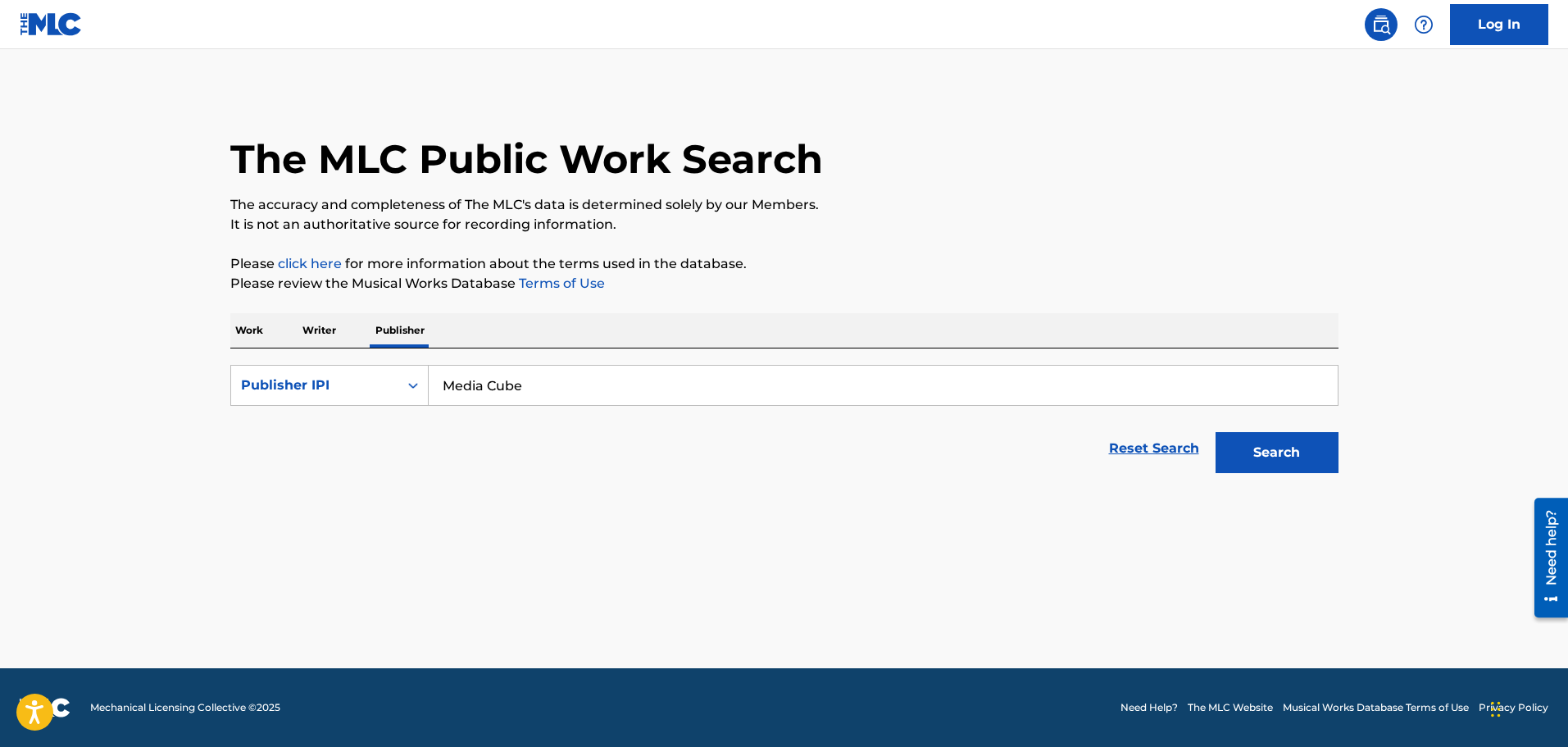
click at [1215, 432] on button "Search" at bounding box center [1276, 452] width 122 height 41
drag, startPoint x: 483, startPoint y: 382, endPoint x: 791, endPoint y: 362, distance: 308.6
click at [762, 375] on input "Media Cube" at bounding box center [883, 385] width 909 height 39
type input "Mediacube"
click at [1215, 432] on button "Search" at bounding box center [1276, 452] width 122 height 41
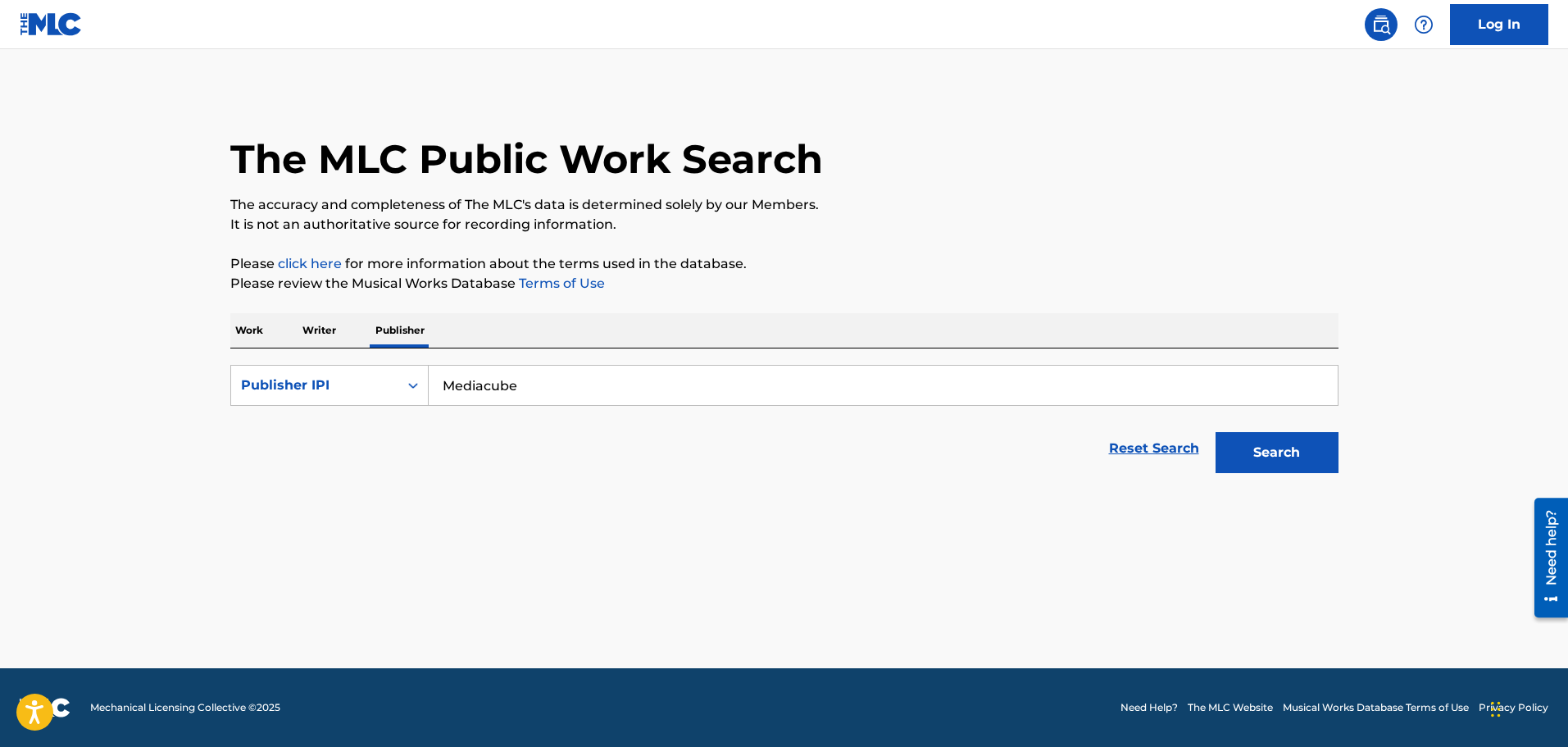
click at [1253, 467] on button "Search" at bounding box center [1276, 452] width 122 height 41
